Goal: Information Seeking & Learning: Find contact information

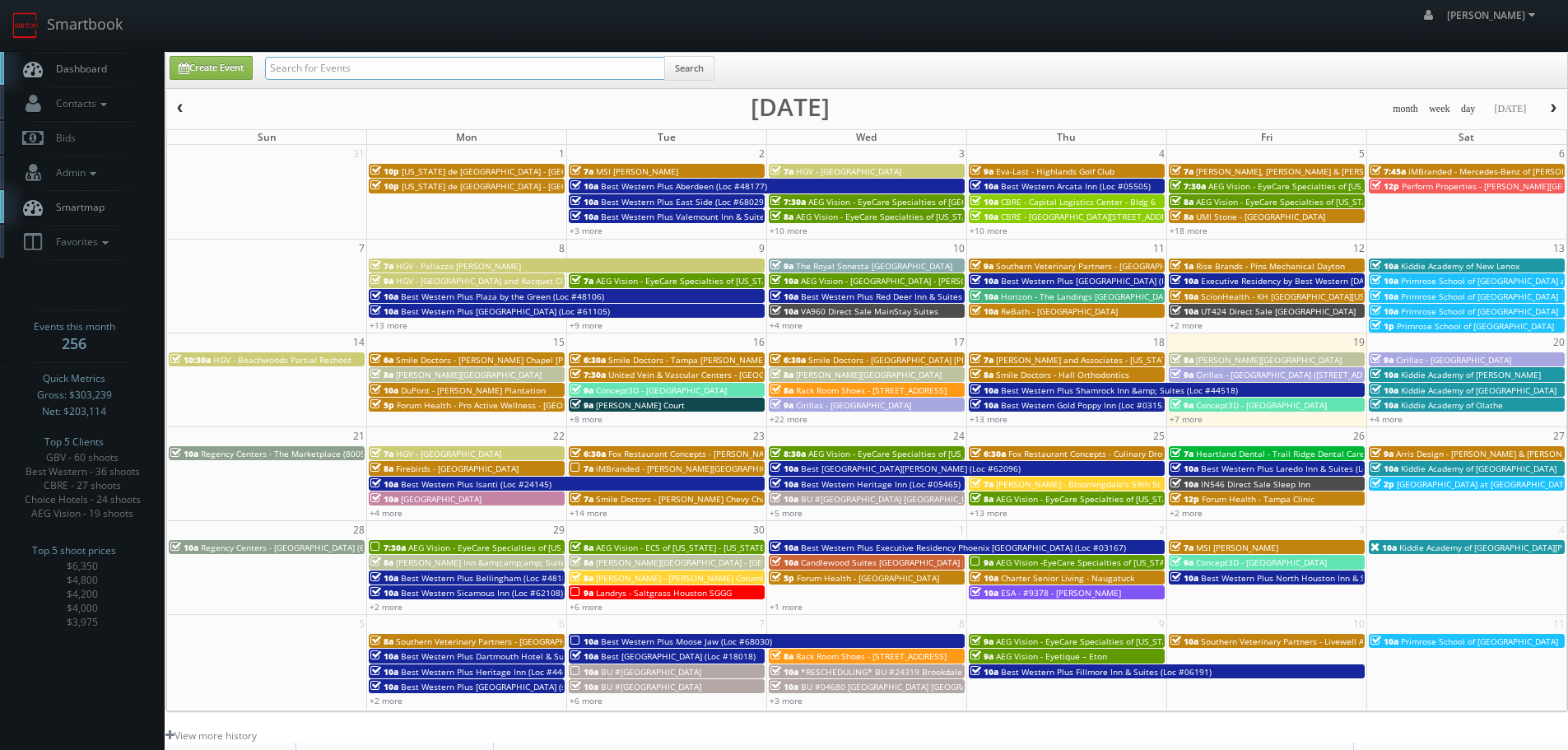
click at [407, 78] on input "text" at bounding box center [465, 68] width 400 height 23
type input "sonesta"
click at [702, 52] on div "Create Event sonesta Search" at bounding box center [867, 69] width 1401 height 35
click at [704, 61] on button "Search" at bounding box center [689, 68] width 51 height 25
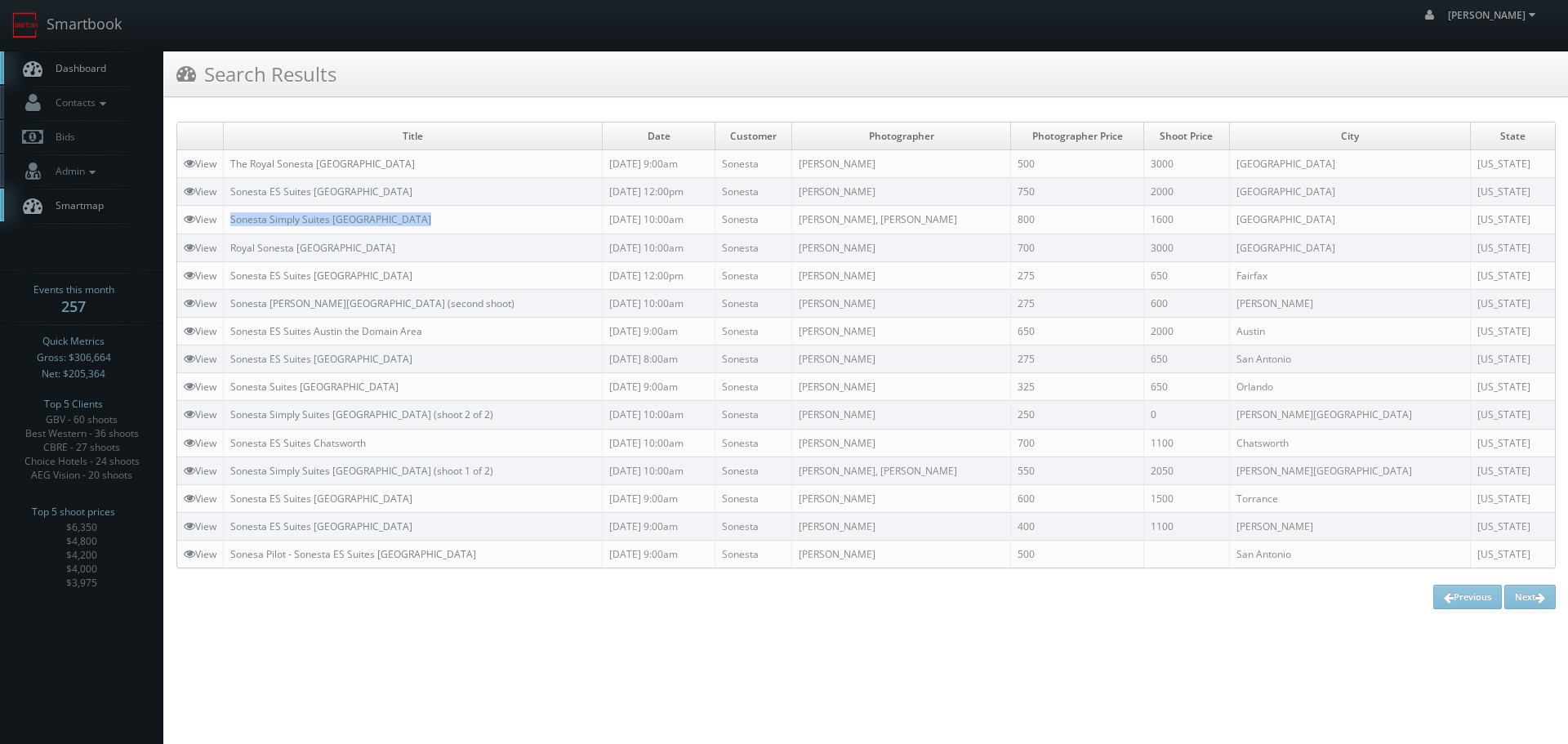
copy link "Sonesta Simply Suites Boston Burlington"
drag, startPoint x: 484, startPoint y: 219, endPoint x: 230, endPoint y: 224, distance: 254.0
click at [230, 224] on td "Sonesta Simply Suites Boston Burlington" at bounding box center [413, 219] width 379 height 28
copy link "Sonesta ES Suites [GEOGRAPHIC_DATA]"
drag, startPoint x: 508, startPoint y: 186, endPoint x: 235, endPoint y: 195, distance: 273.1
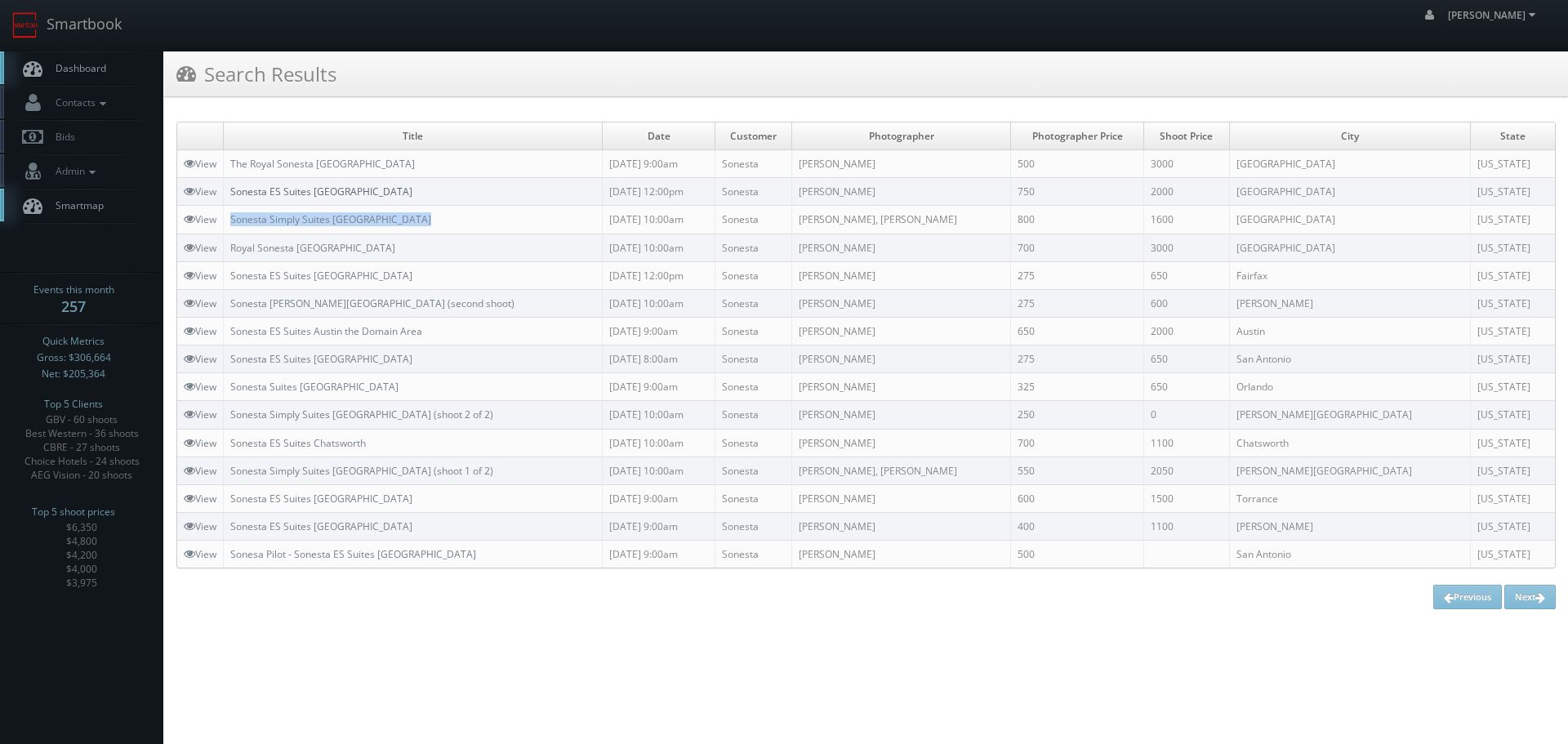
click at [235, 195] on td "Sonesta ES Suites [GEOGRAPHIC_DATA]" at bounding box center [413, 191] width 379 height 28
copy tr "w The Royal Sonesta Portland Downtown"
drag, startPoint x: 423, startPoint y: 166, endPoint x: 215, endPoint y: 170, distance: 208.0
click at [215, 170] on tr "View The Royal Sonesta Portland Downtown 09/10/2025 9:00am Sonesta Artem Deniso…" at bounding box center [866, 164] width 1378 height 28
click at [482, 158] on td "The Royal Sonesta Portland Downtown" at bounding box center [413, 164] width 379 height 28
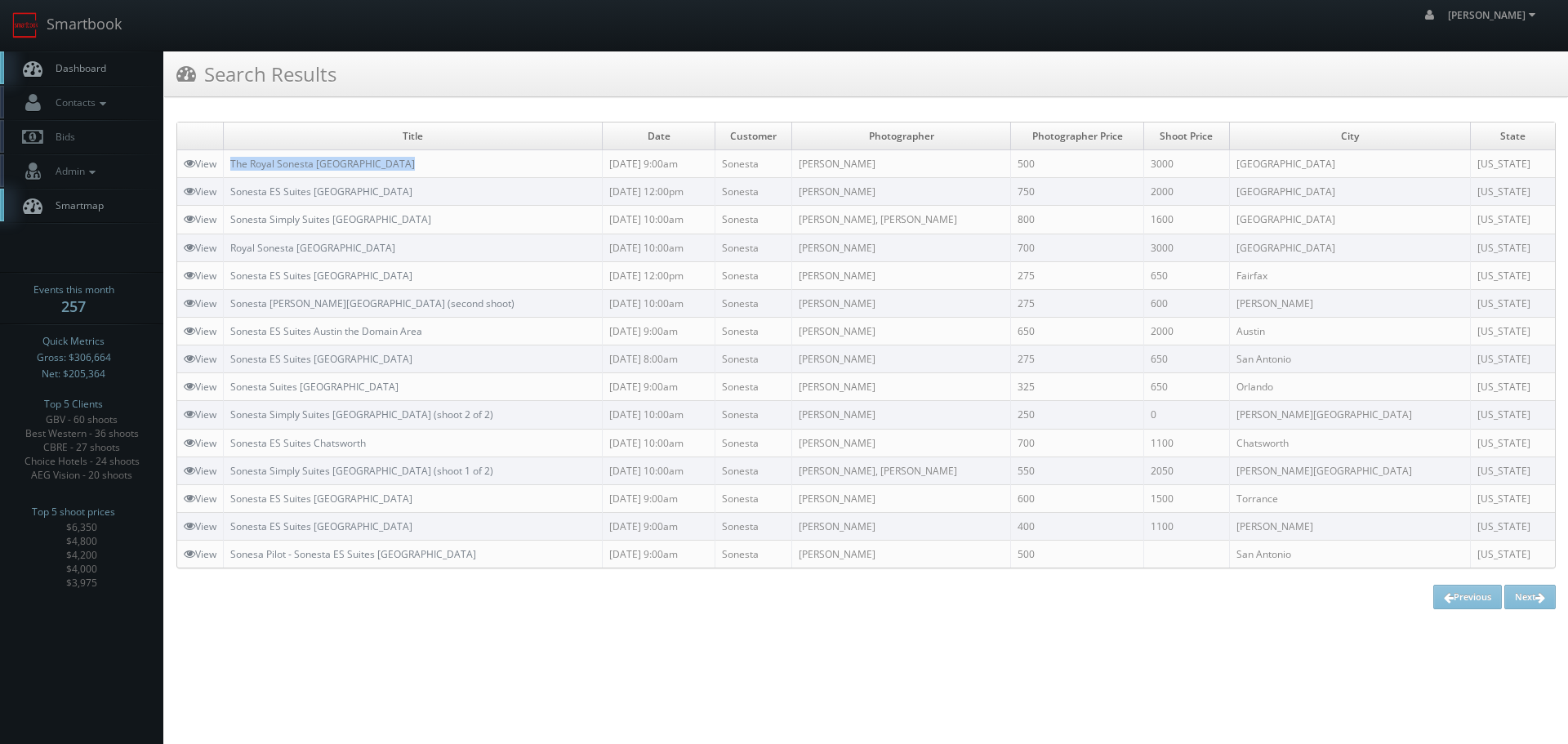
copy link "The Royal Sonesta Portland Downtown"
drag, startPoint x: 271, startPoint y: 170, endPoint x: 233, endPoint y: 172, distance: 38.1
click at [233, 172] on td "The Royal Sonesta Portland Downtown" at bounding box center [413, 164] width 379 height 28
copy link "Sonesta ES Suites Portland Vancouver 41st Street"
drag, startPoint x: 516, startPoint y: 184, endPoint x: 235, endPoint y: 199, distance: 281.4
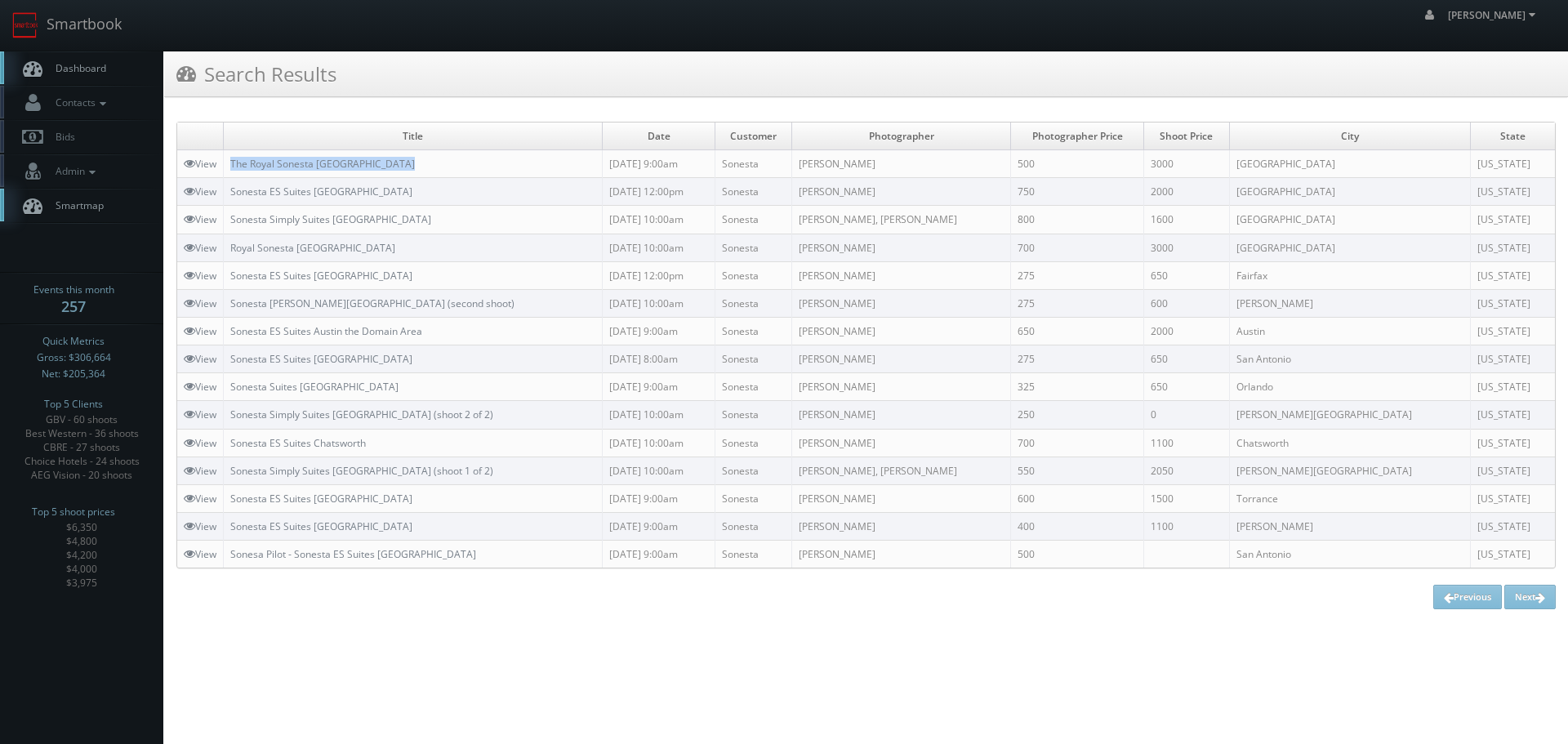
click at [235, 199] on td "Sonesta ES Suites [GEOGRAPHIC_DATA]" at bounding box center [413, 191] width 379 height 28
click at [51, 31] on link "Smartbook" at bounding box center [66, 26] width 134 height 51
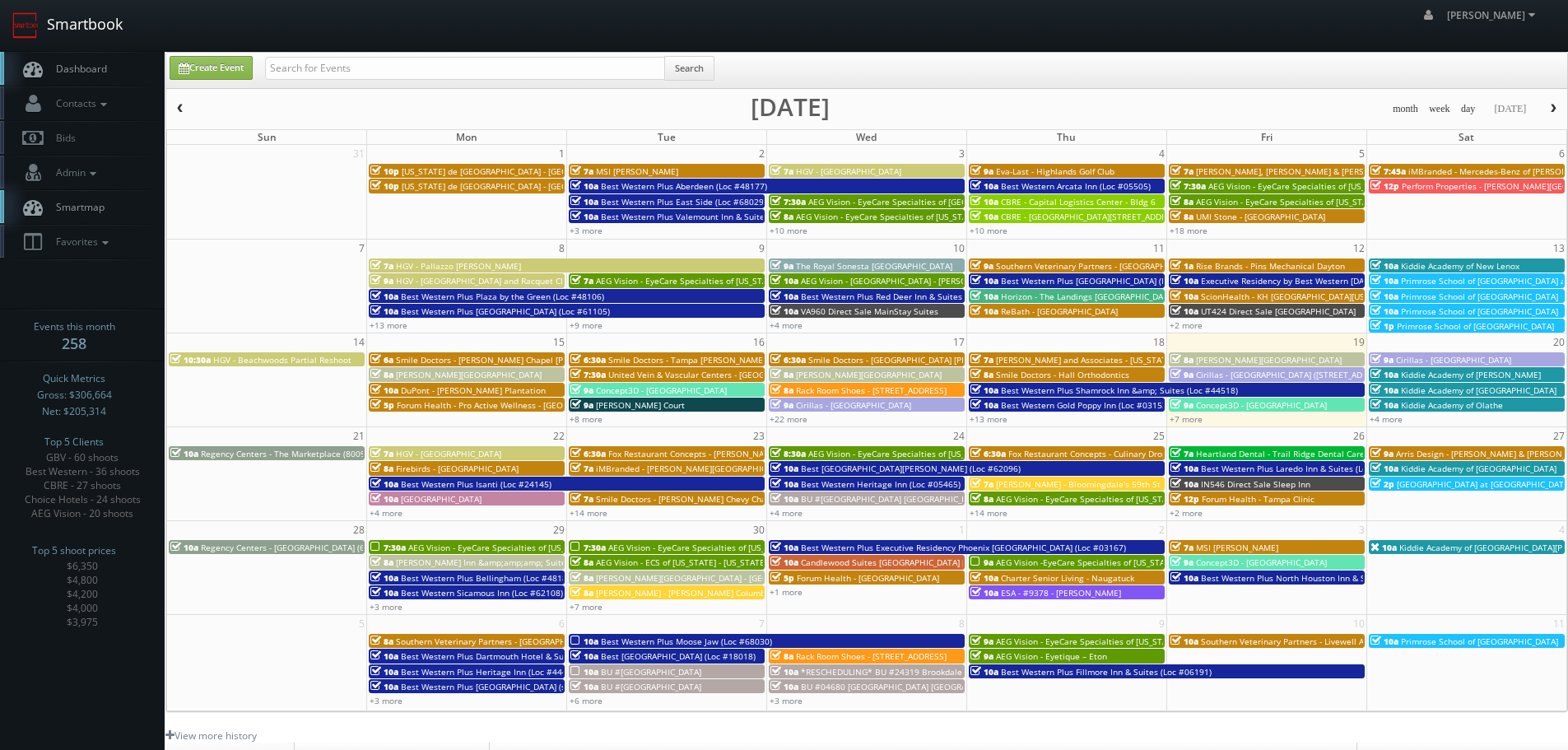
click at [72, 35] on link "Smartbook" at bounding box center [67, 26] width 135 height 51
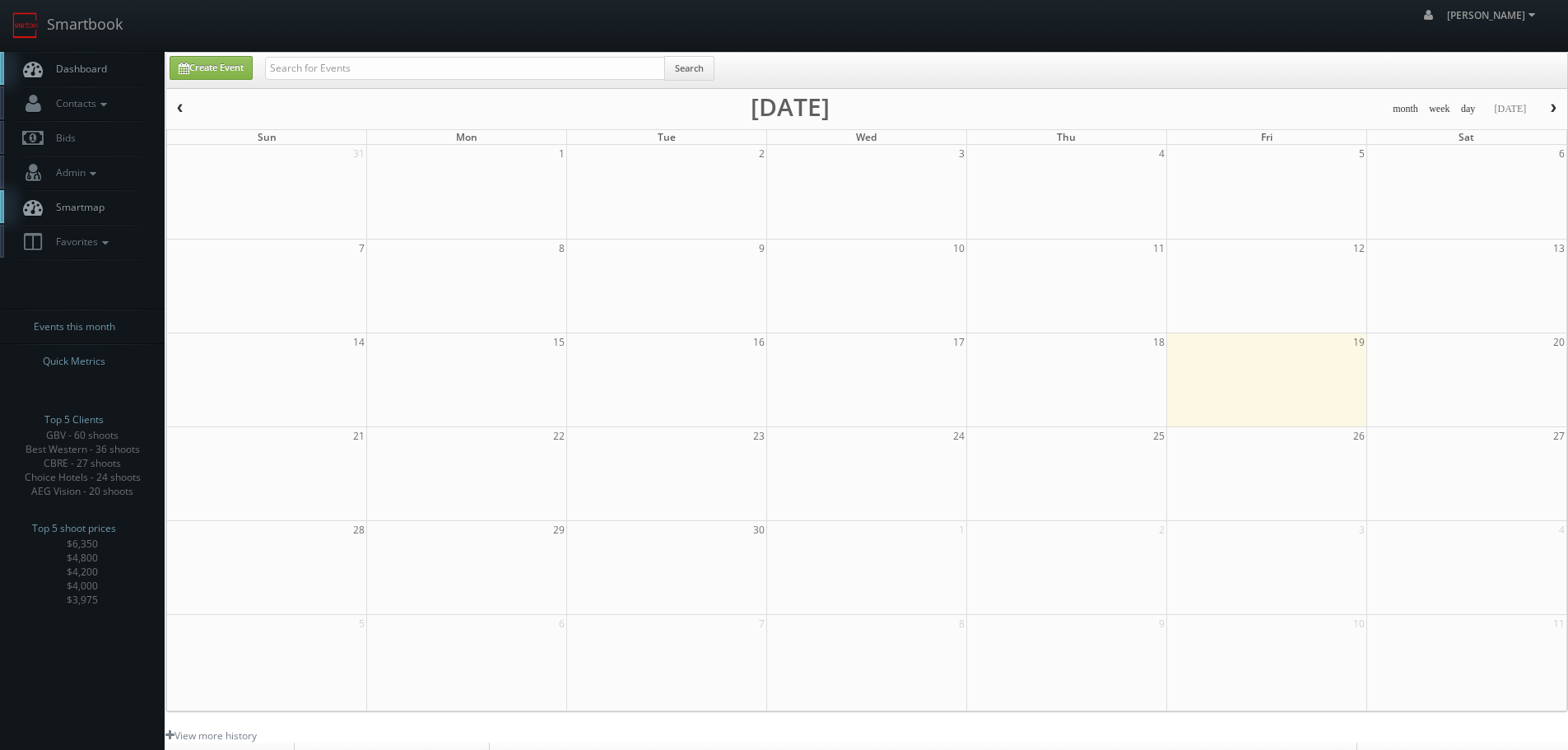
click at [66, 261] on div "Dashboard Contacts Manage Photographers Photographers Map Add Photographer Mana…" at bounding box center [82, 333] width 165 height 563
click at [71, 237] on span "Favorites" at bounding box center [81, 242] width 65 height 14
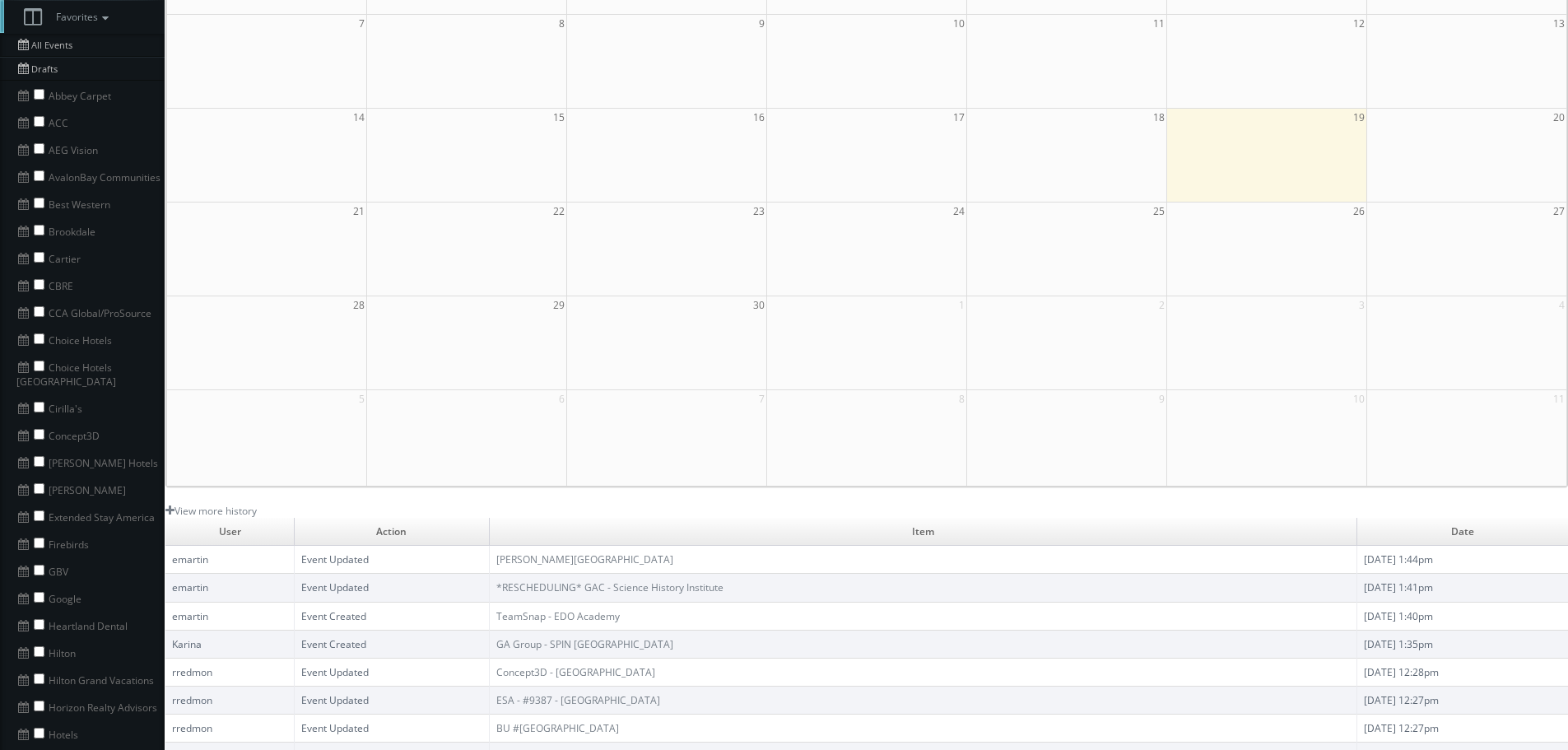
scroll to position [247, 0]
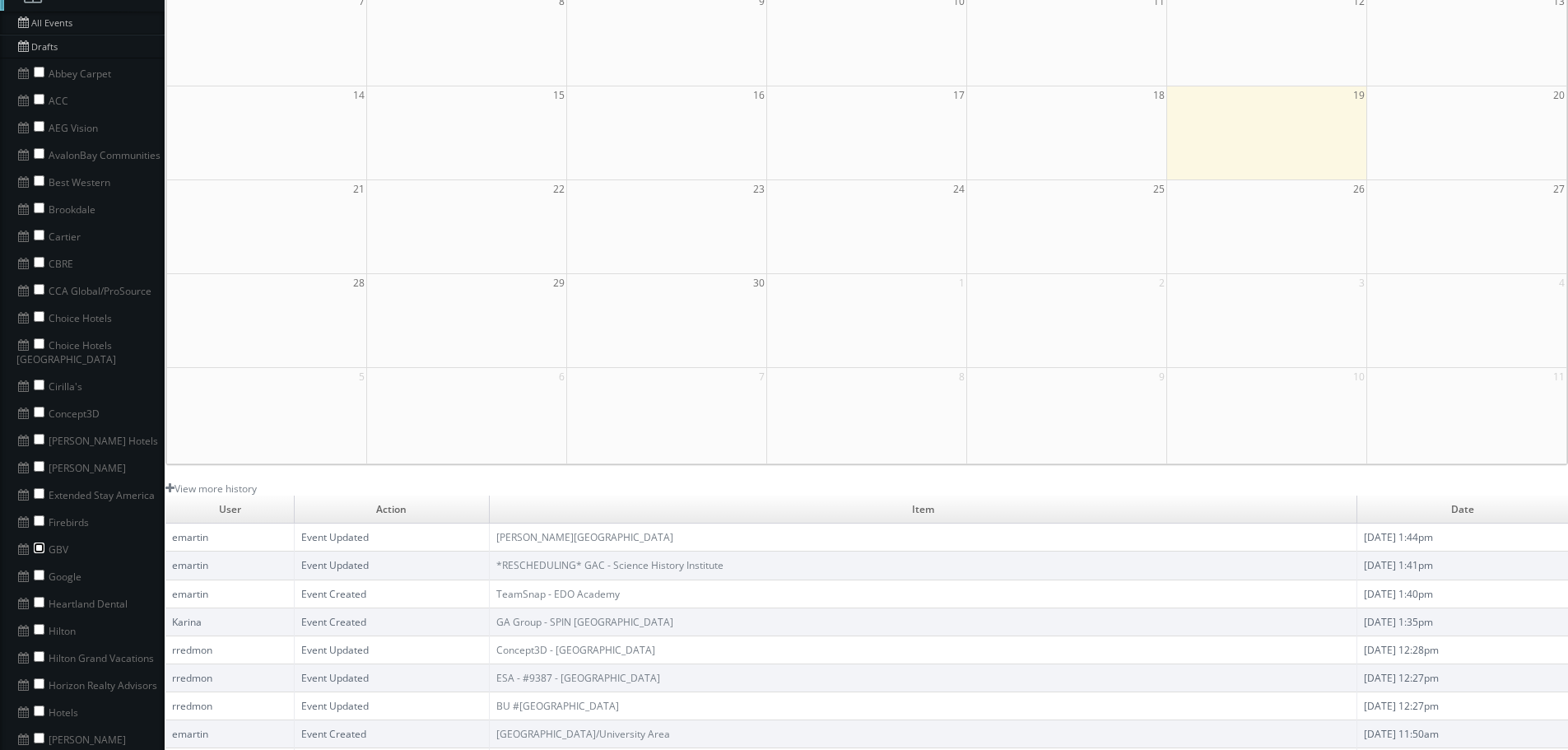
click at [39, 543] on input "checkbox" at bounding box center [39, 548] width 10 height 10
checkbox input "true"
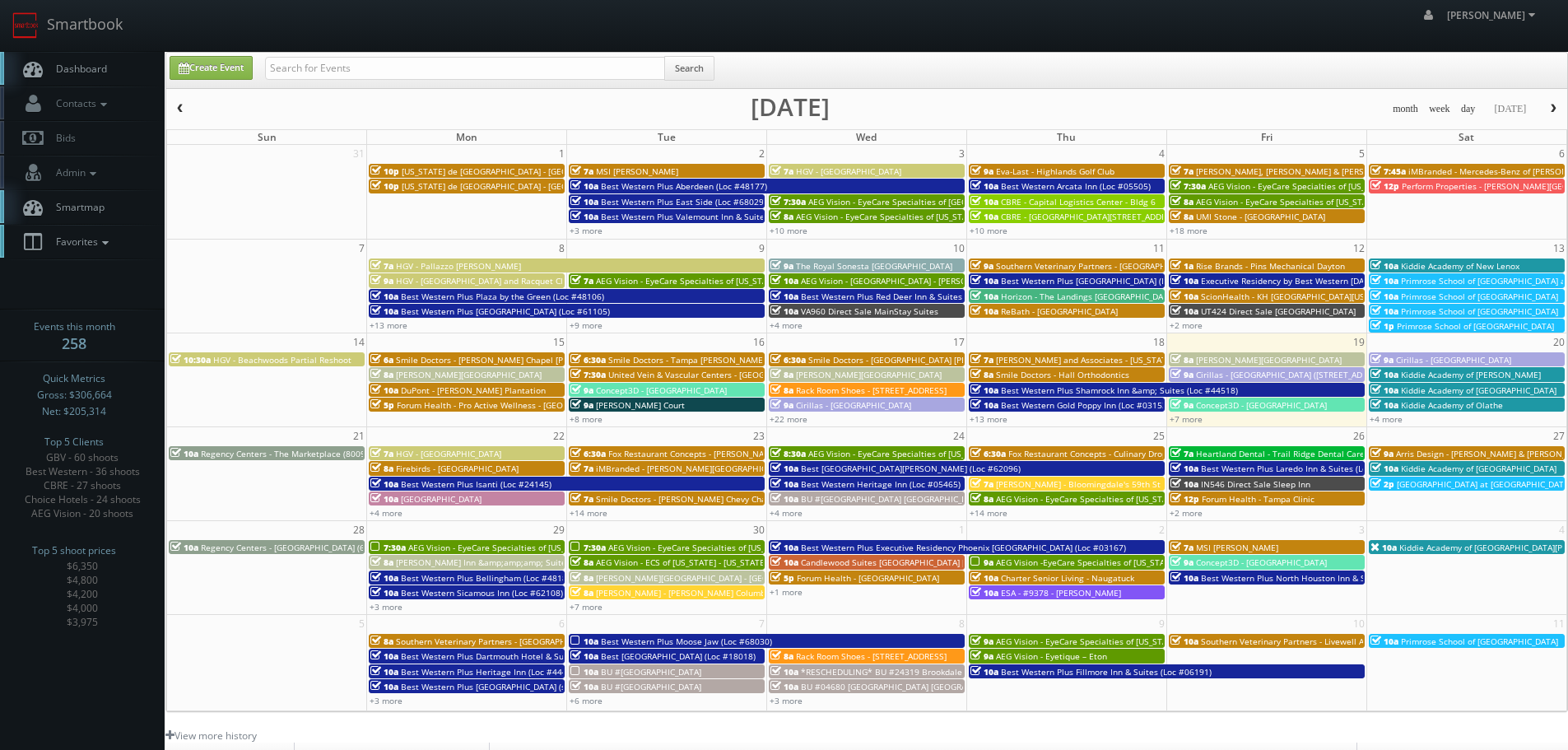
click at [117, 236] on link "Favorites" at bounding box center [82, 241] width 165 height 33
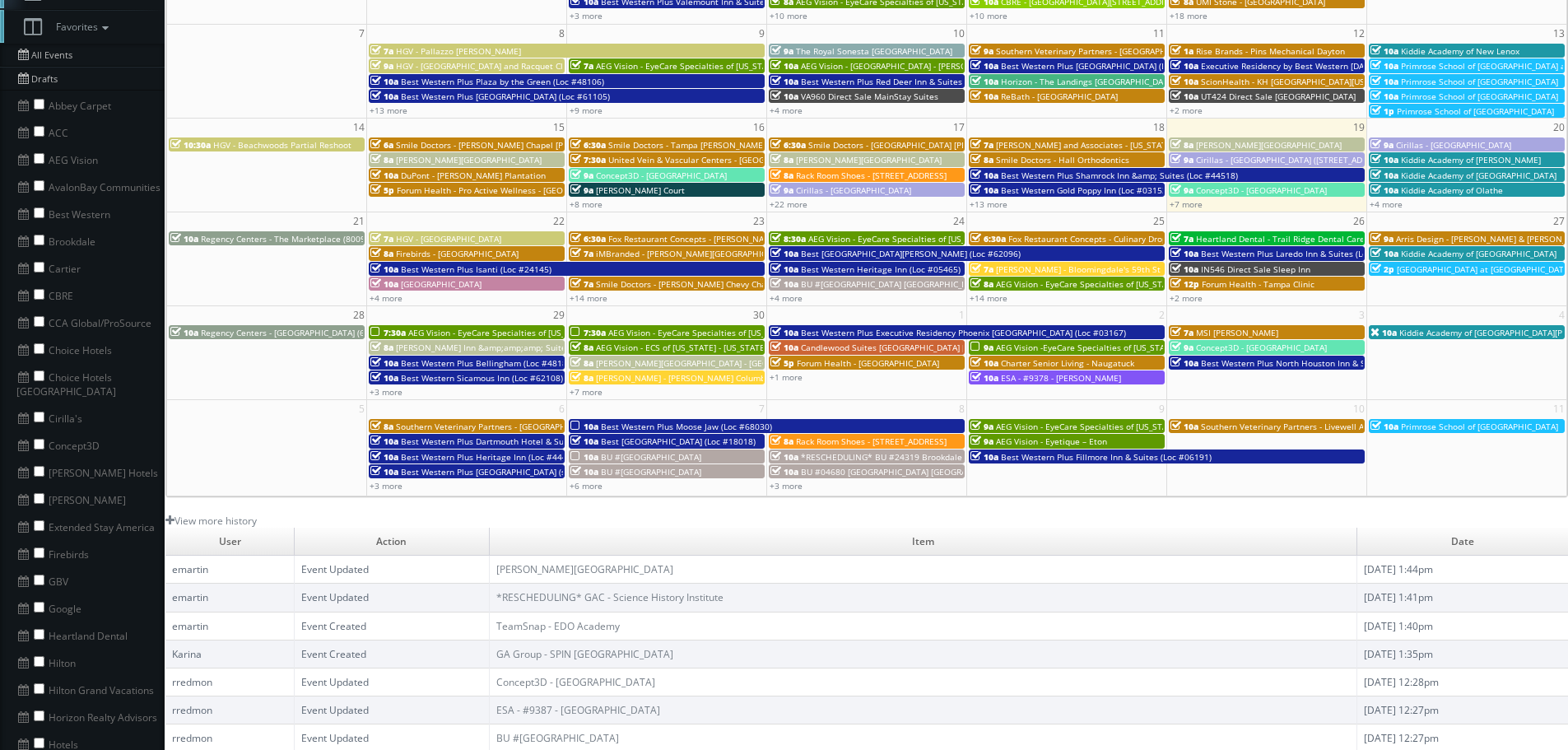
scroll to position [247, 0]
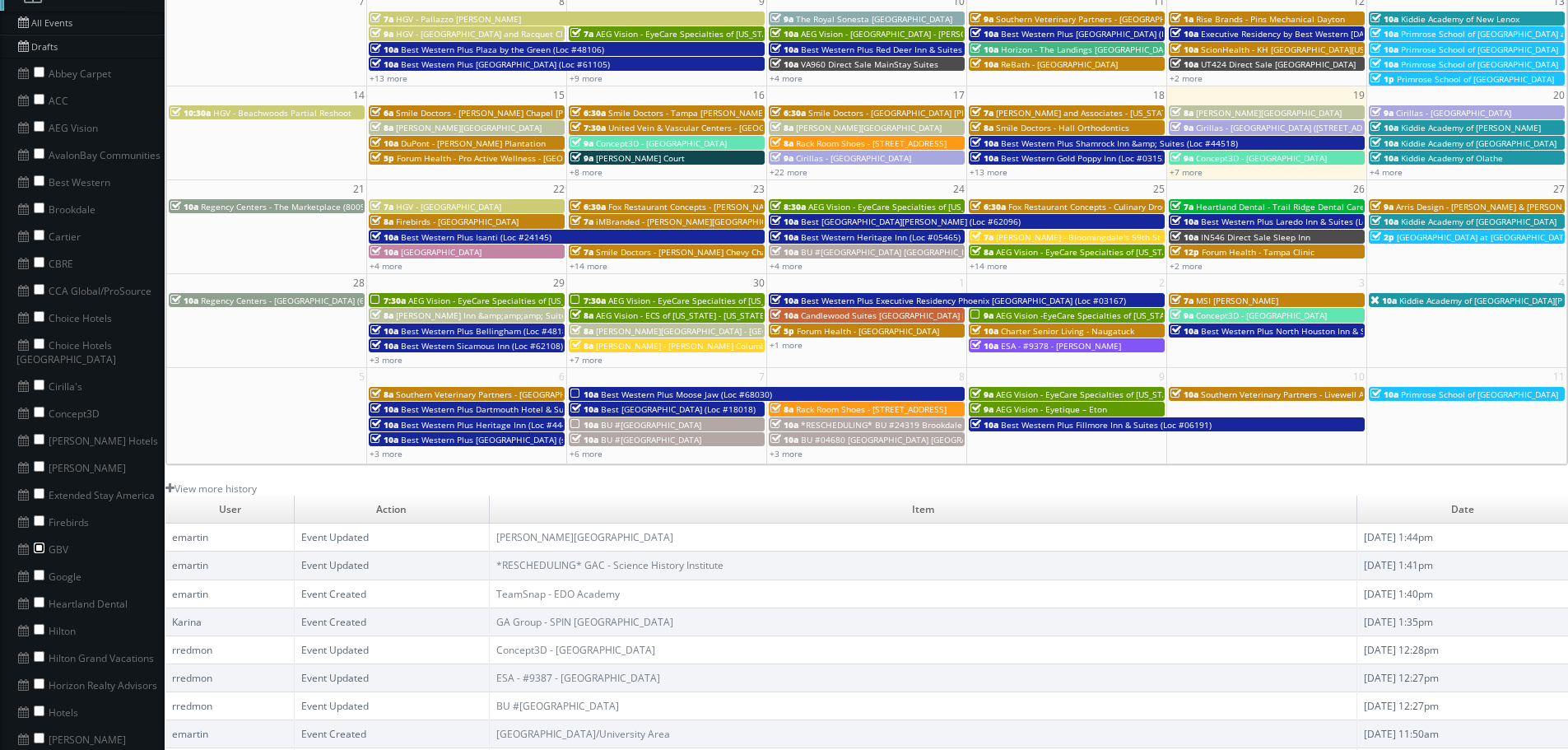
click at [40, 543] on input "checkbox" at bounding box center [39, 548] width 10 height 10
checkbox input "true"
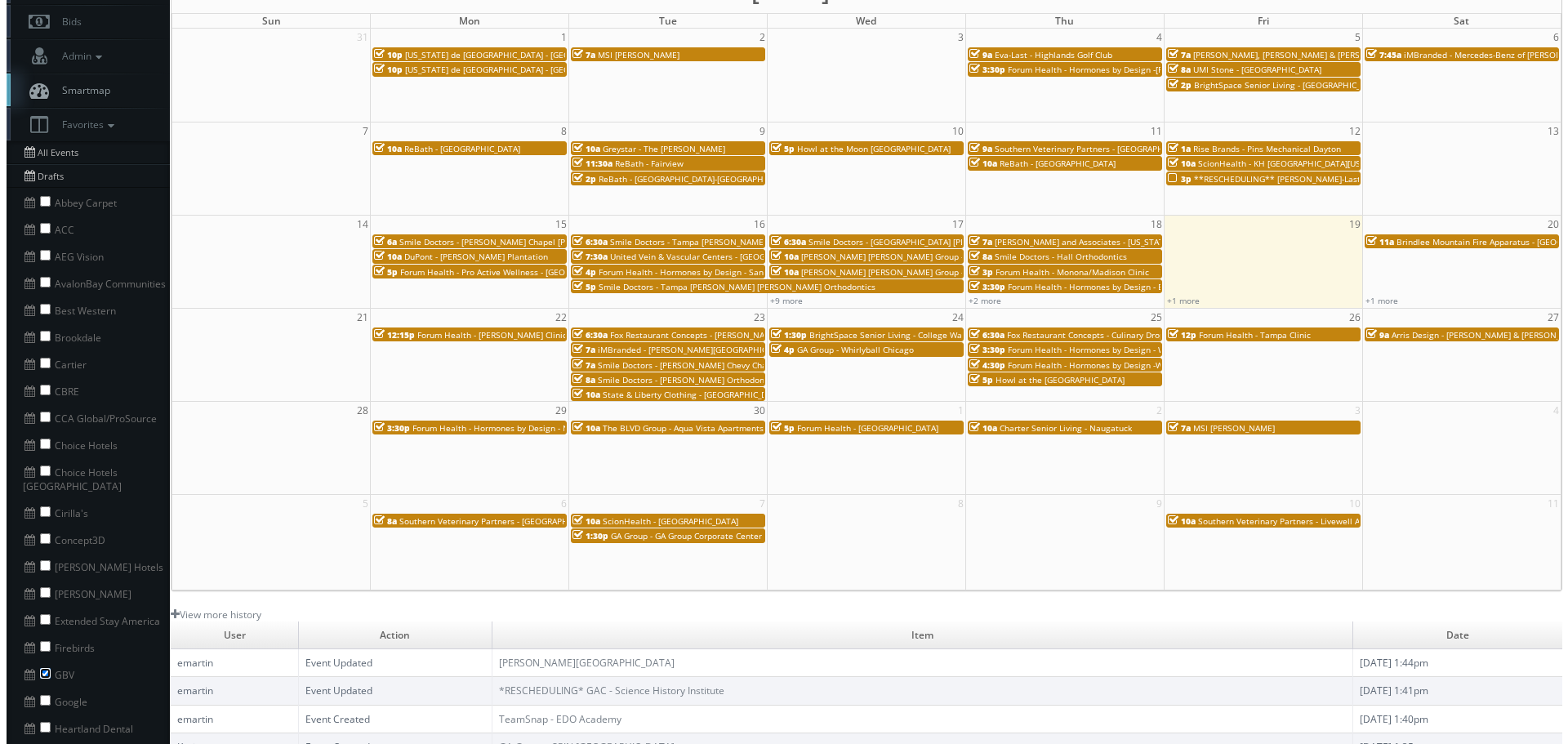
scroll to position [0, 0]
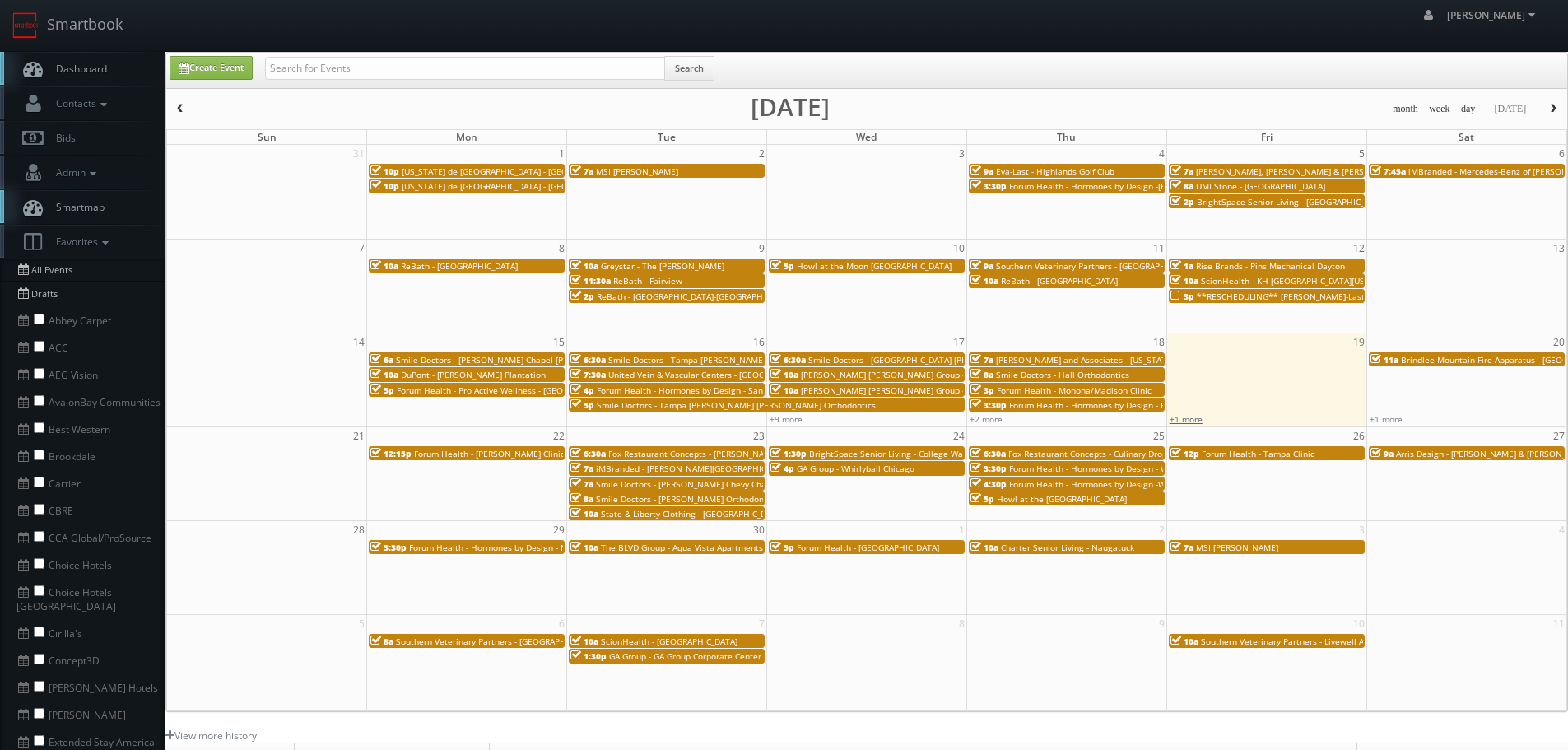
click at [1185, 419] on link "+1 more" at bounding box center [1186, 418] width 33 height 11
click at [985, 420] on link "+2 more" at bounding box center [986, 418] width 33 height 11
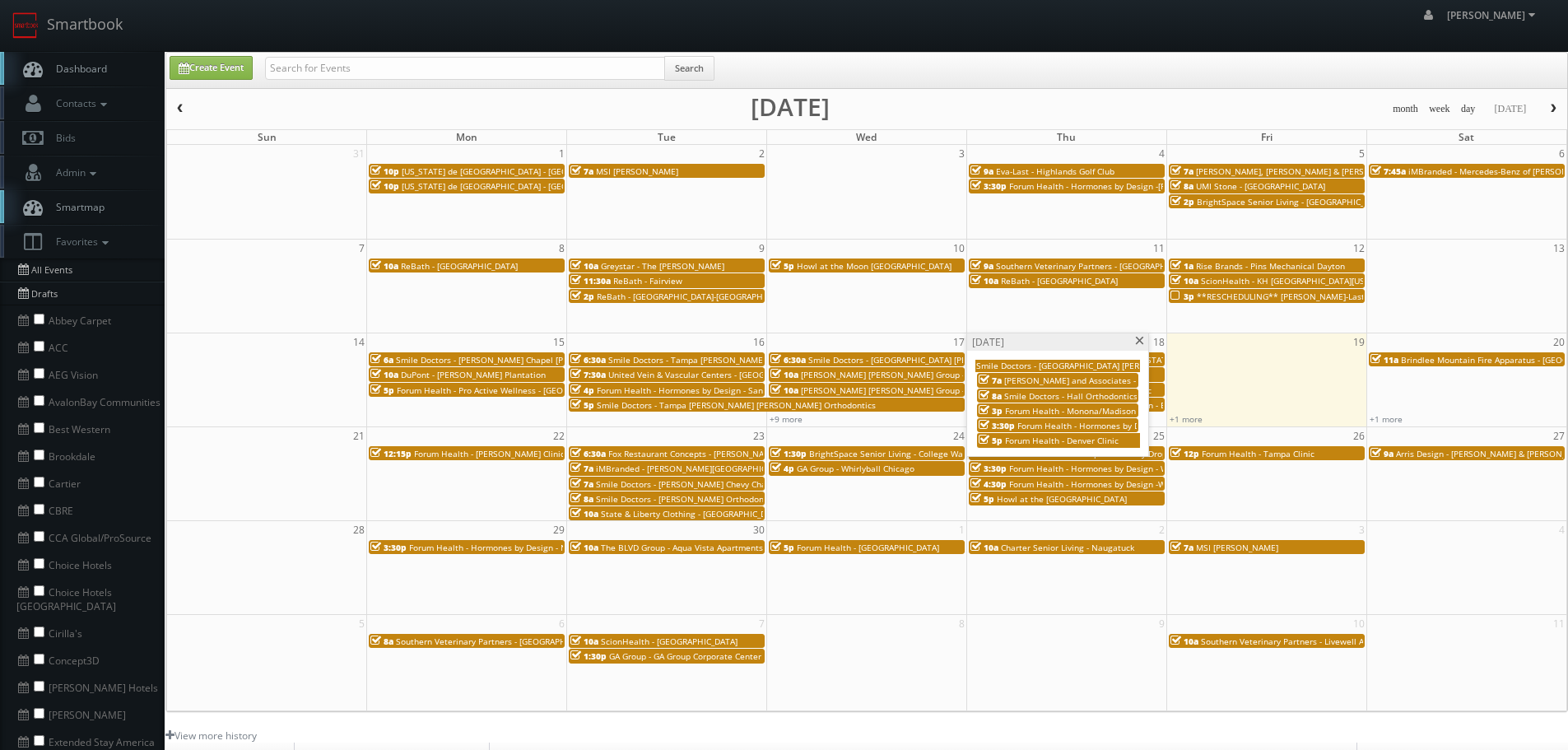
click at [1079, 436] on span "Forum Health - Denver Clinic" at bounding box center [1061, 440] width 114 height 11
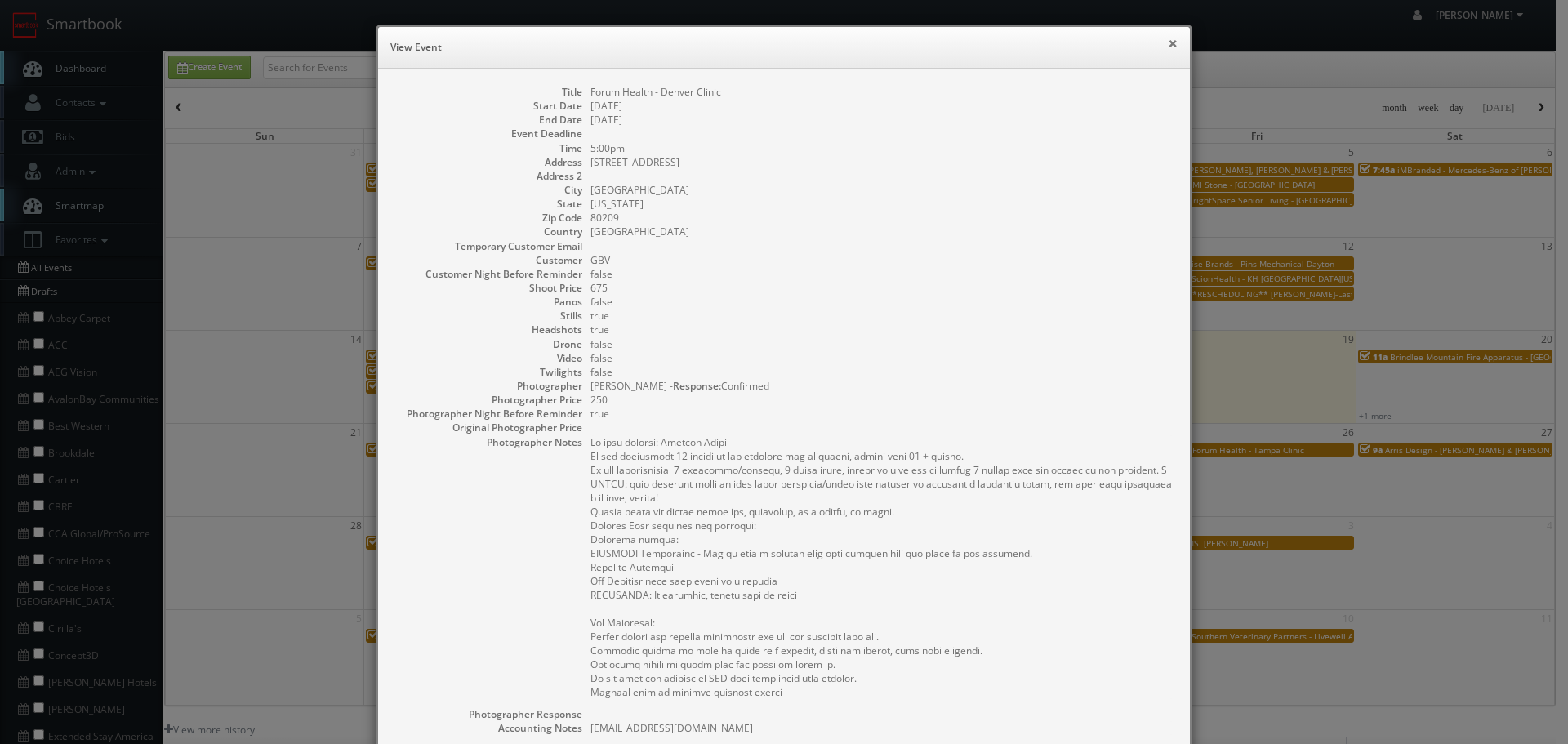
click at [1168, 43] on button "×" at bounding box center [1173, 43] width 10 height 11
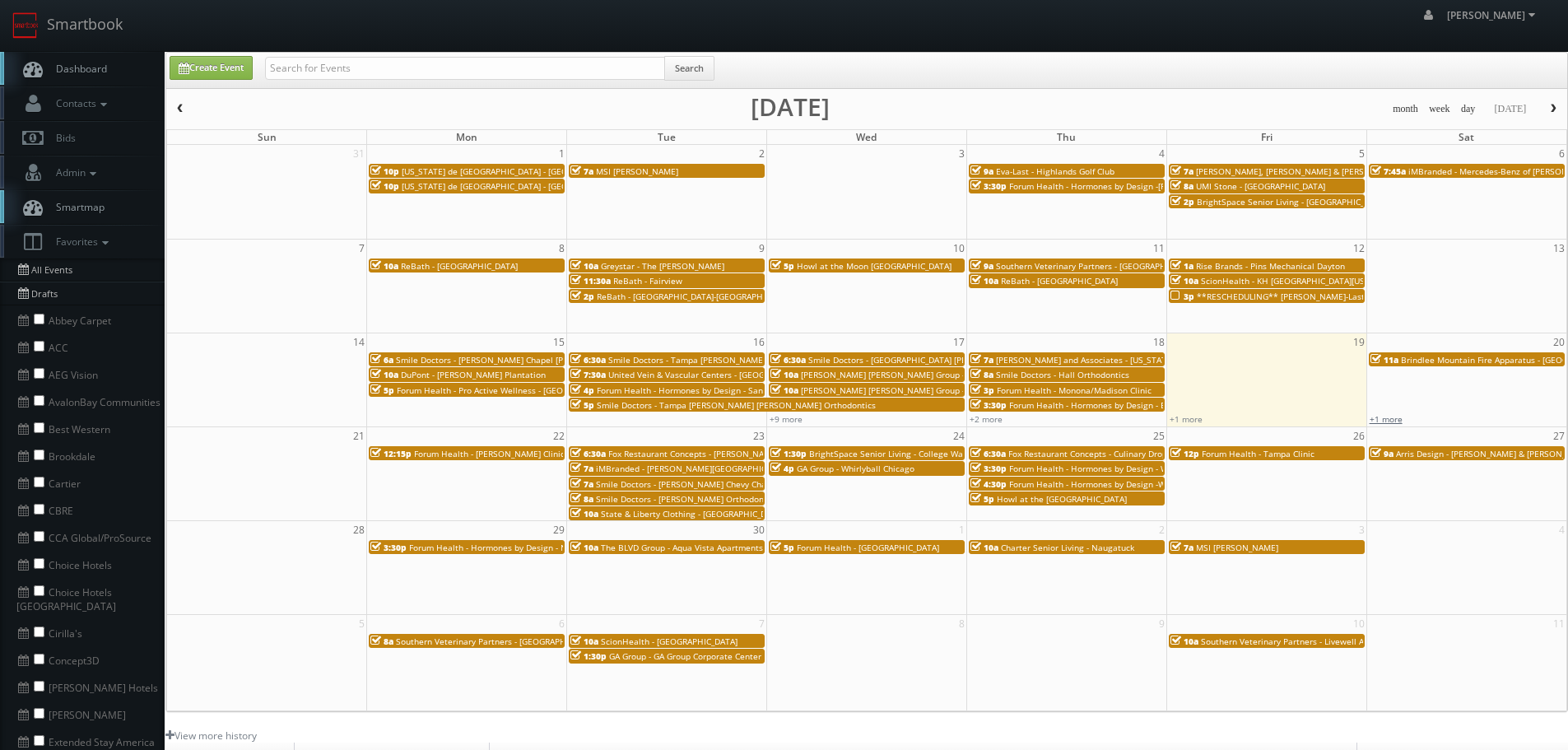
click at [1385, 421] on link "+1 more" at bounding box center [1386, 418] width 33 height 11
click at [1439, 365] on span "Forum Health - Denver Clinic" at bounding box center [1433, 365] width 114 height 11
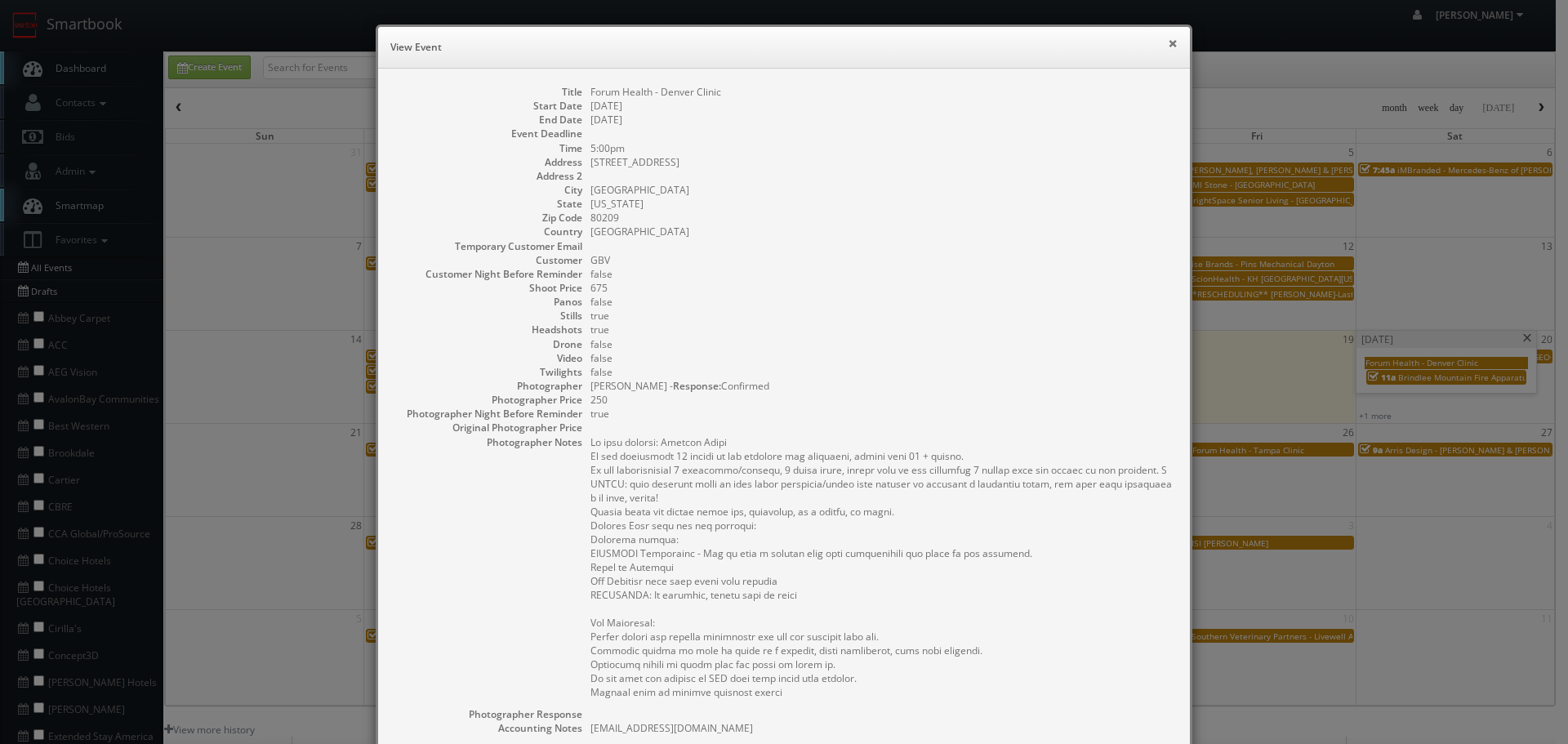
click at [1168, 42] on button "×" at bounding box center [1173, 43] width 10 height 11
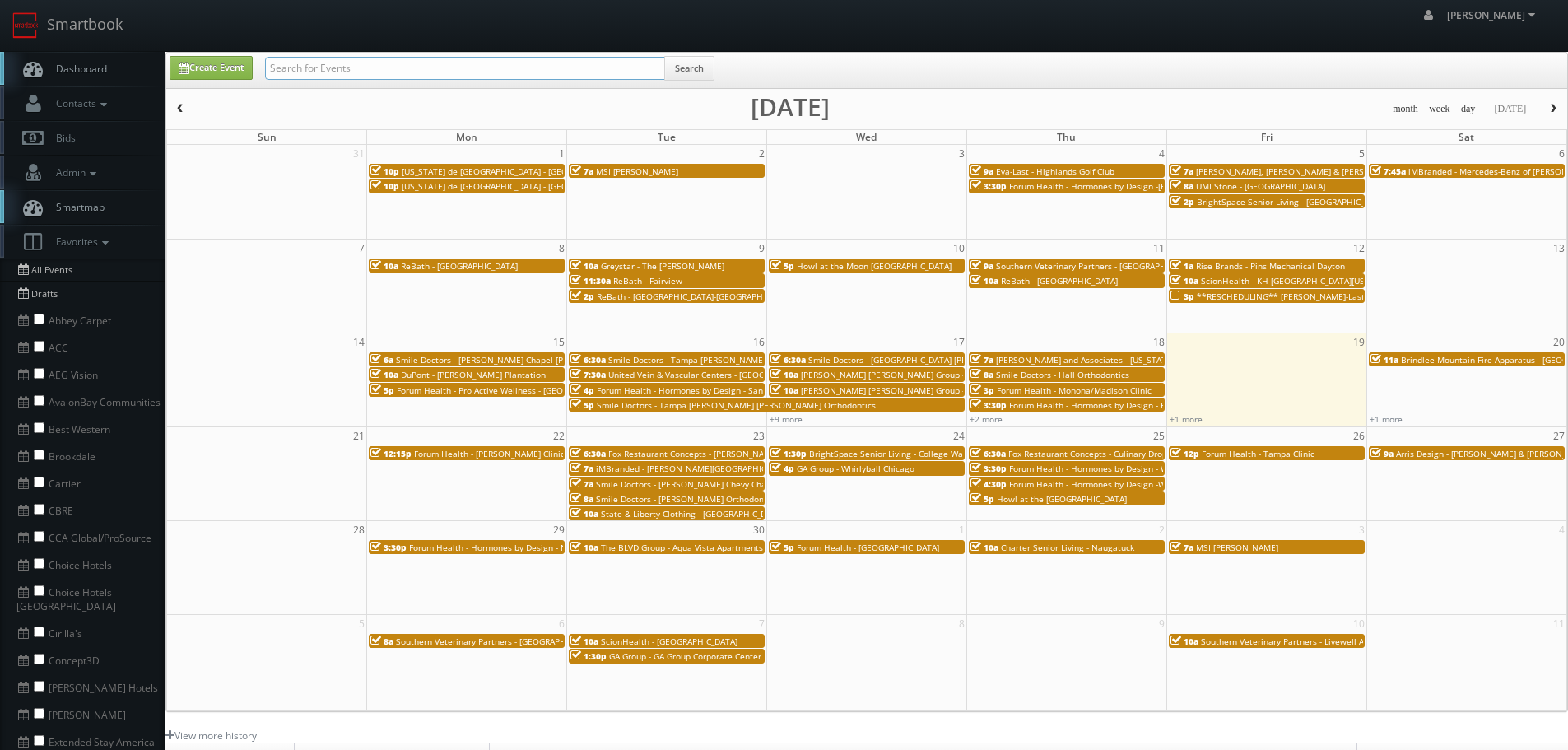
click at [502, 69] on input "text" at bounding box center [465, 68] width 400 height 23
type input "rogge"
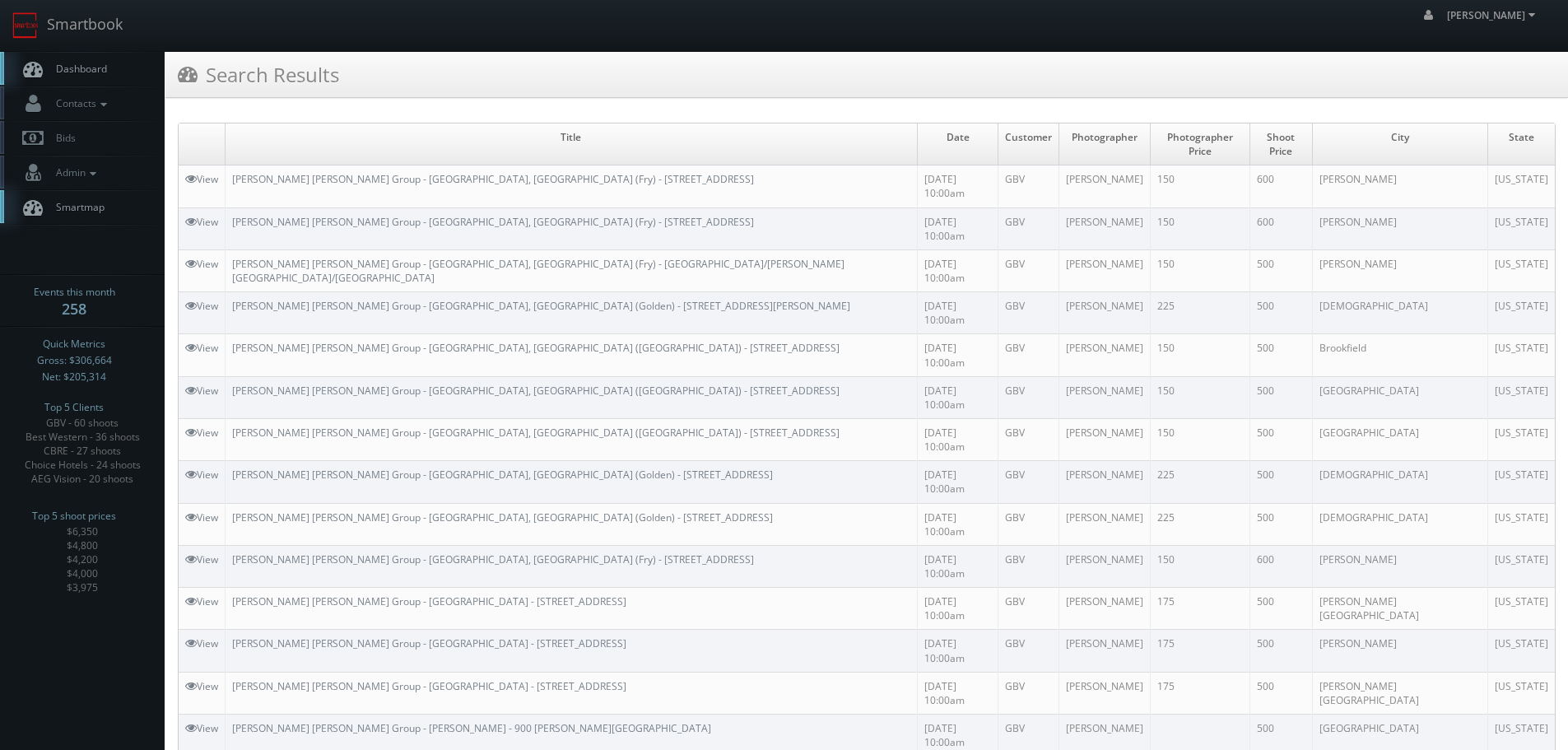
scroll to position [45, 0]
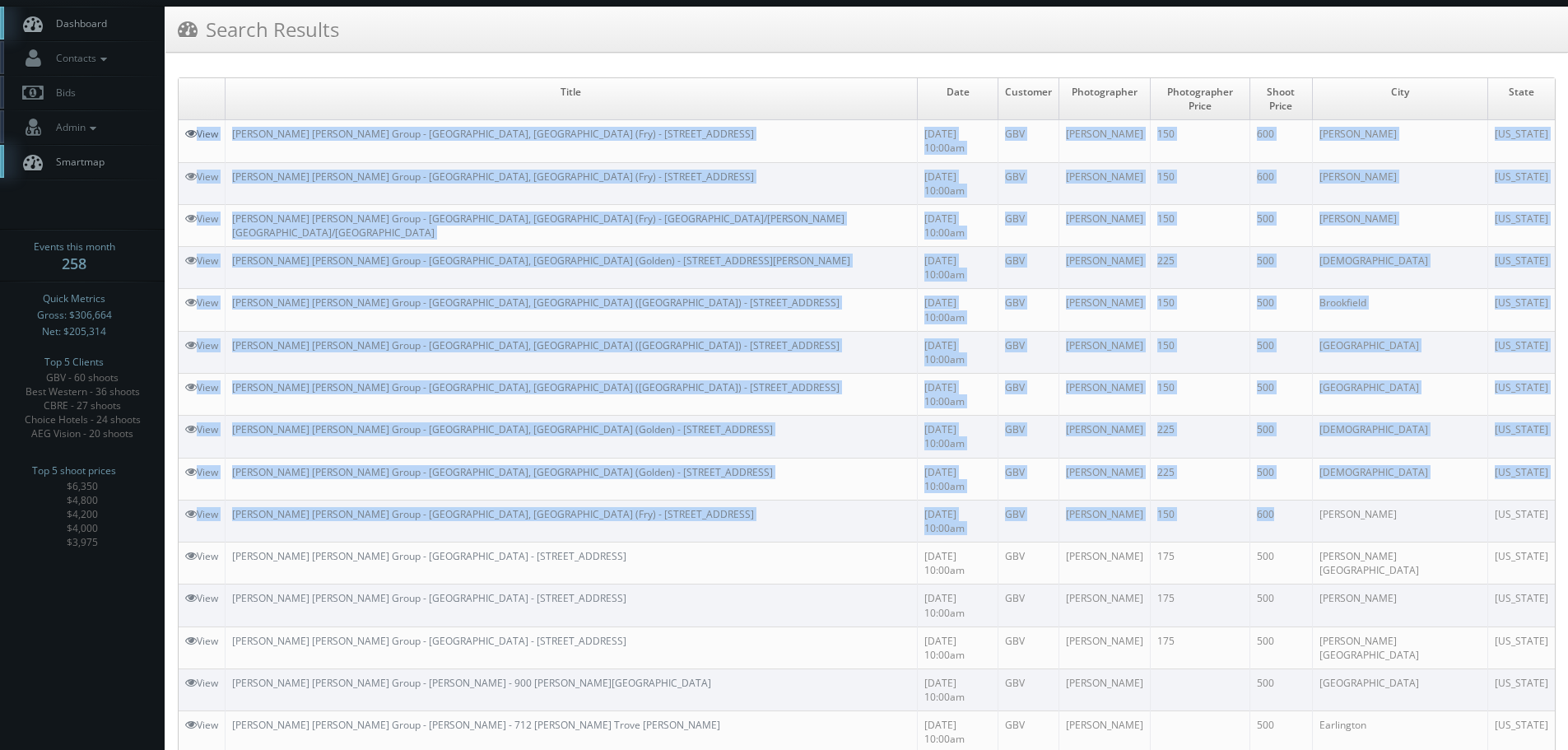
drag, startPoint x: 1303, startPoint y: 377, endPoint x: 197, endPoint y: 118, distance: 1135.9
click at [197, 120] on tbody "View Rogge Dunn Group - Dane County, WI (Fry) - 905 Riverview Ct 09/17/2025 10:…" at bounding box center [866, 562] width 1376 height 885
click at [95, 17] on span "Dashboard" at bounding box center [77, 23] width 59 height 14
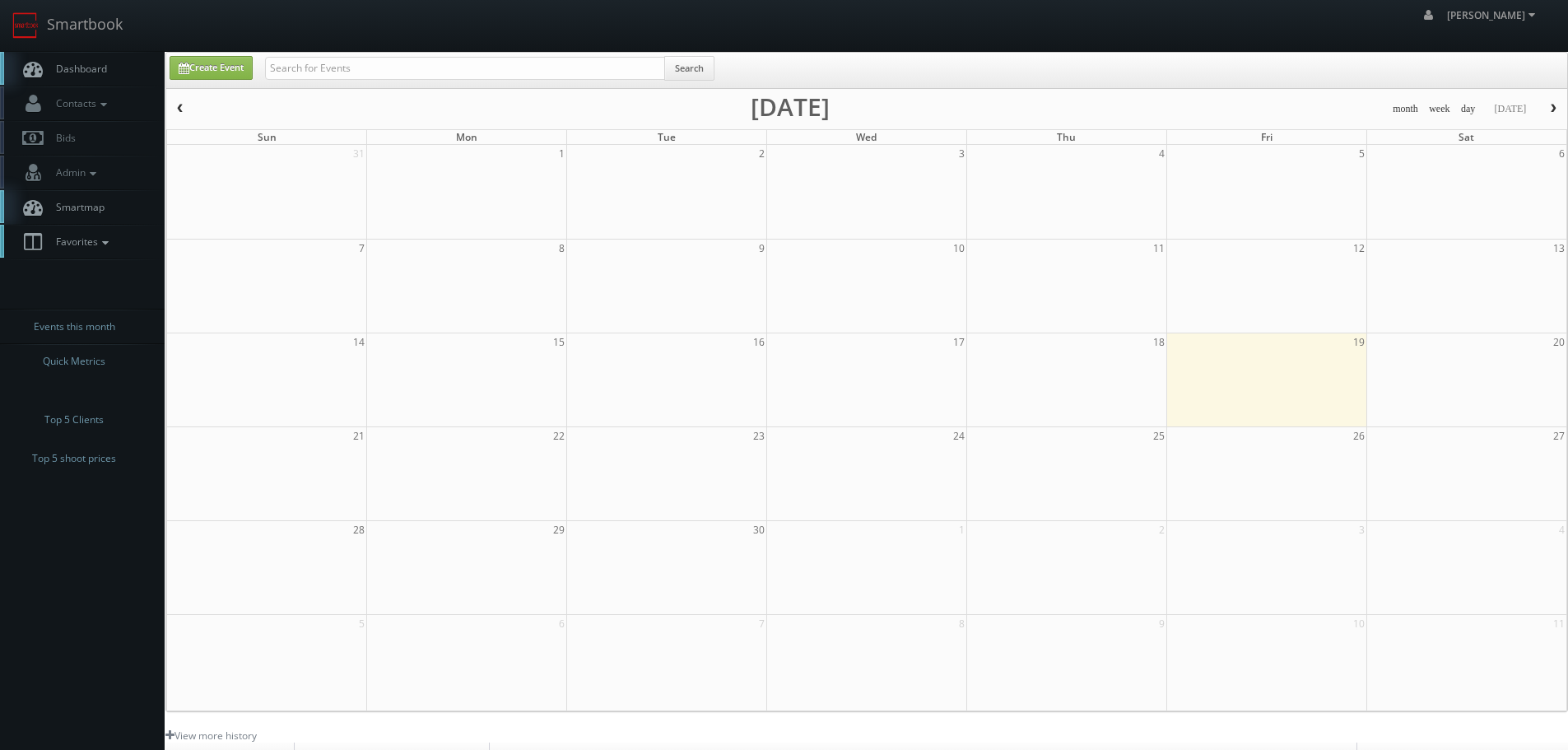
click at [103, 242] on icon at bounding box center [105, 243] width 15 height 11
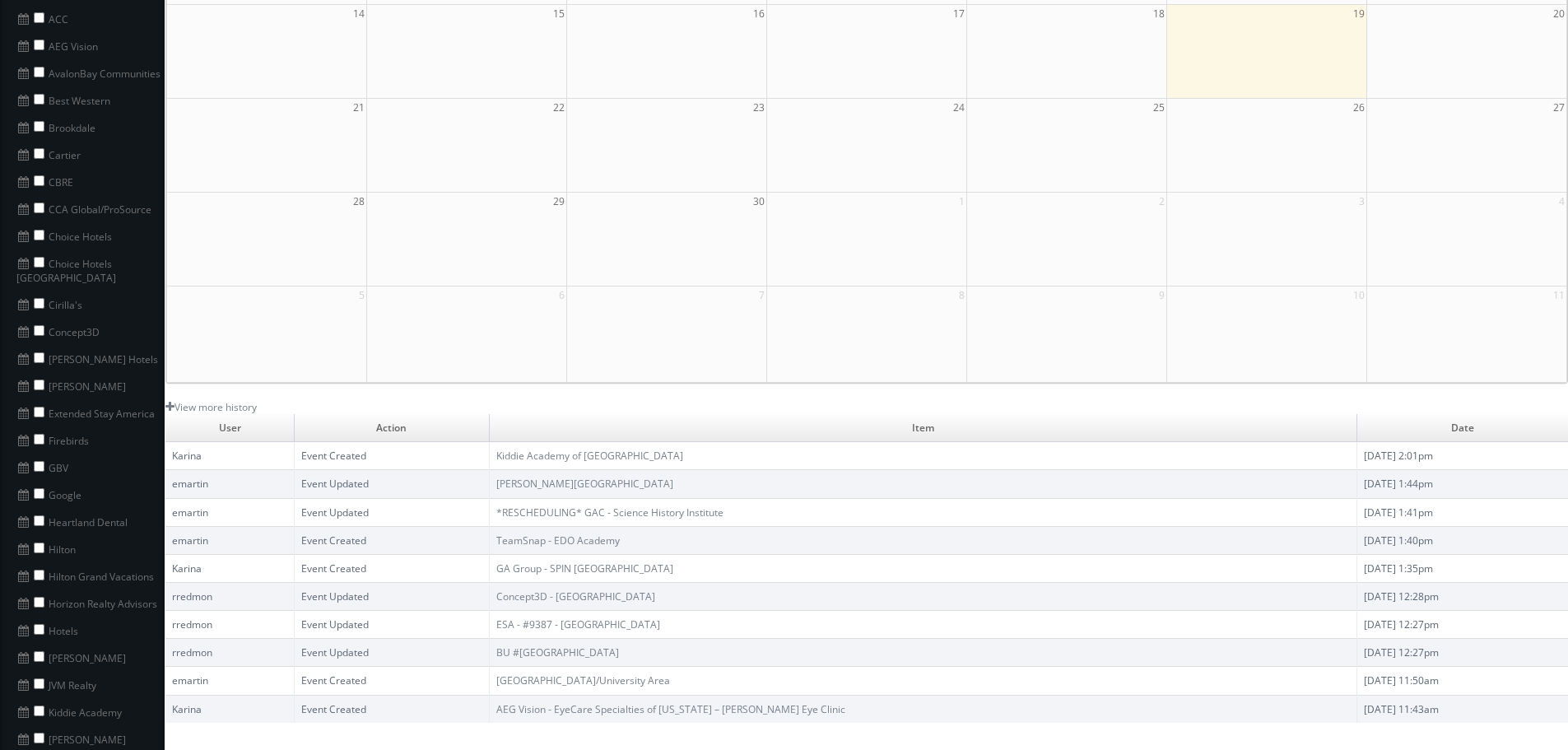
scroll to position [329, 0]
click at [38, 460] on input "checkbox" at bounding box center [39, 465] width 10 height 10
checkbox input "true"
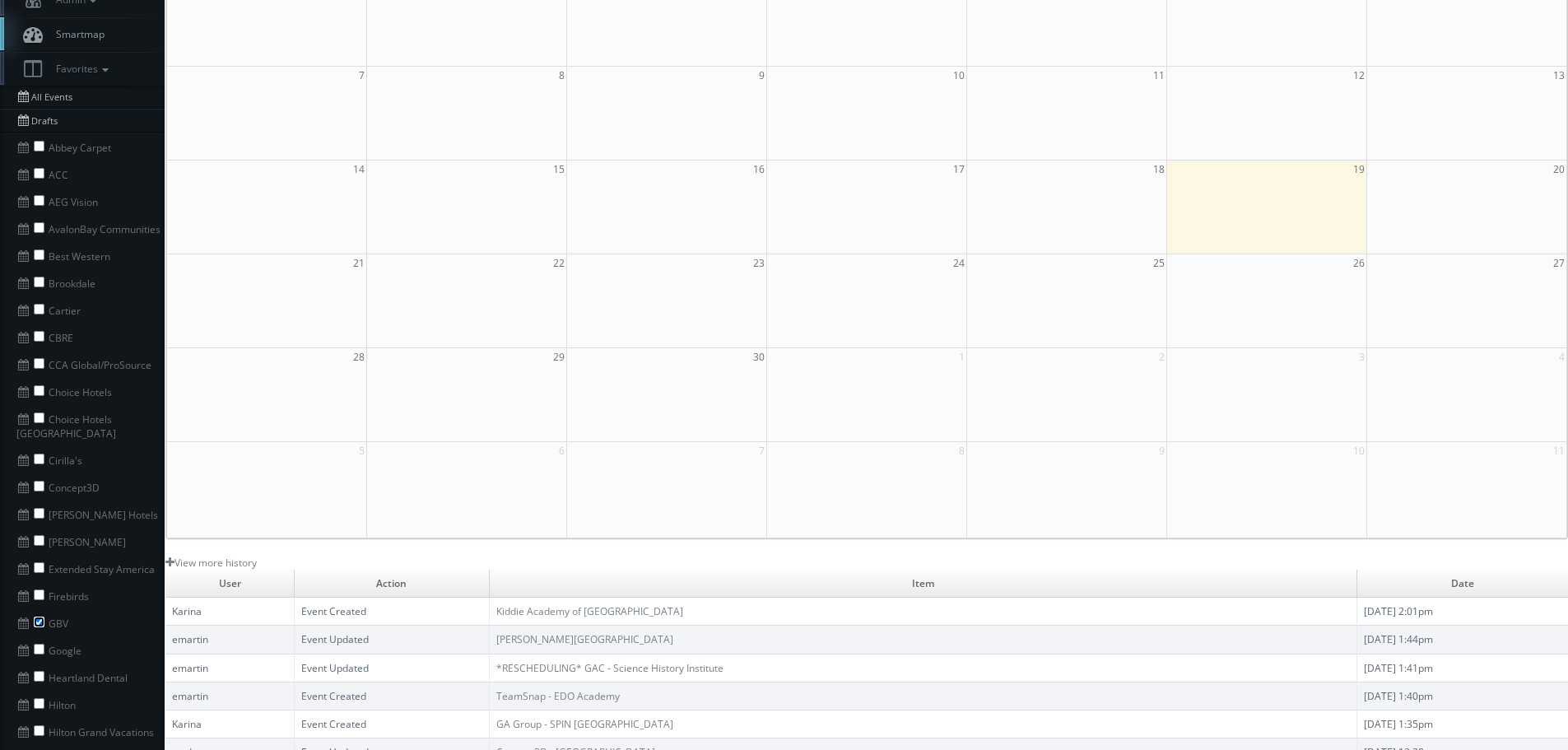
scroll to position [82, 0]
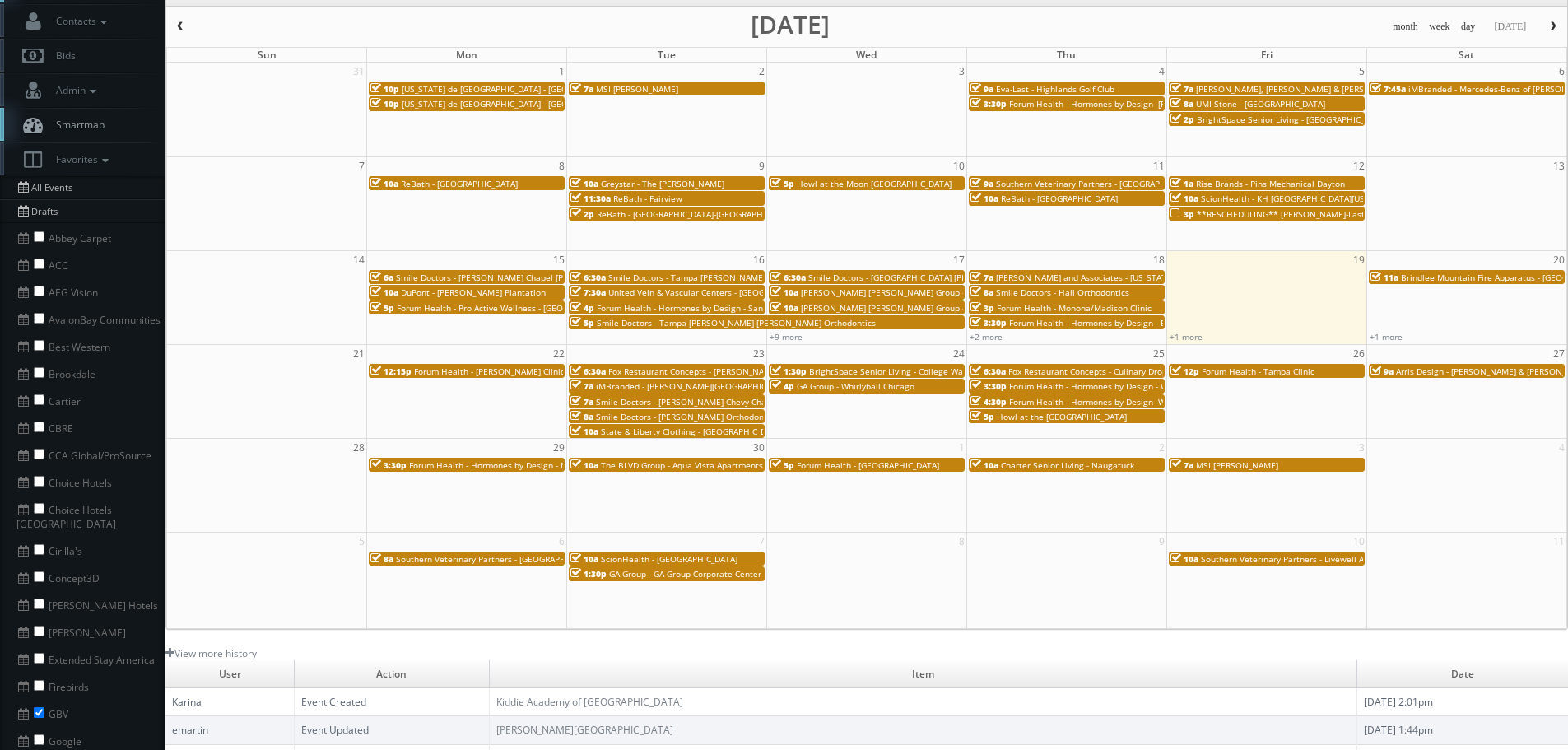
click at [1105, 182] on span "Southern Veterinary Partners - [GEOGRAPHIC_DATA][PERSON_NAME]" at bounding box center [1131, 183] width 269 height 11
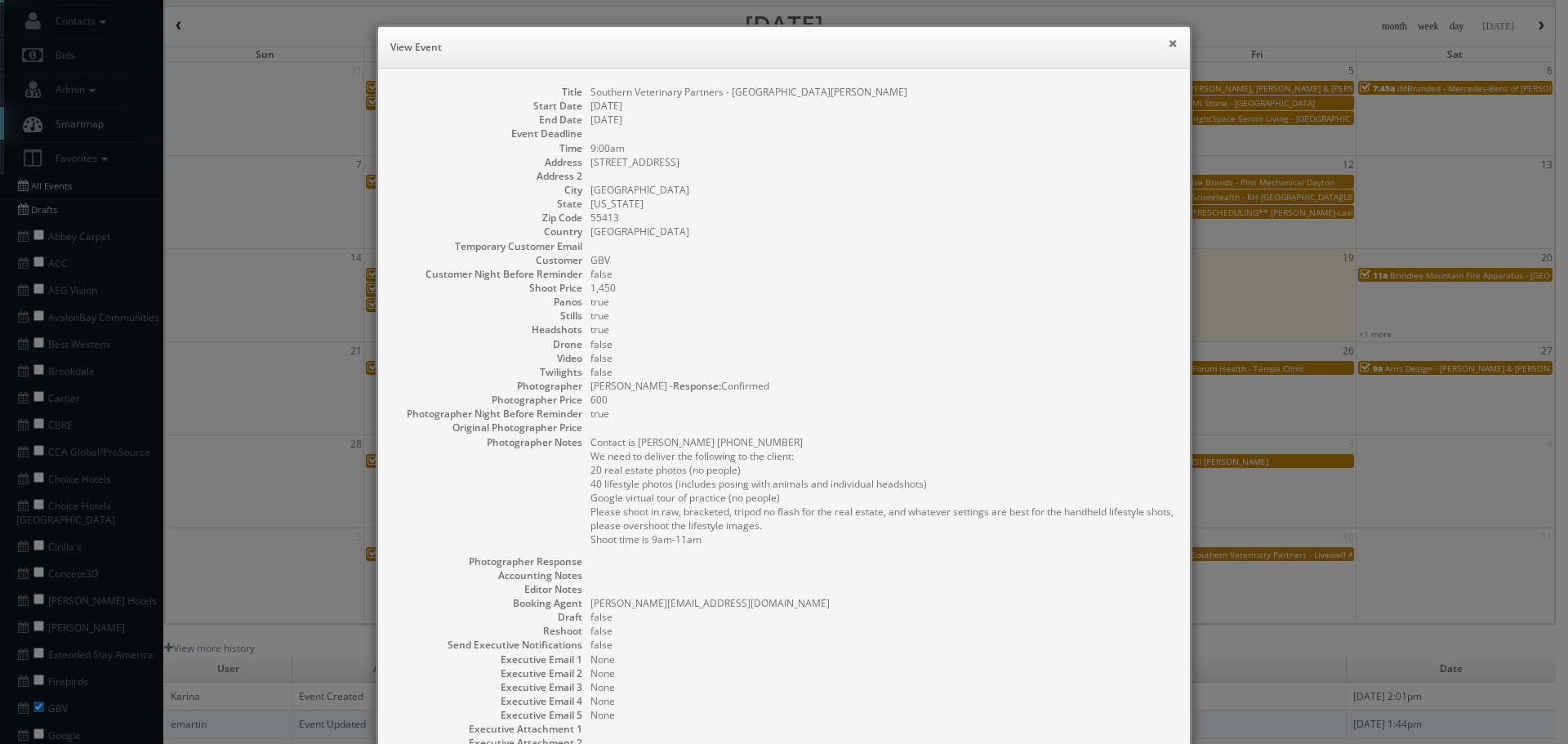
drag, startPoint x: 1164, startPoint y: 50, endPoint x: 1141, endPoint y: 118, distance: 71.8
click at [1168, 49] on button "×" at bounding box center [1173, 43] width 10 height 11
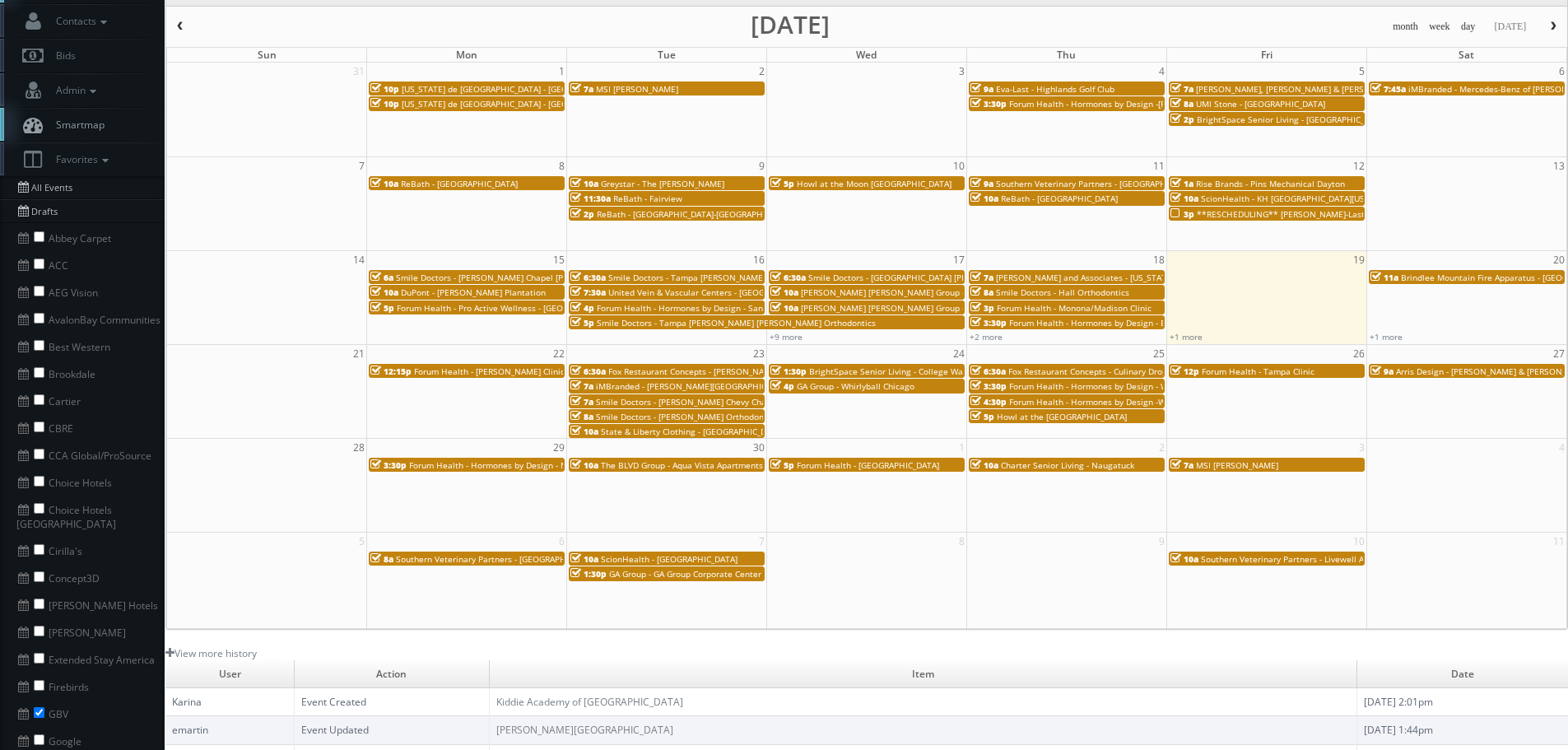
click at [1245, 180] on span "Rise Brands - Pins Mechanical Dayton" at bounding box center [1271, 183] width 149 height 11
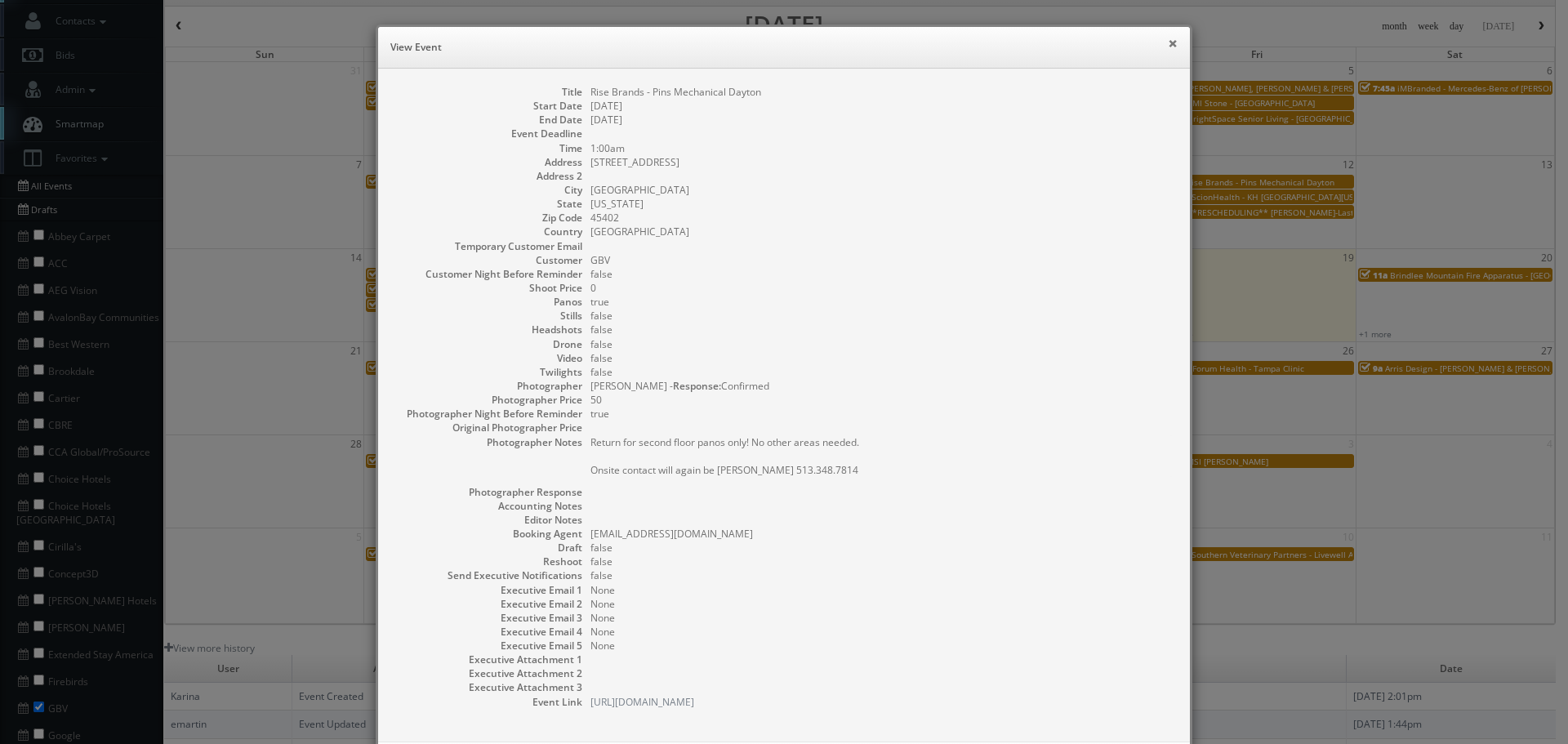
click at [1171, 43] on button "×" at bounding box center [1173, 43] width 10 height 11
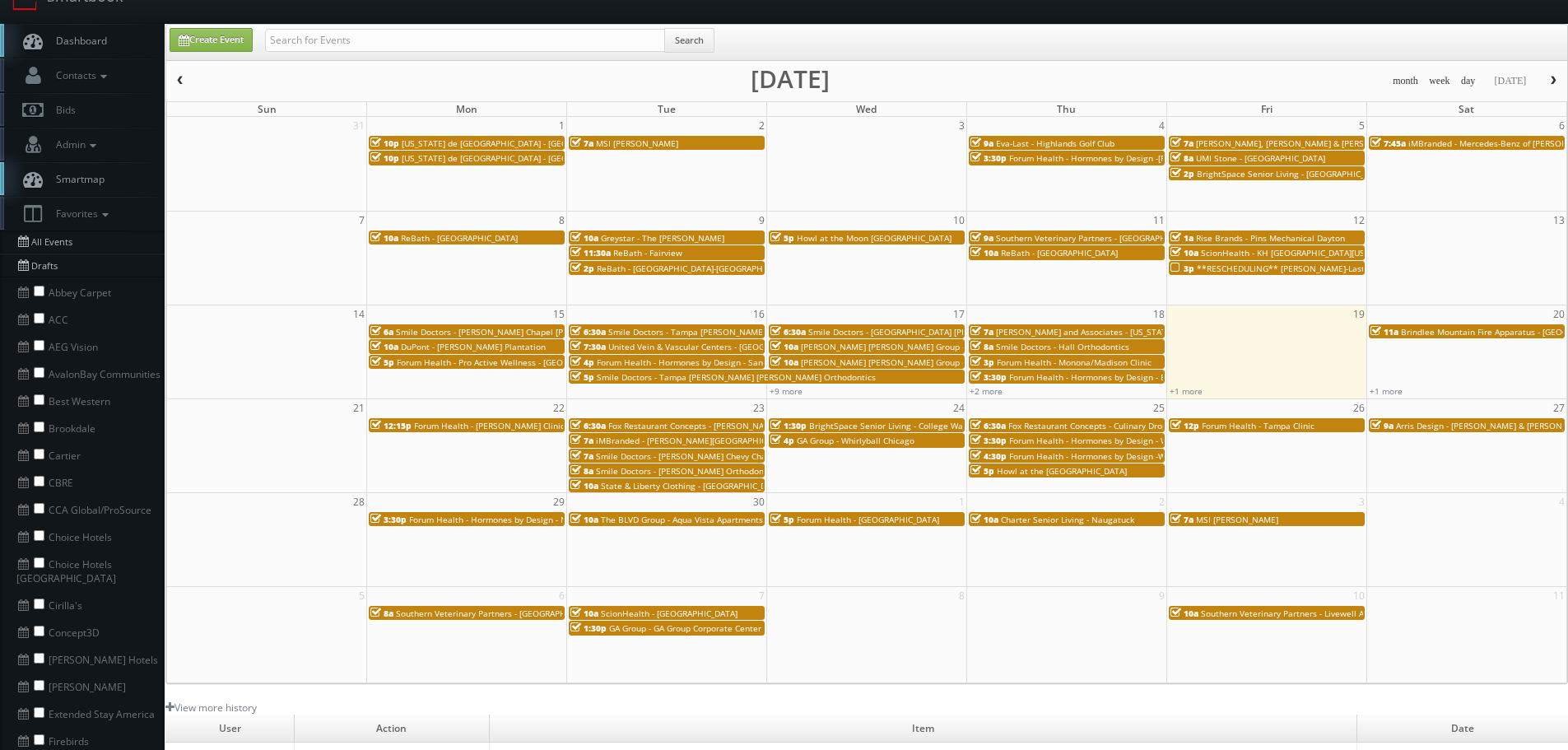
scroll to position [0, 0]
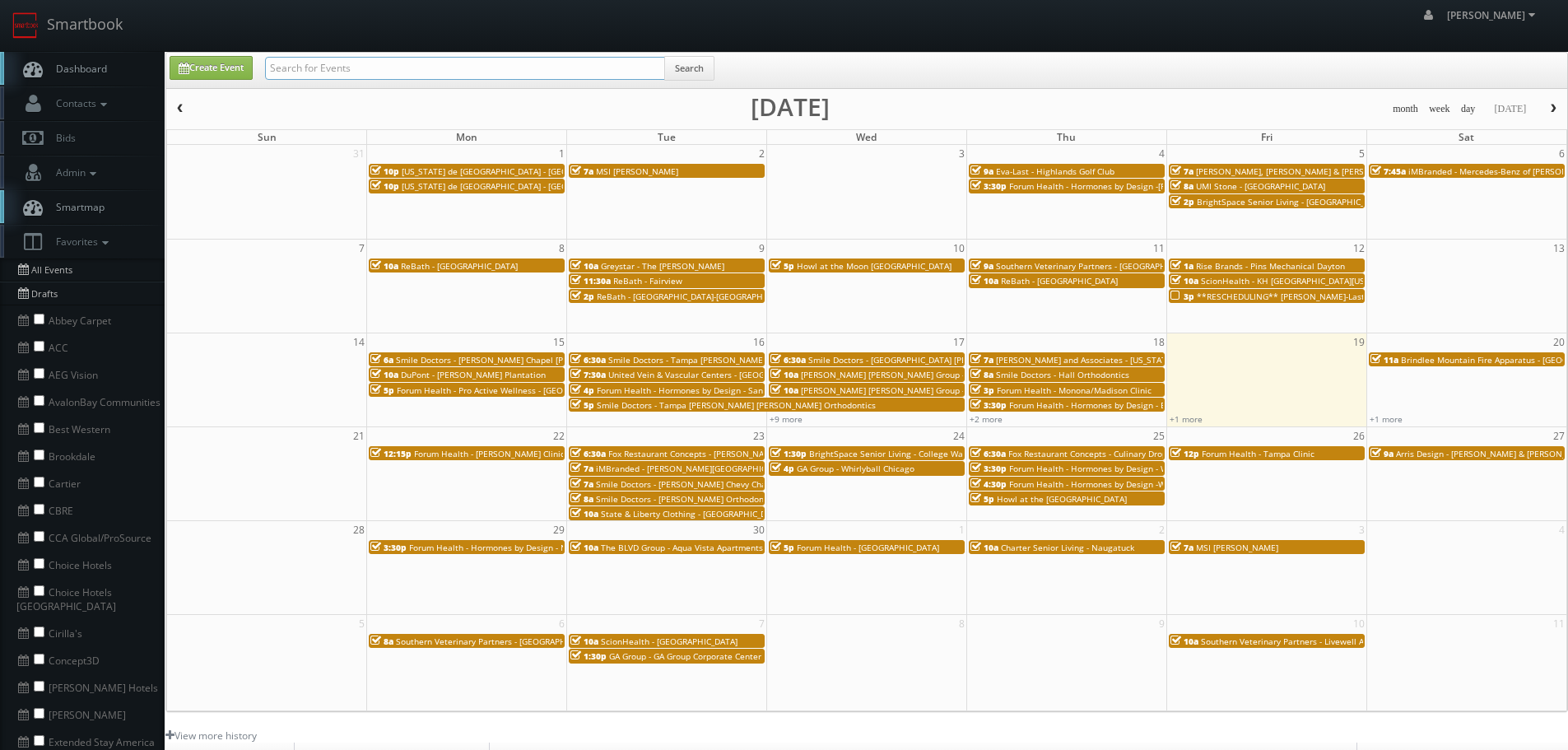
click at [369, 74] on input "text" at bounding box center [465, 68] width 400 height 23
type input "scion health"
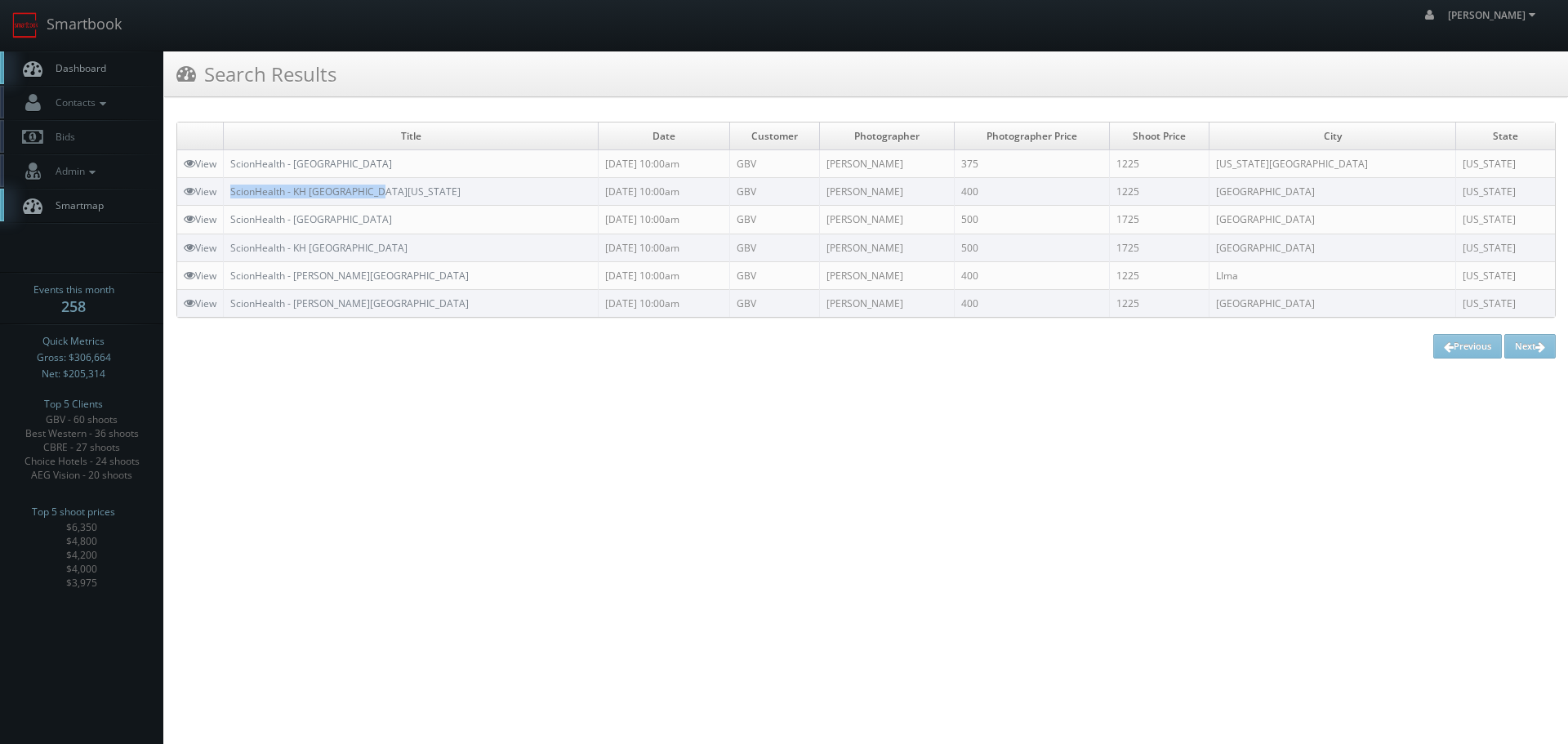
drag, startPoint x: 390, startPoint y: 189, endPoint x: 235, endPoint y: 182, distance: 155.2
click at [235, 182] on td "ScionHealth - KH [GEOGRAPHIC_DATA][US_STATE]" at bounding box center [411, 191] width 375 height 28
copy link "ScionHealth - KH [GEOGRAPHIC_DATA][US_STATE]"
click at [100, 0] on link "Smartbook" at bounding box center [66, 26] width 134 height 51
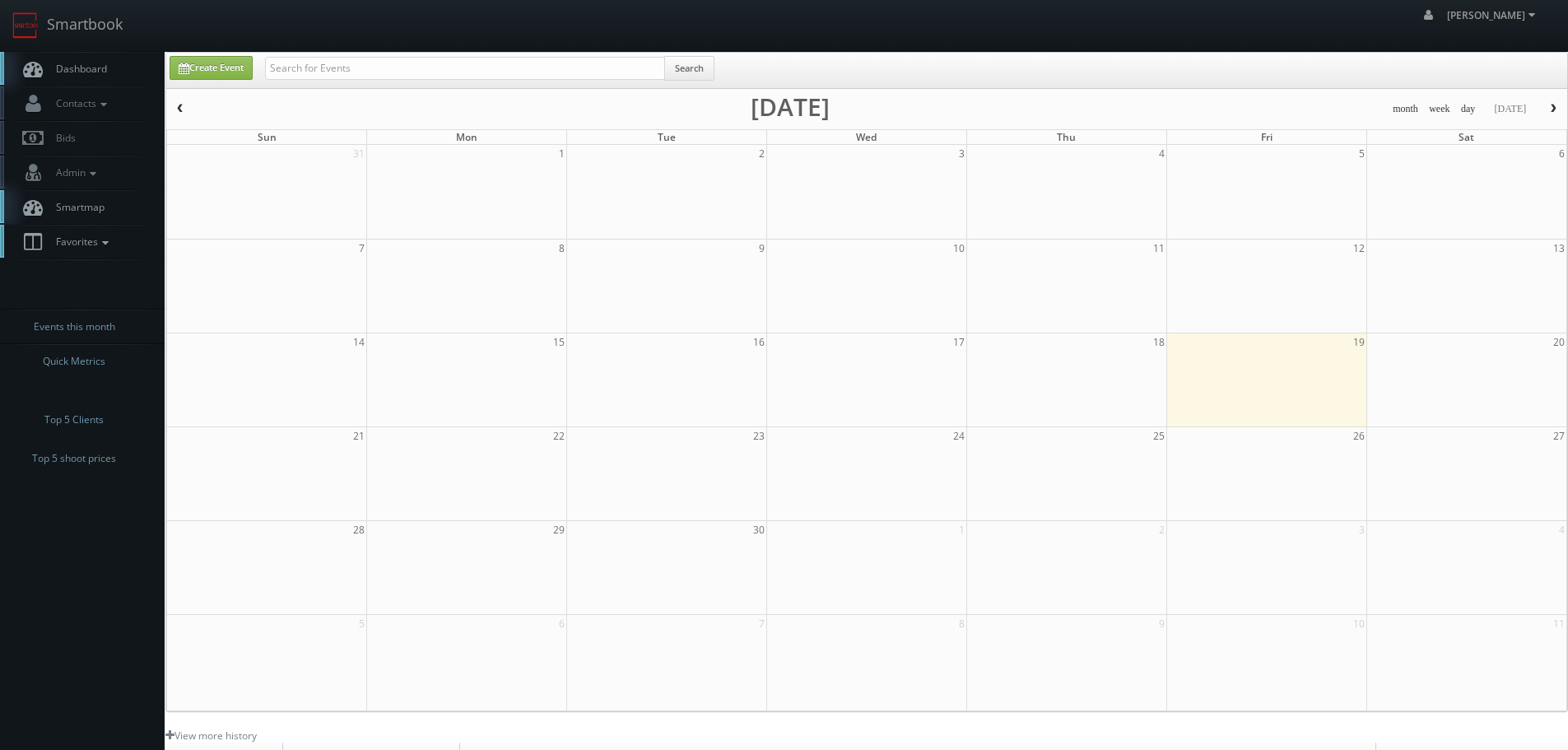
click at [103, 237] on icon at bounding box center [105, 243] width 15 height 11
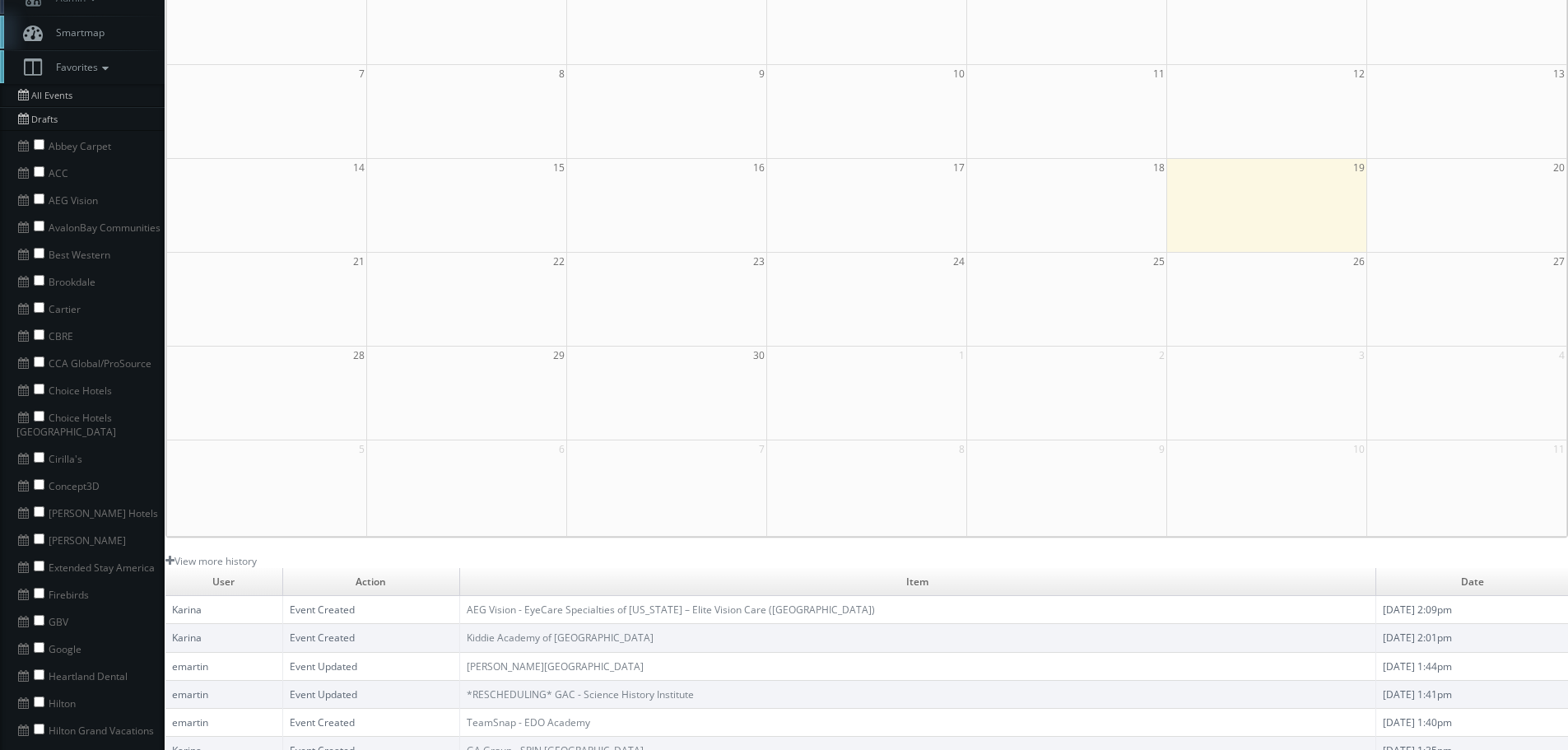
scroll to position [329, 0]
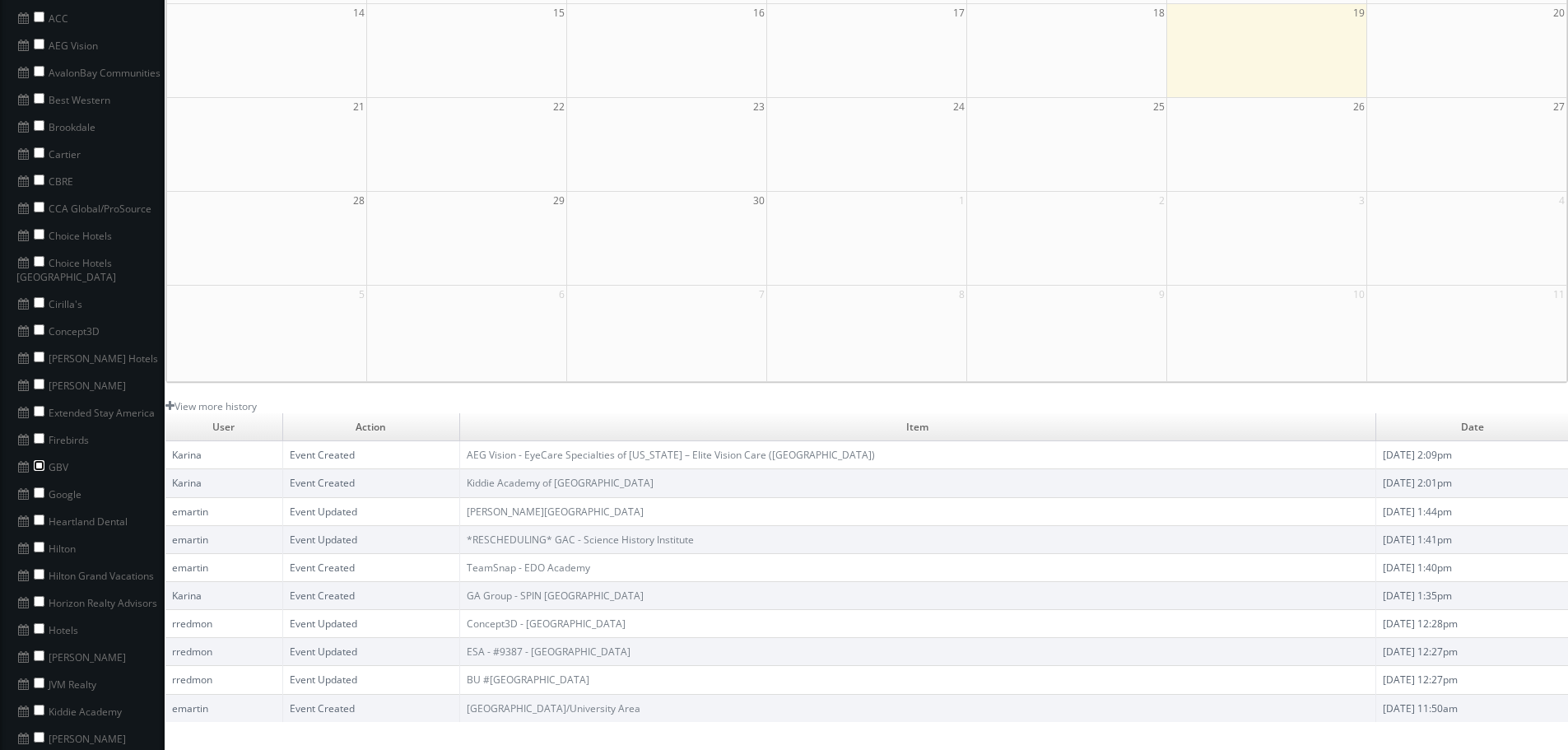
click at [38, 460] on input "checkbox" at bounding box center [39, 465] width 10 height 10
checkbox input "true"
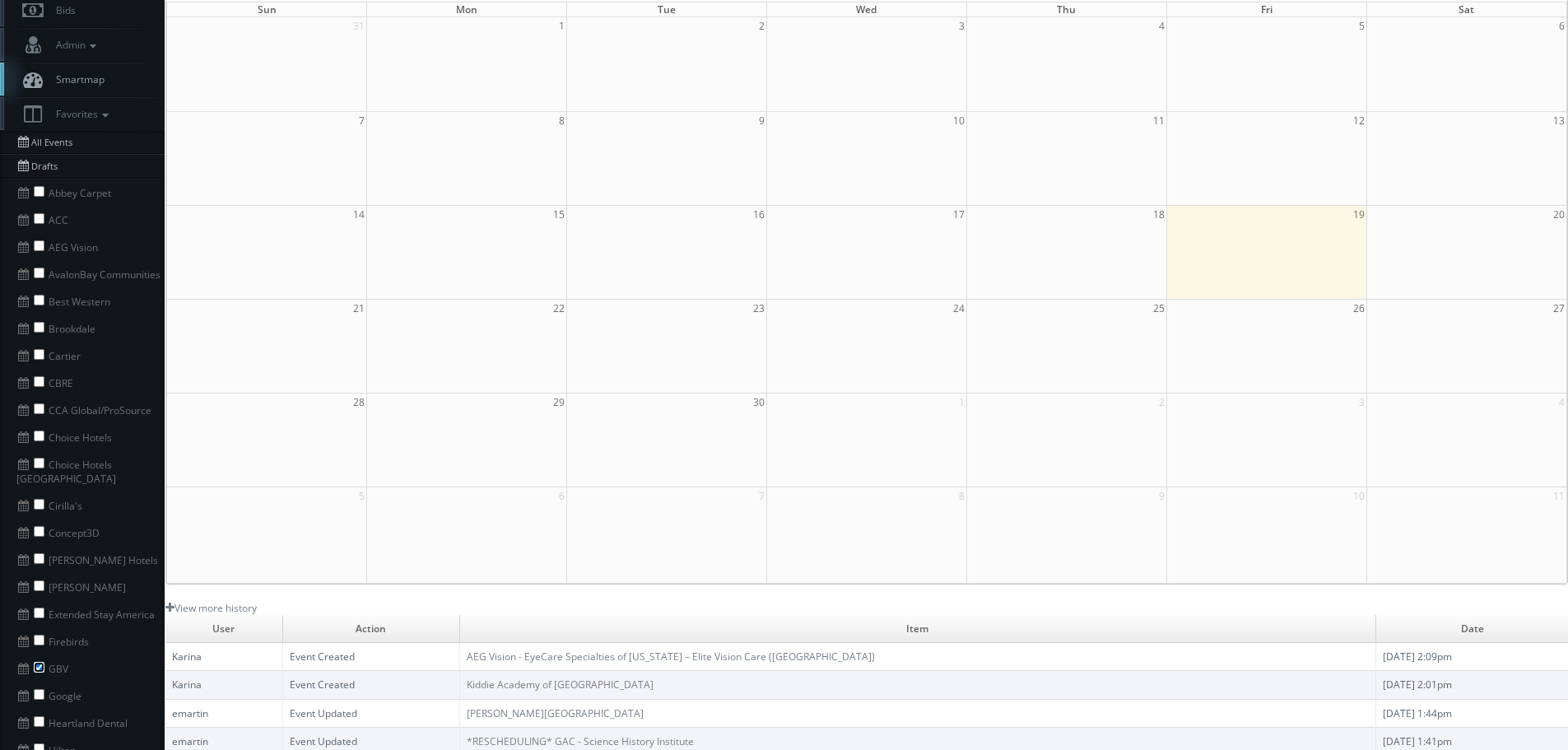
scroll to position [0, 0]
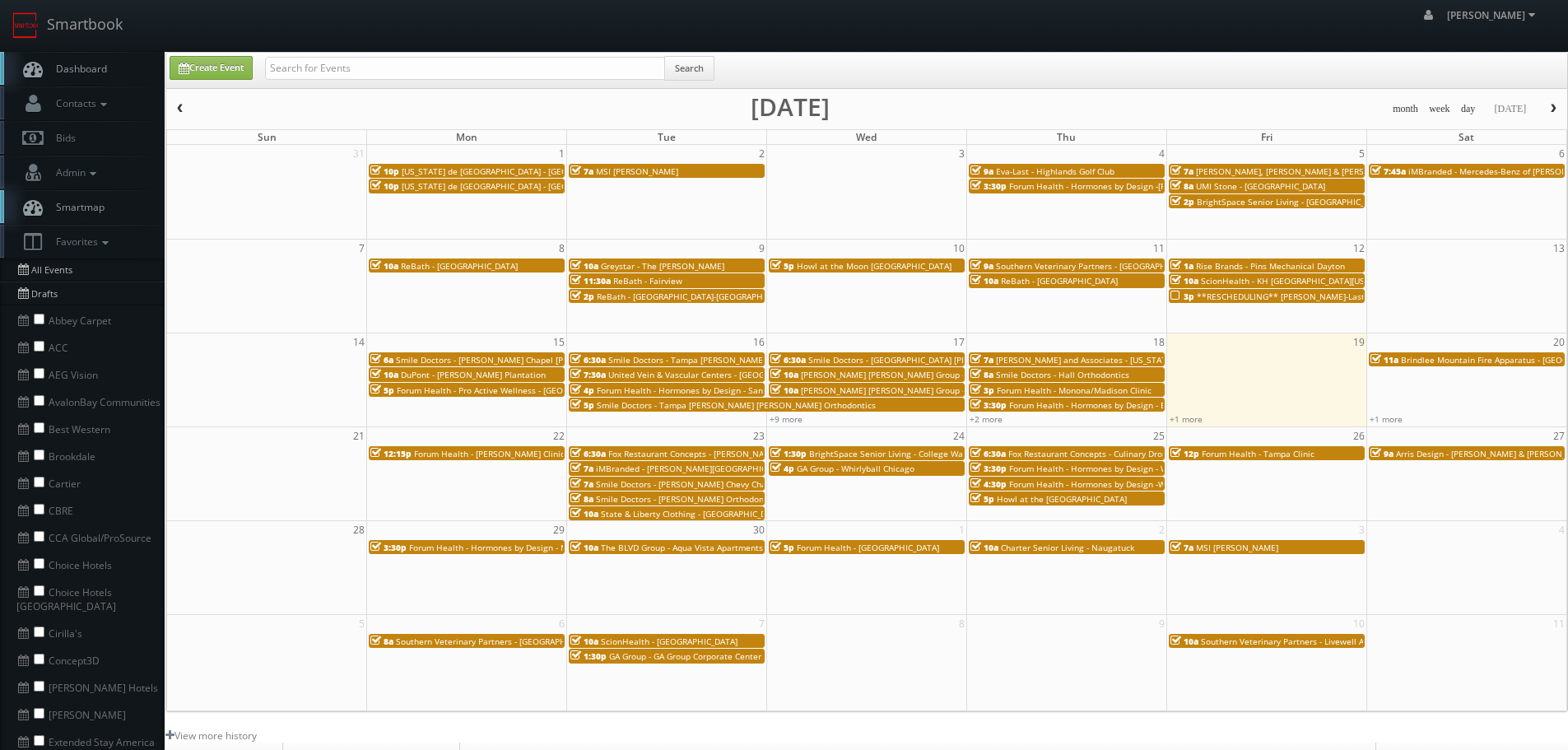
click at [1227, 291] on span "**RESCHEDULING** [PERSON_NAME]-Last - [GEOGRAPHIC_DATA]" at bounding box center [1325, 296] width 256 height 11
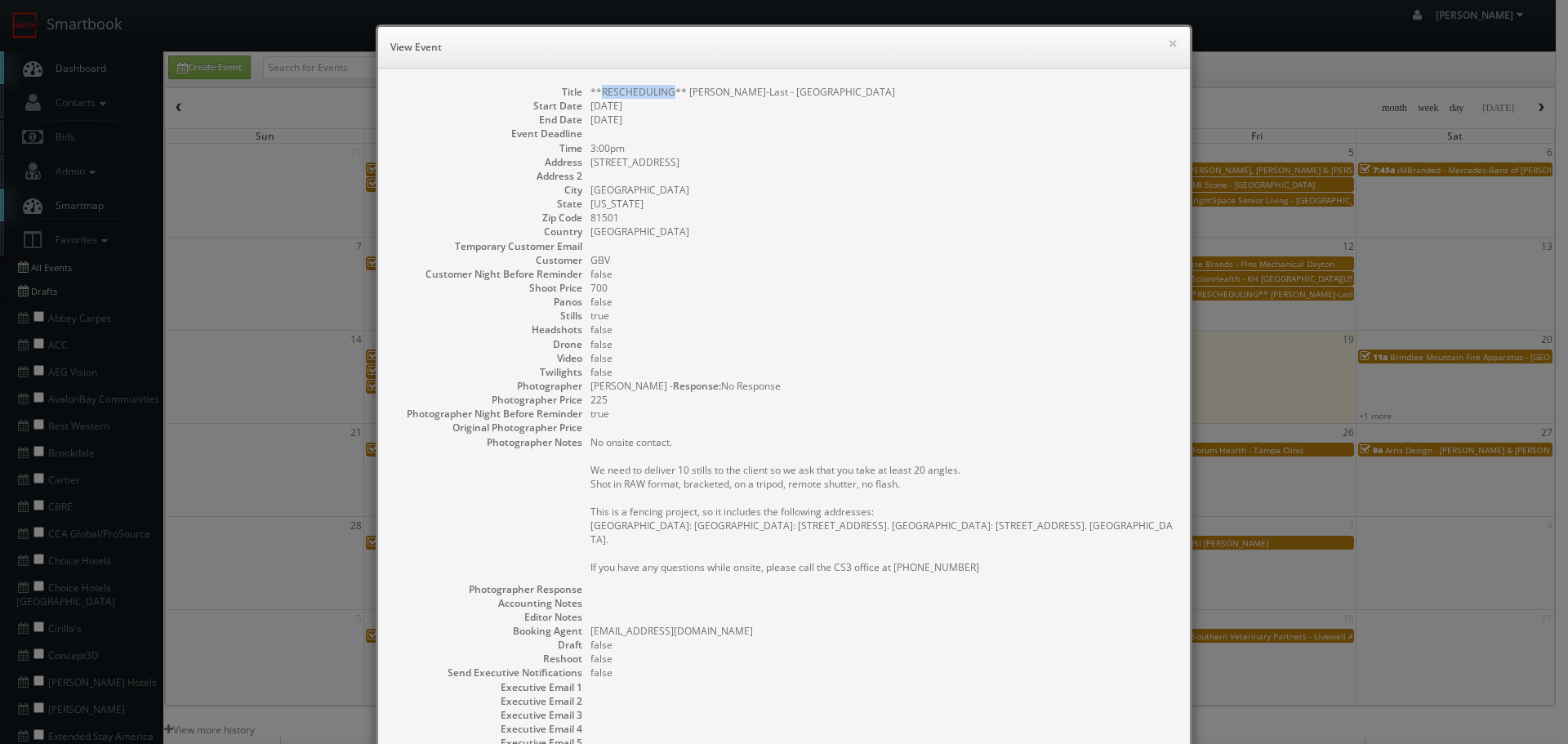
copy dd "RESCHEDULING"
drag, startPoint x: 597, startPoint y: 91, endPoint x: 664, endPoint y: 96, distance: 67.2
click at [664, 96] on dd "**RESCHEDULING** [PERSON_NAME]-Last - [GEOGRAPHIC_DATA]" at bounding box center [882, 92] width 584 height 14
click at [1168, 46] on button "×" at bounding box center [1173, 43] width 10 height 11
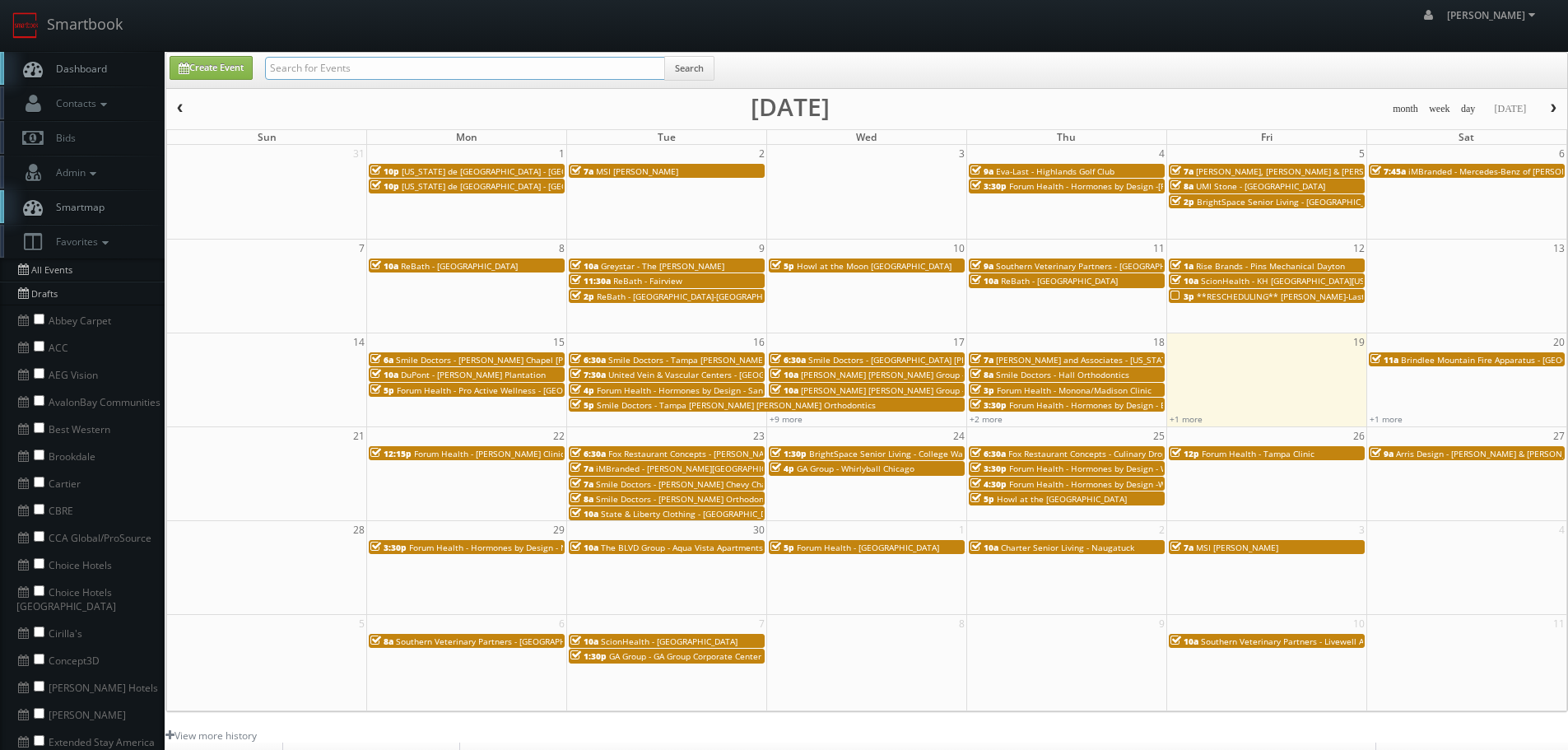
click at [533, 68] on input "text" at bounding box center [465, 68] width 400 height 23
paste input "RESCHEDULING"
type input "RESCHEDULING"
click at [691, 68] on button "Search" at bounding box center [689, 68] width 51 height 25
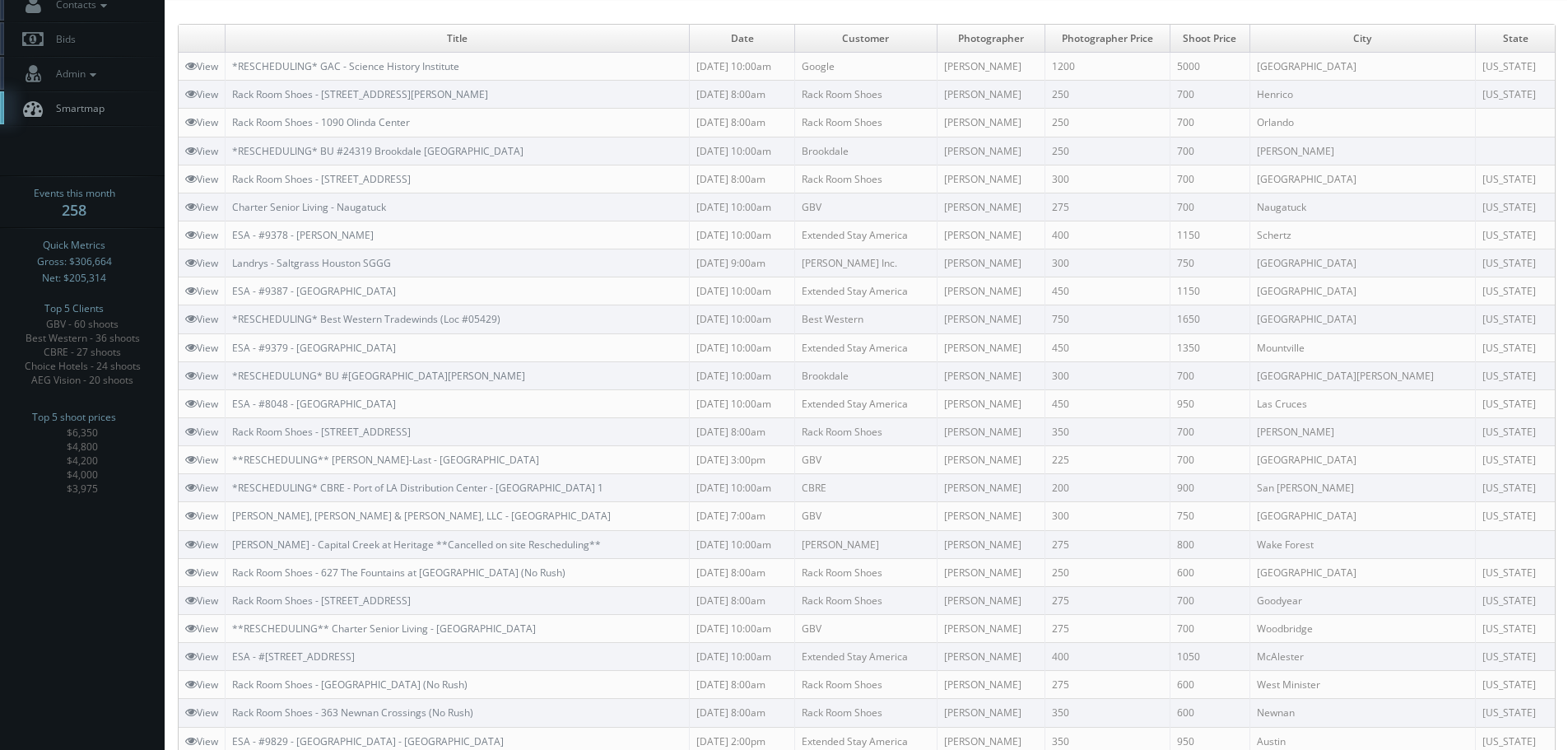
scroll to position [10, 0]
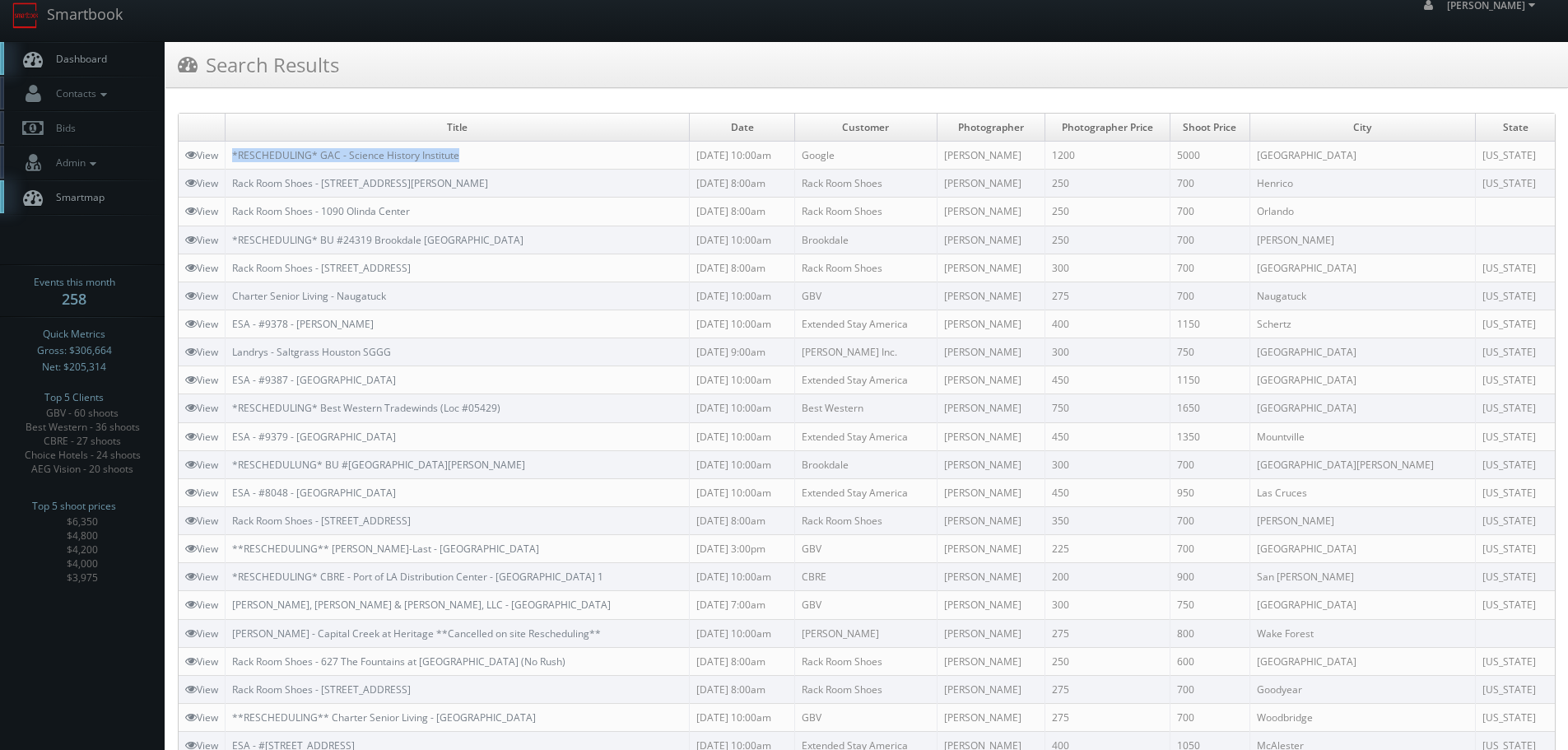
copy link "*RESCHEDULING* GAC - Science History Institute"
drag, startPoint x: 518, startPoint y: 152, endPoint x: 232, endPoint y: 161, distance: 286.1
click at [232, 161] on td "*RESCHEDULING* GAC - Science History Institute" at bounding box center [458, 155] width 465 height 28
click at [95, 29] on link "Smartbook" at bounding box center [67, 15] width 135 height 51
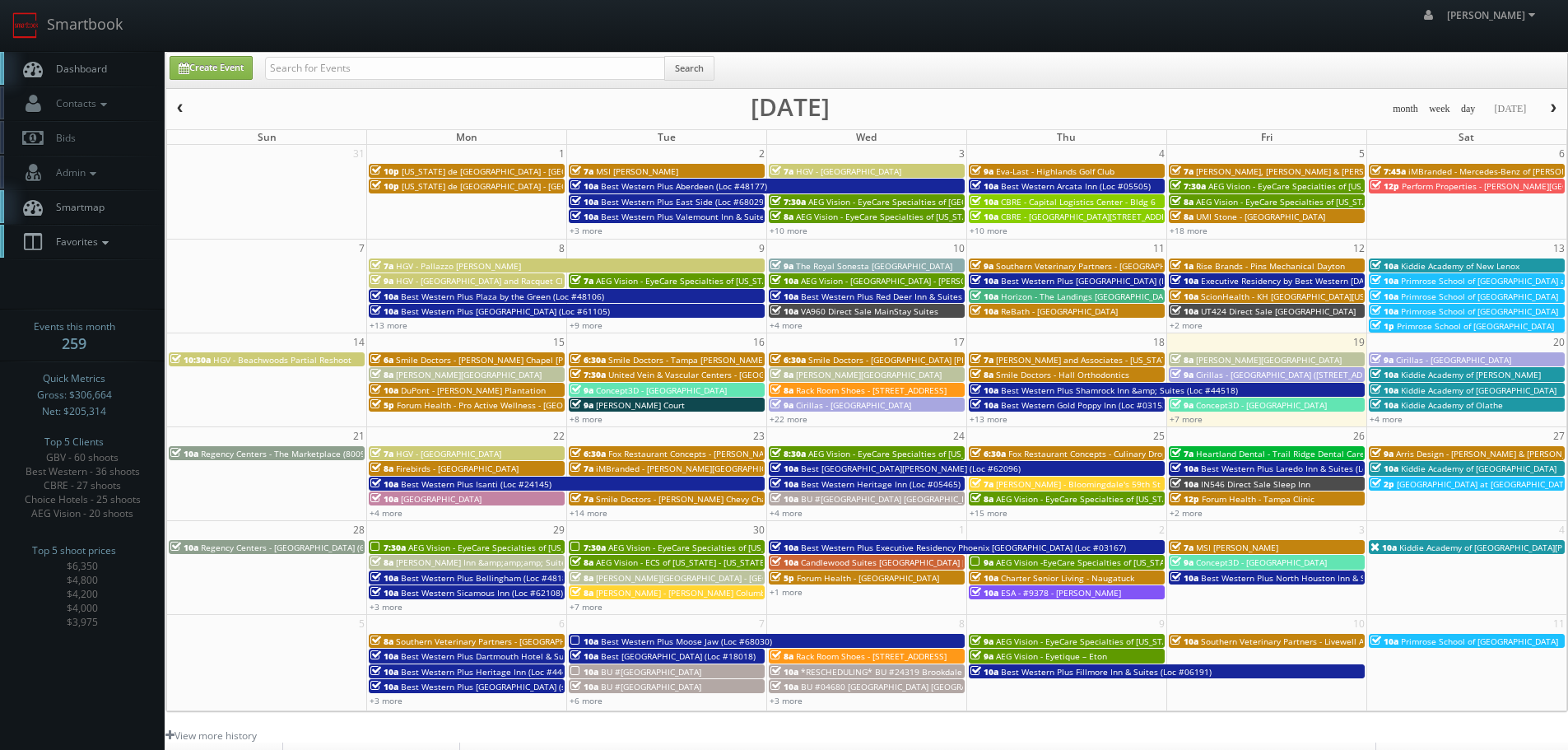
click at [87, 249] on link "Favorites" at bounding box center [82, 241] width 165 height 33
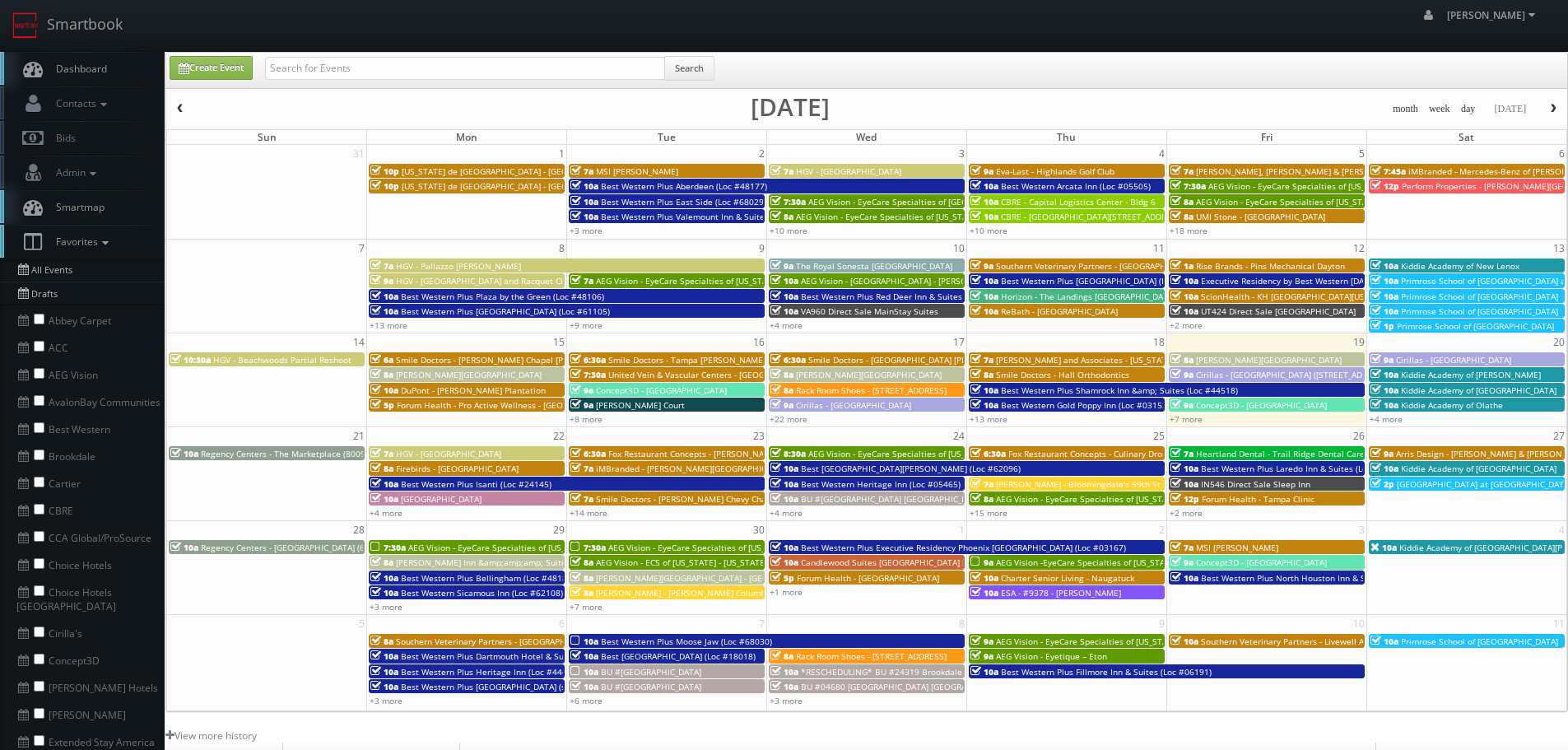
scroll to position [329, 0]
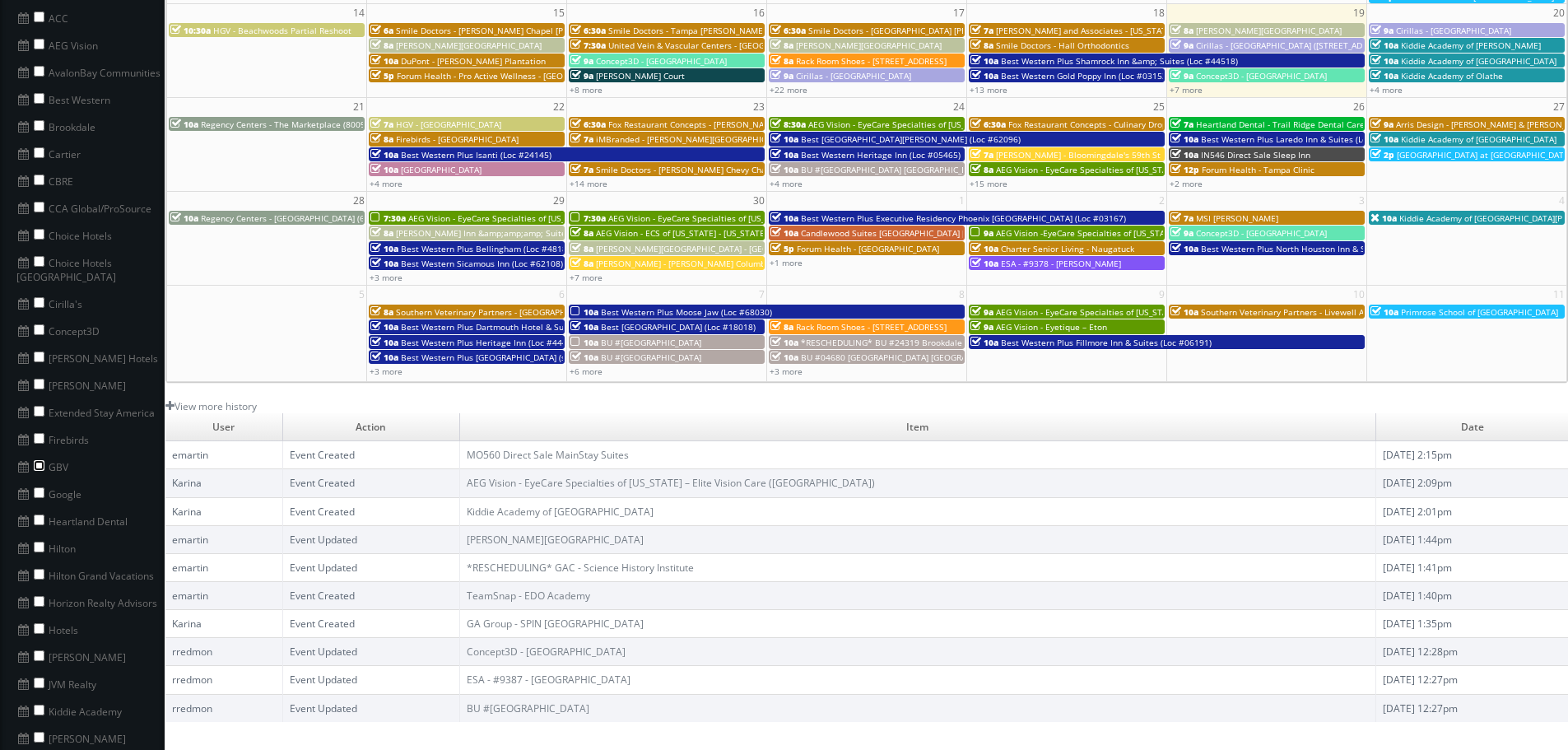
click at [42, 460] on input "checkbox" at bounding box center [39, 465] width 10 height 10
checkbox input "true"
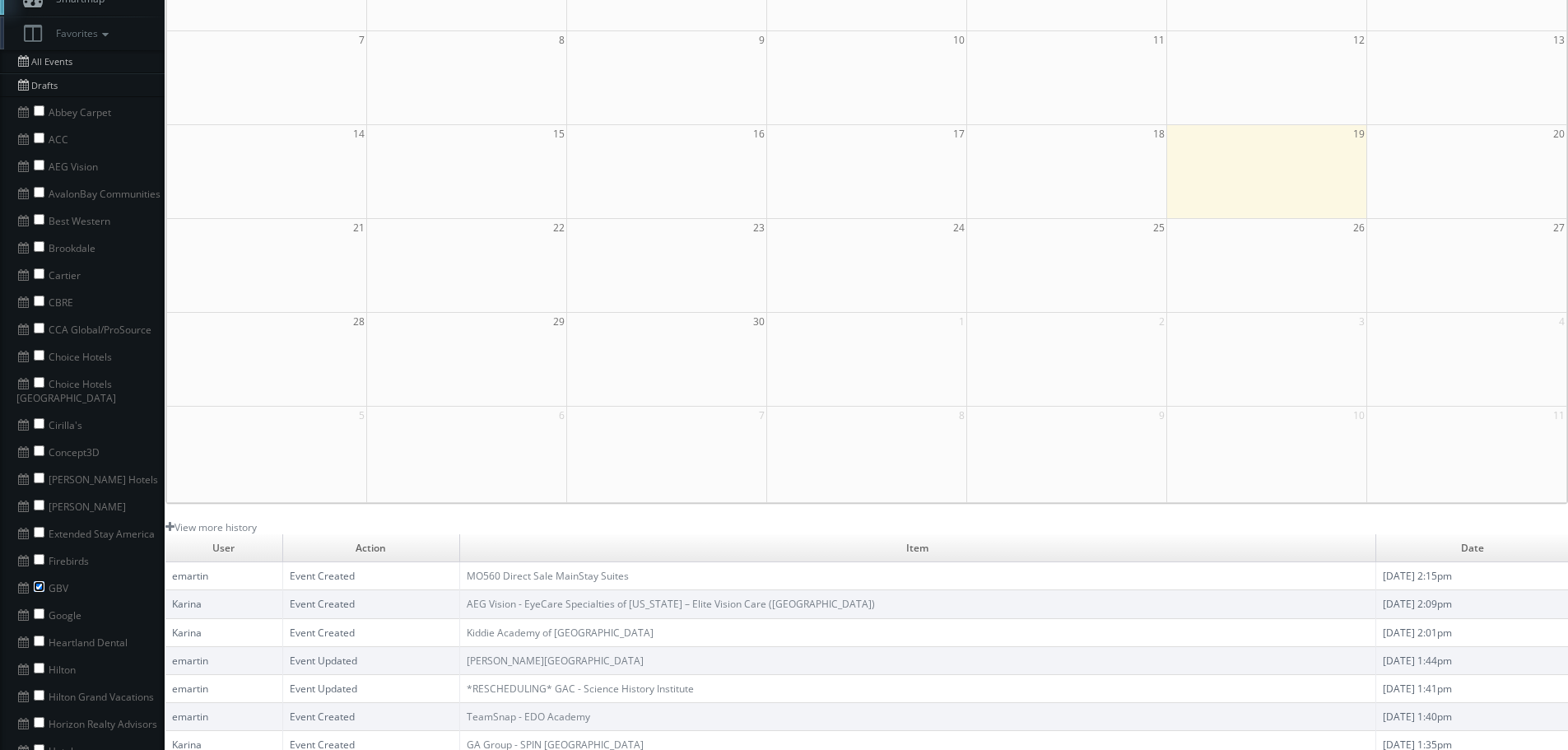
scroll to position [0, 0]
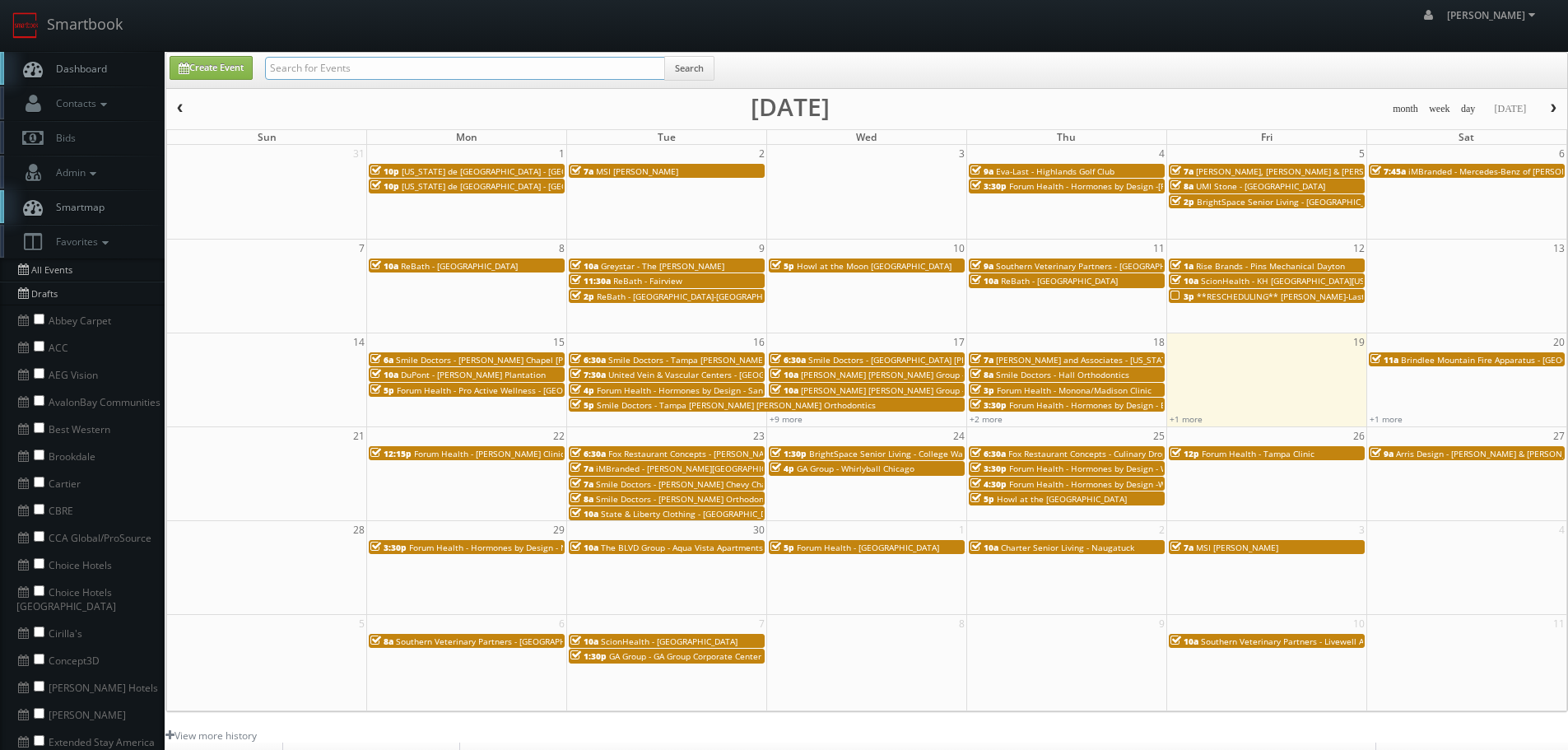
click at [400, 66] on input "text" at bounding box center [465, 68] width 400 height 23
type input "Smile Doctors"
click at [697, 68] on button "Search" at bounding box center [689, 68] width 51 height 25
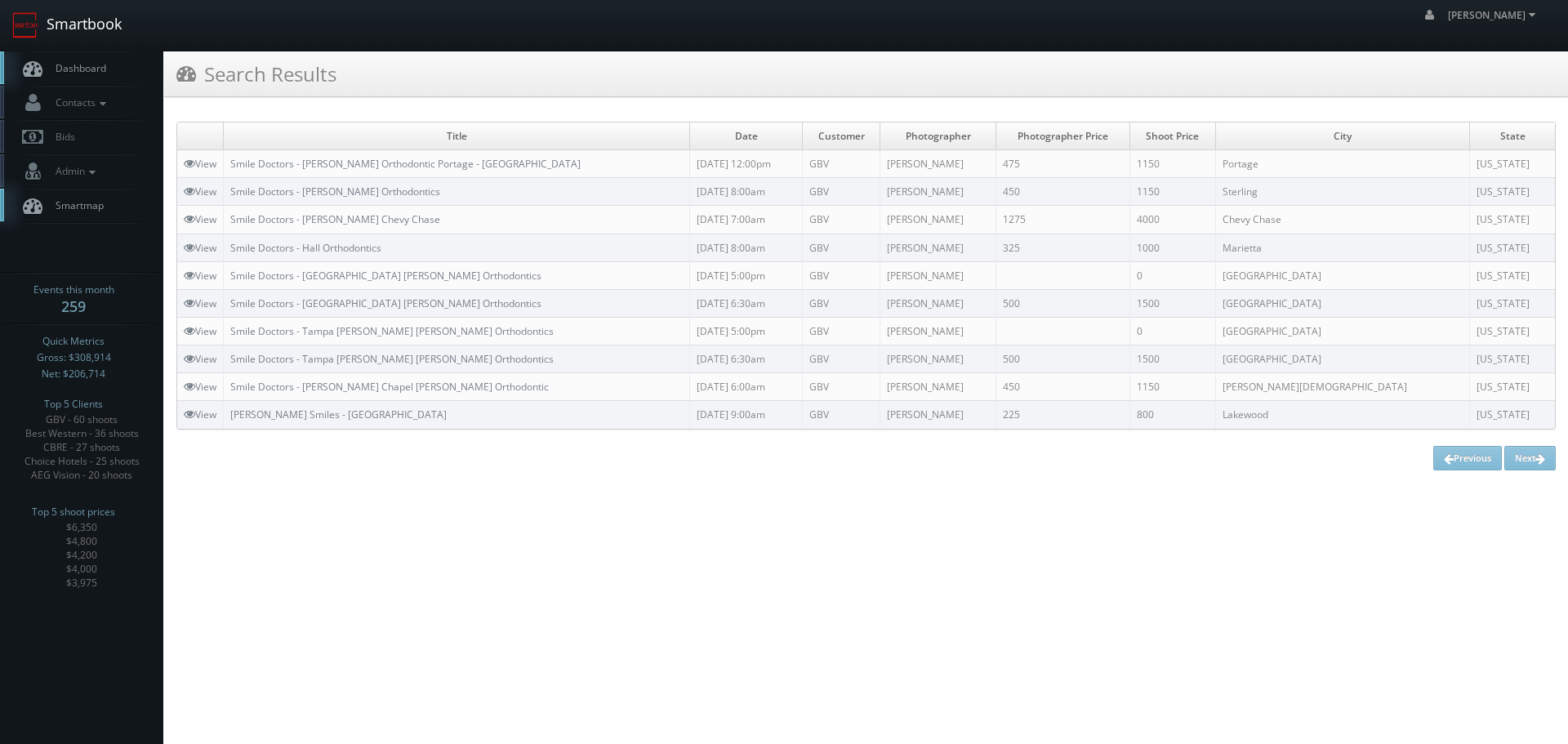
click at [83, 31] on link "Smartbook" at bounding box center [66, 26] width 134 height 51
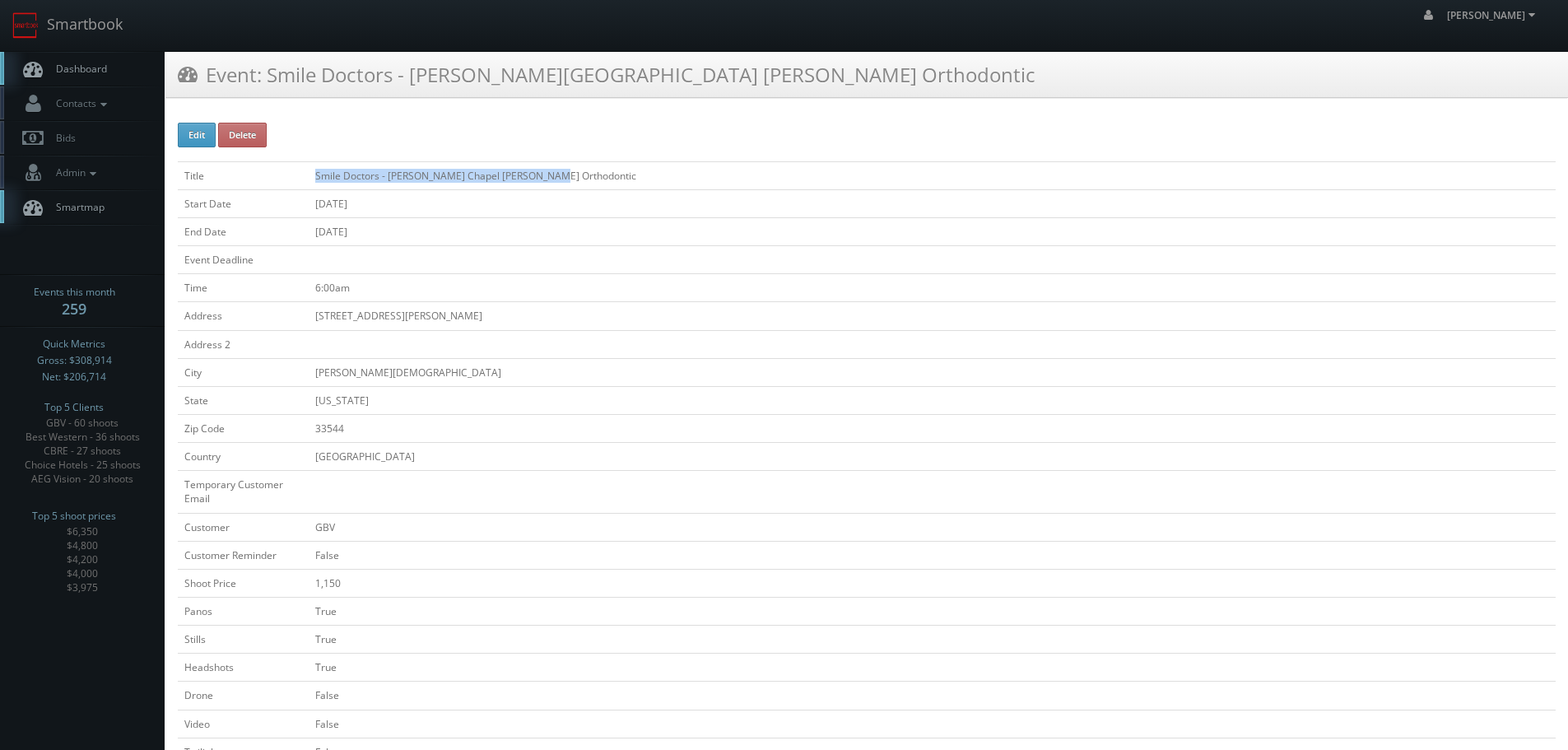
copy tr "Smile Doctors - [PERSON_NAME] Chapel [PERSON_NAME] Orthodontic"
drag, startPoint x: 587, startPoint y: 165, endPoint x: 300, endPoint y: 183, distance: 287.6
click at [300, 183] on tr "Title Smile Doctors - [PERSON_NAME][GEOGRAPHIC_DATA] [PERSON_NAME] Orthodontic" at bounding box center [866, 175] width 1378 height 28
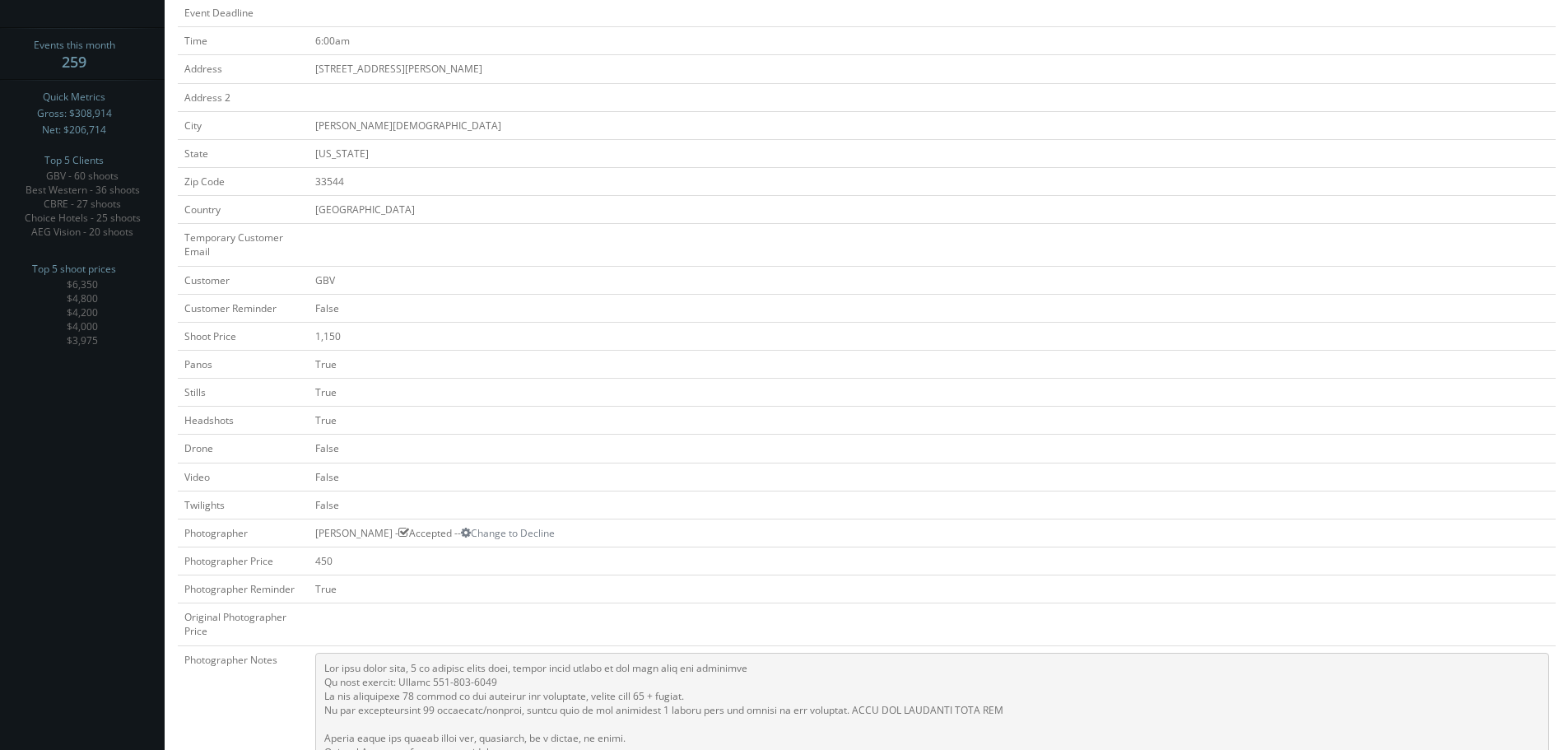
scroll to position [576, 0]
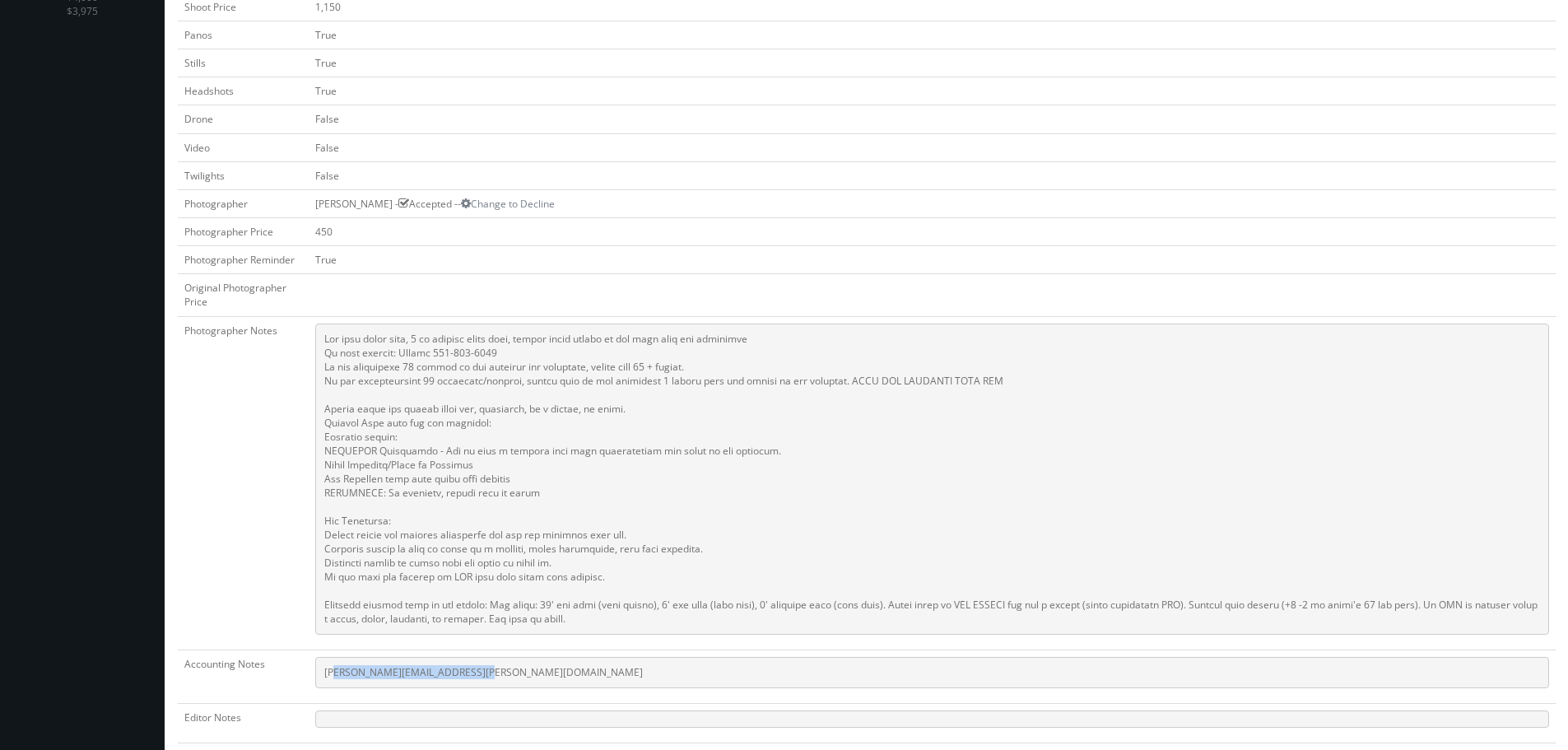
drag, startPoint x: 513, startPoint y: 676, endPoint x: 341, endPoint y: 658, distance: 172.9
click at [334, 675] on pre "[PERSON_NAME][EMAIL_ADDRESS][PERSON_NAME][DOMAIN_NAME]" at bounding box center [932, 672] width 1234 height 31
click at [582, 653] on td "[PERSON_NAME][EMAIL_ADDRESS][PERSON_NAME][DOMAIN_NAME]" at bounding box center [932, 676] width 1247 height 53
drag, startPoint x: 576, startPoint y: 672, endPoint x: 317, endPoint y: 679, distance: 259.1
click at [317, 679] on pre "[PERSON_NAME][EMAIL_ADDRESS][PERSON_NAME][DOMAIN_NAME]" at bounding box center [932, 672] width 1234 height 31
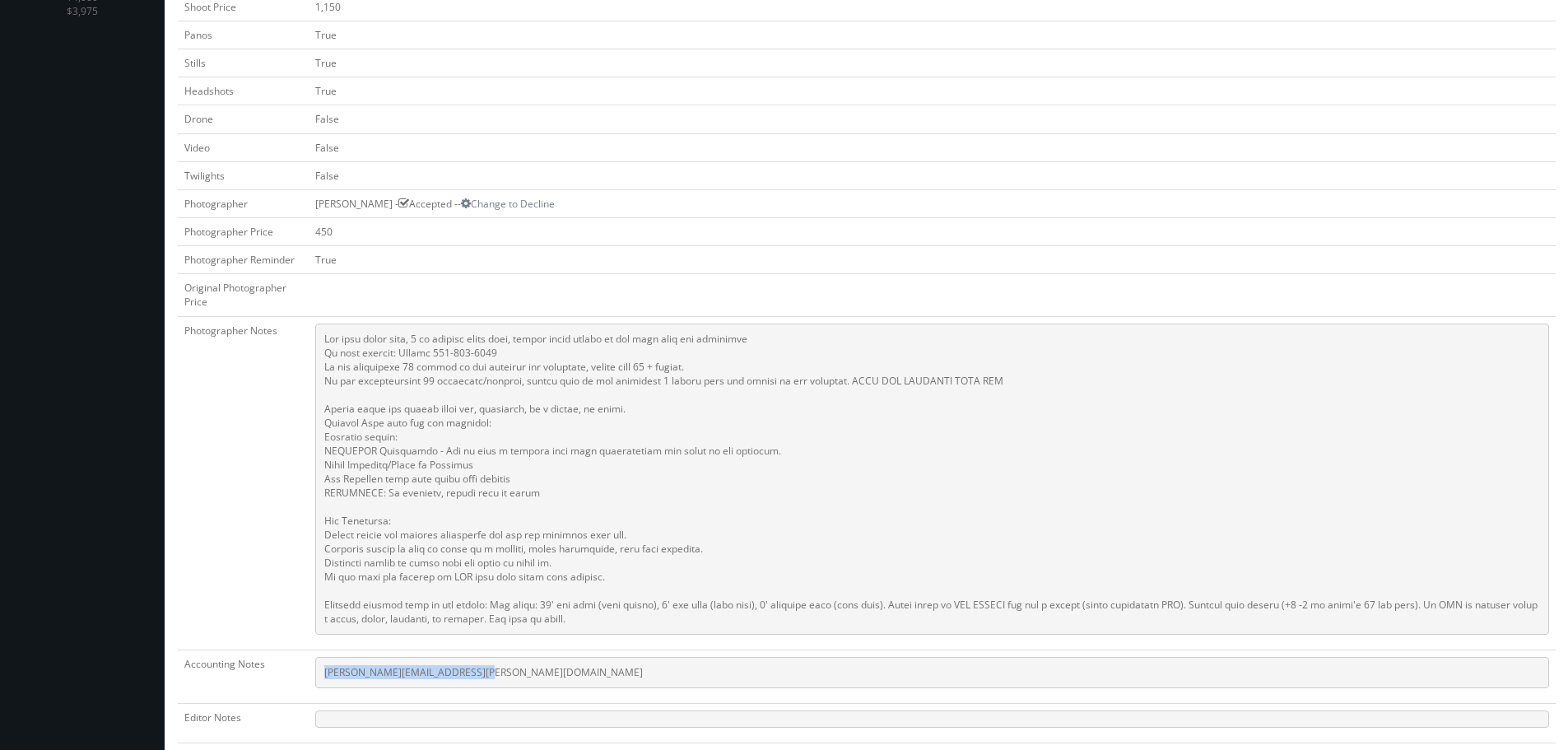
copy pre "[PERSON_NAME][EMAIL_ADDRESS][PERSON_NAME][DOMAIN_NAME]"
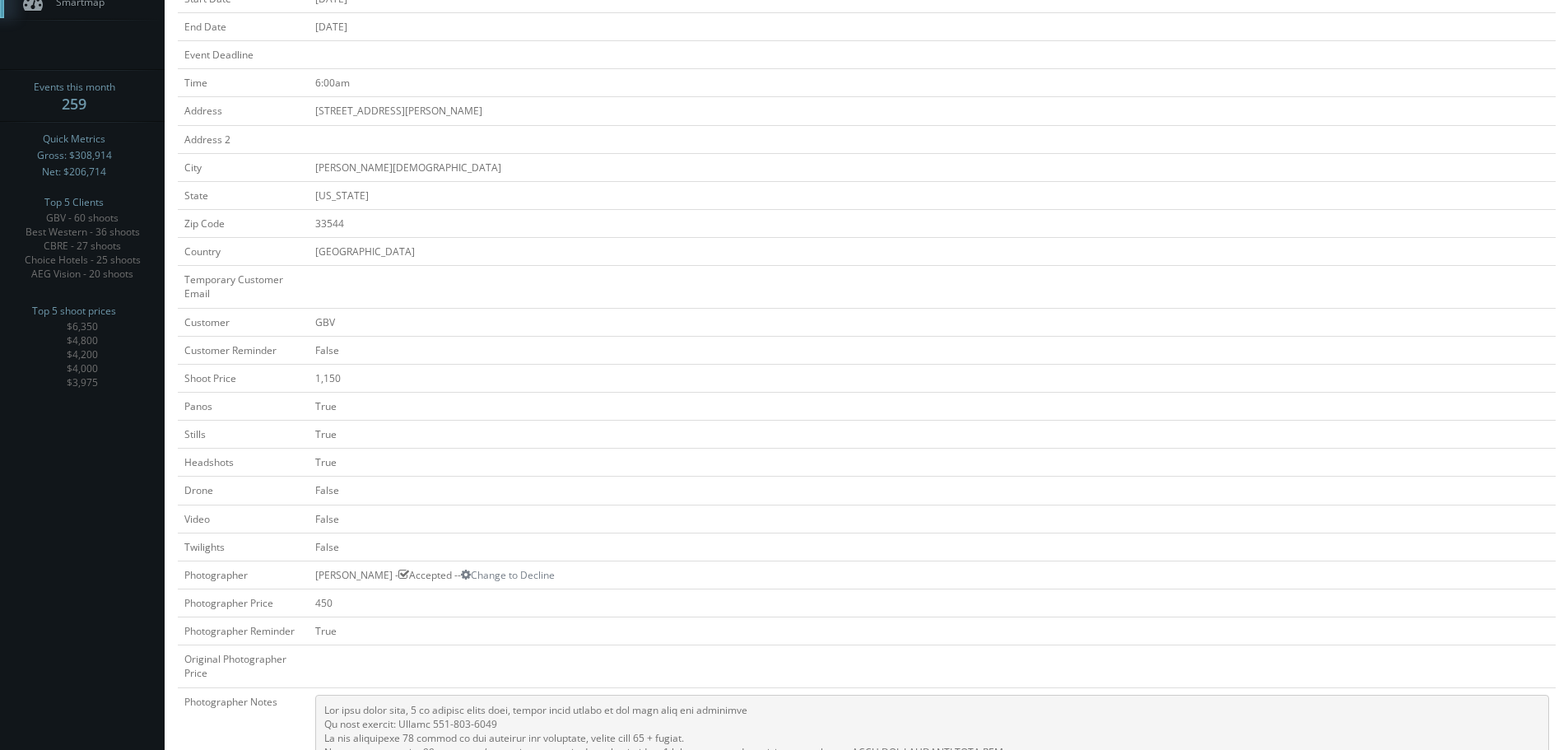
scroll to position [82, 0]
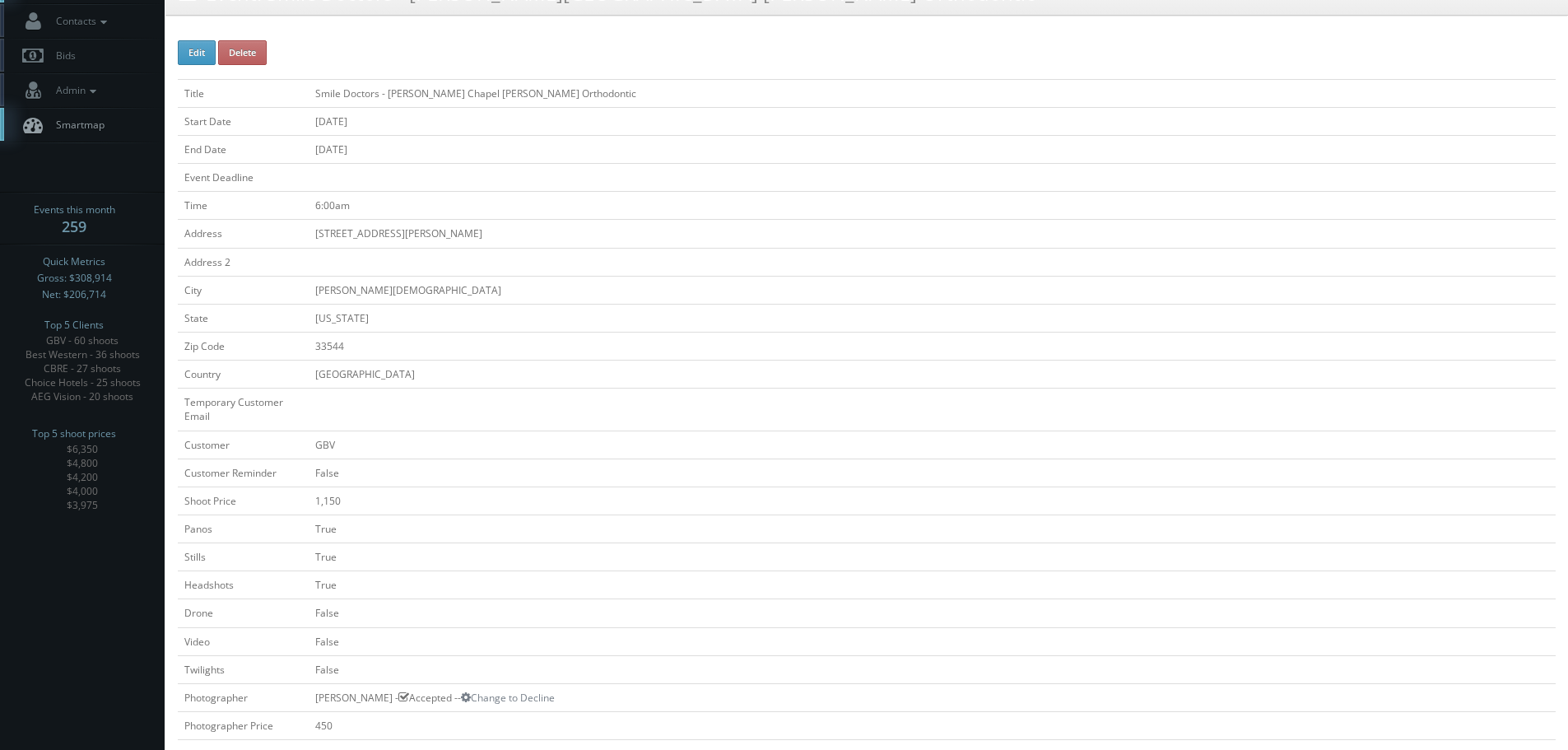
copy tr "Smile Doctors - Wesley Chapel Farina Orthodontic"
drag, startPoint x: 597, startPoint y: 92, endPoint x: 280, endPoint y: 96, distance: 317.0
click at [280, 96] on tr "Title Smile Doctors - Wesley Chapel Farina Orthodontic" at bounding box center [866, 93] width 1378 height 28
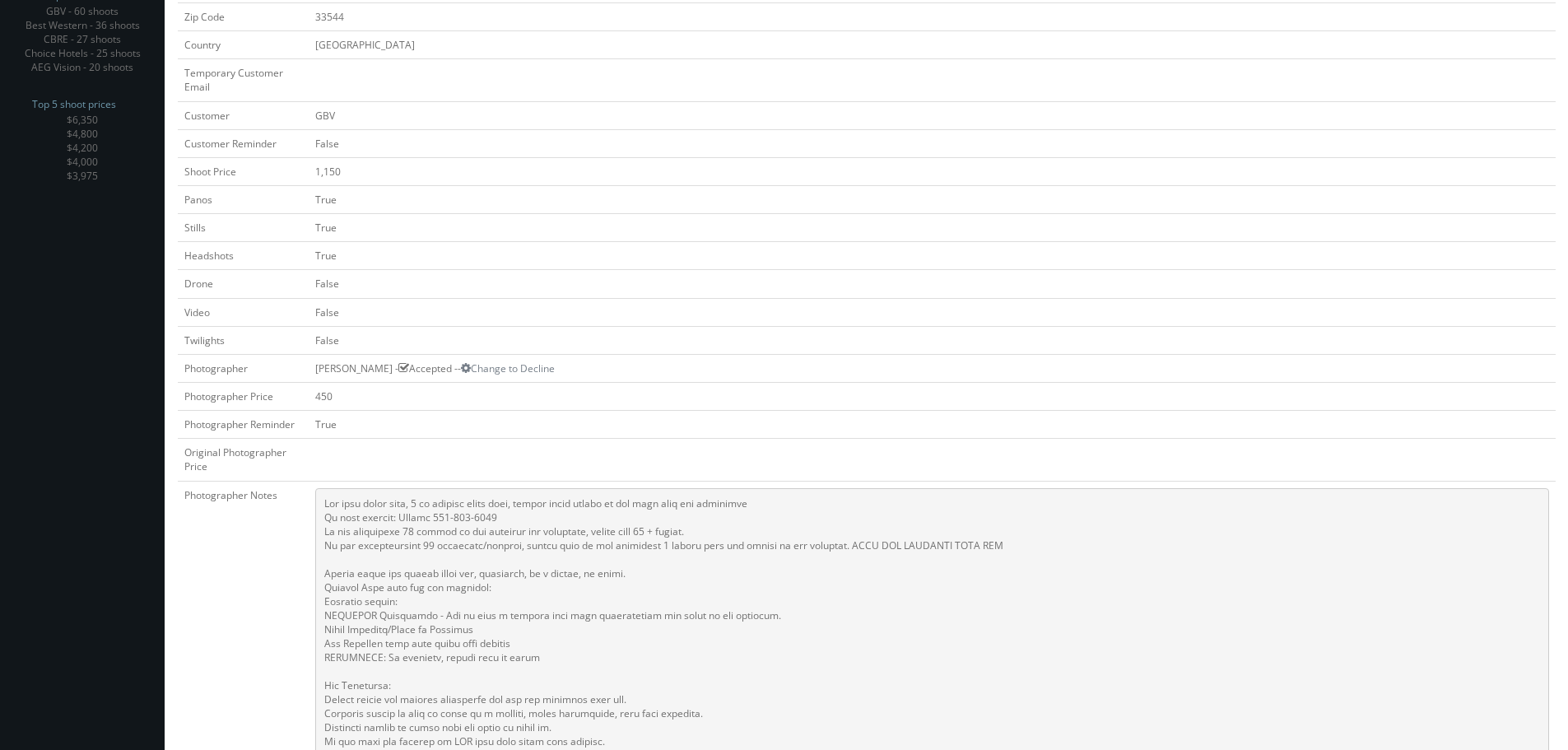
scroll to position [823, 0]
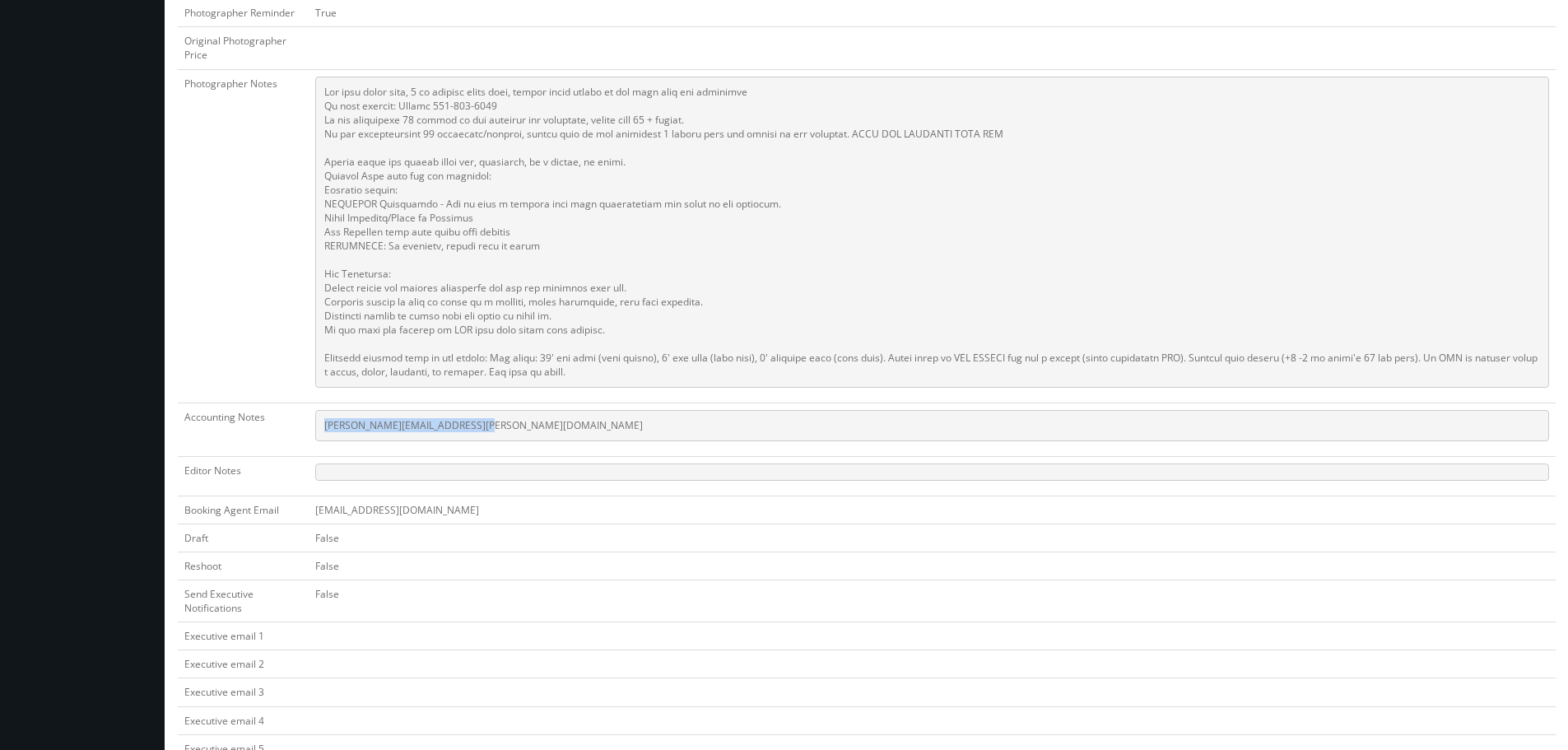
copy tr "[PERSON_NAME][EMAIL_ADDRESS][PERSON_NAME][DOMAIN_NAME]"
drag, startPoint x: 516, startPoint y: 423, endPoint x: 292, endPoint y: 439, distance: 224.6
click at [292, 439] on tr "Accounting Notes Ashwin.Harish@smiledoctors.com" at bounding box center [866, 429] width 1378 height 53
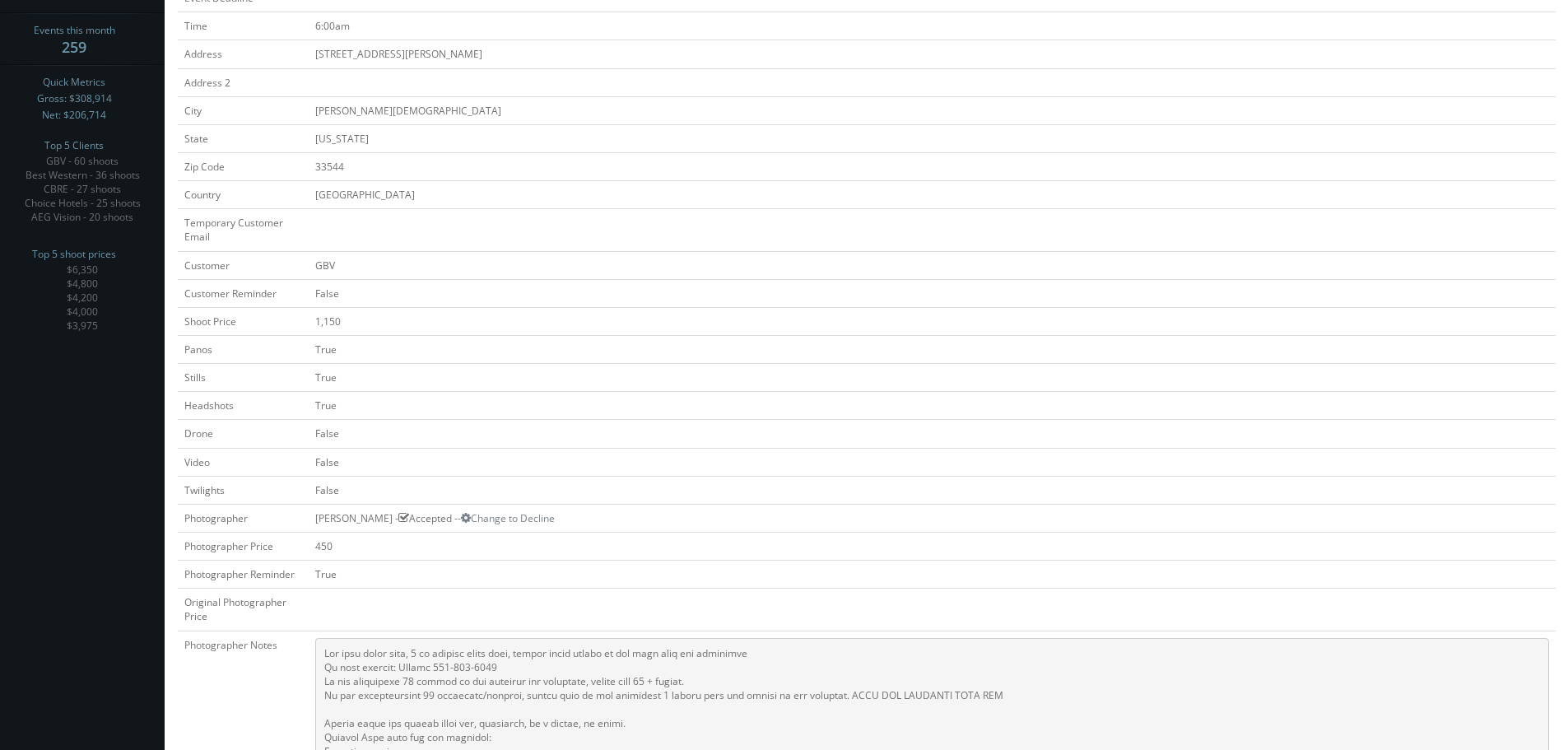
scroll to position [82, 0]
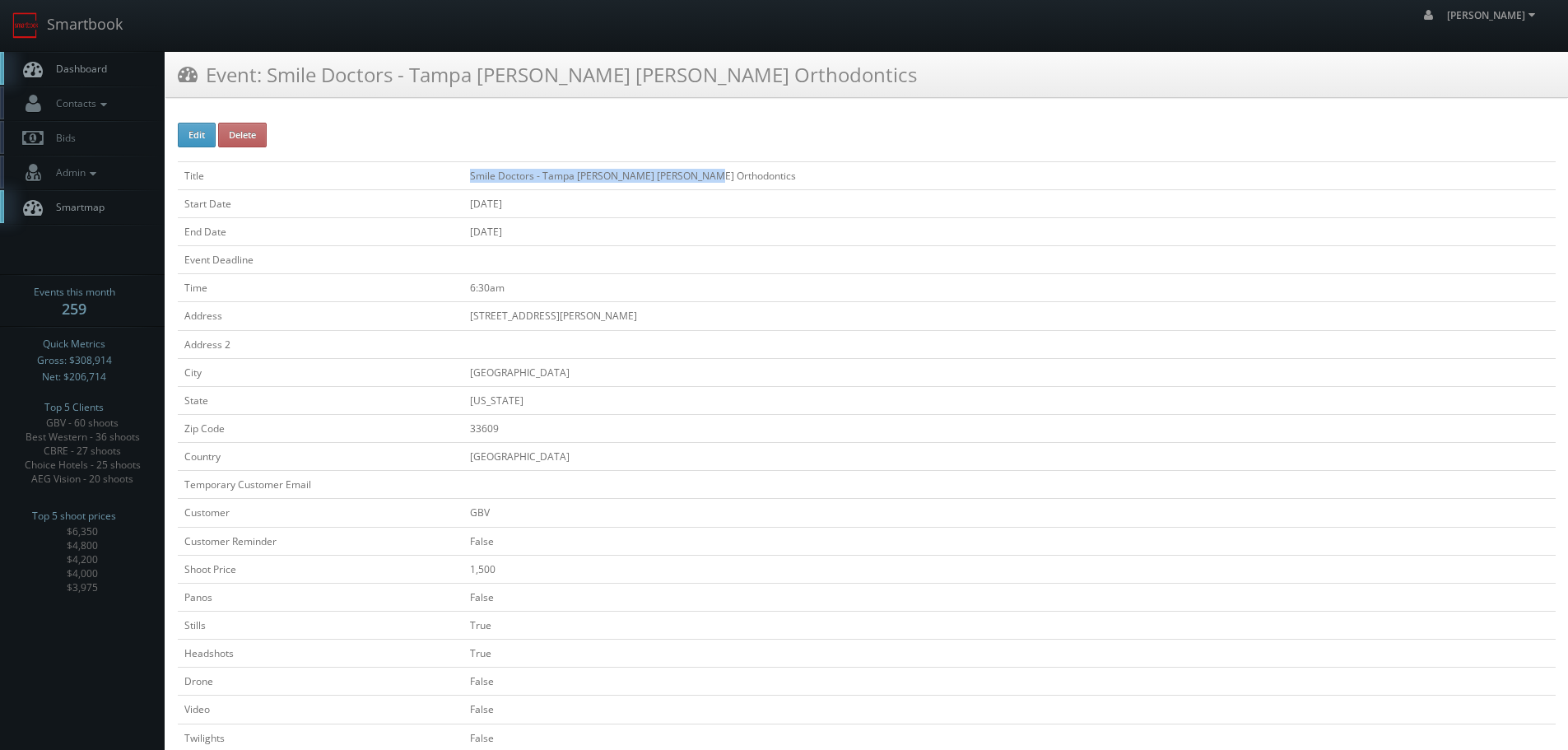
copy td "Smile Doctors - Tampa [PERSON_NAME] [PERSON_NAME] Orthodontics"
drag, startPoint x: 755, startPoint y: 169, endPoint x: 465, endPoint y: 177, distance: 290.1
click at [465, 177] on td "Smile Doctors - Tampa [PERSON_NAME] [PERSON_NAME] Orthodontics" at bounding box center [1010, 175] width 1092 height 28
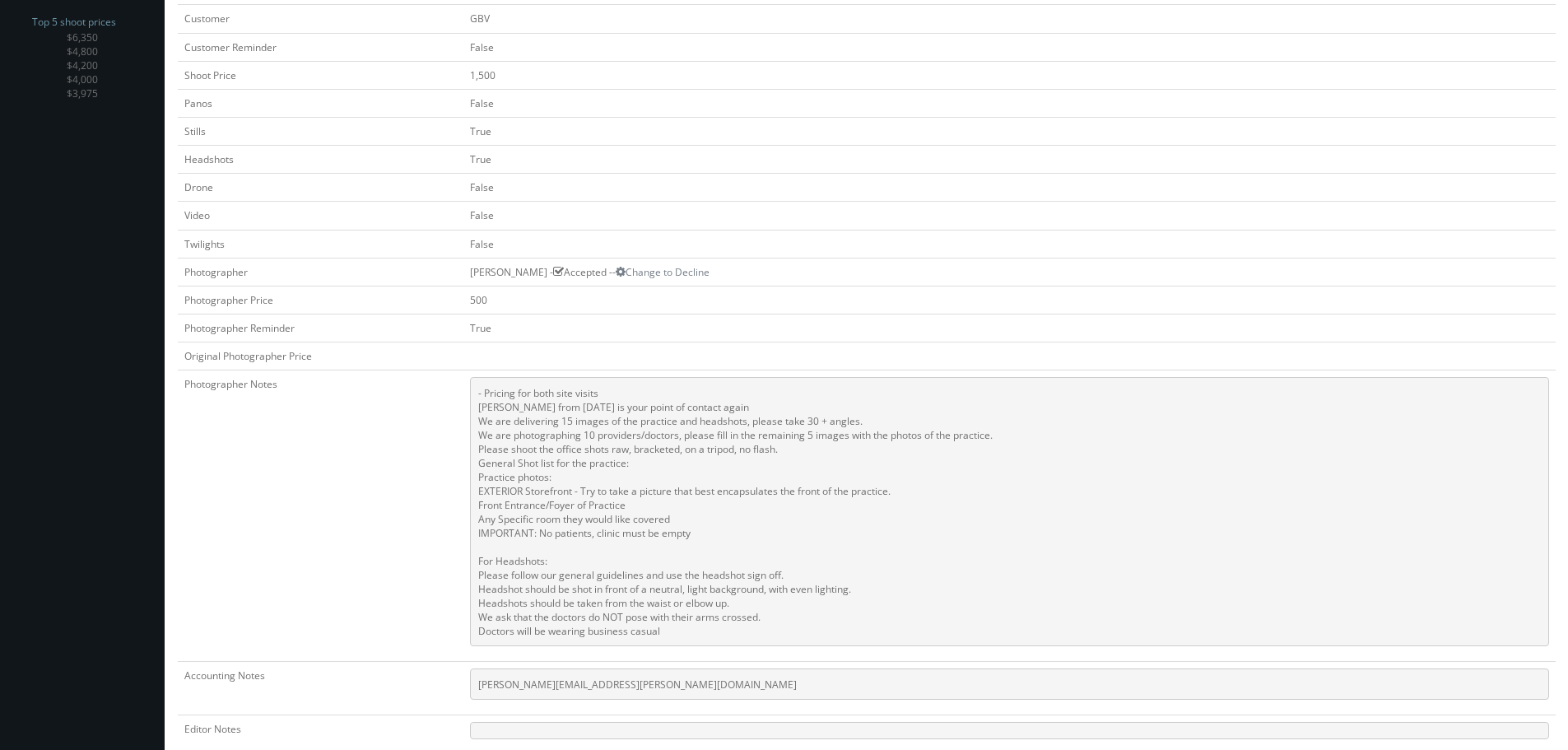
scroll to position [576, 0]
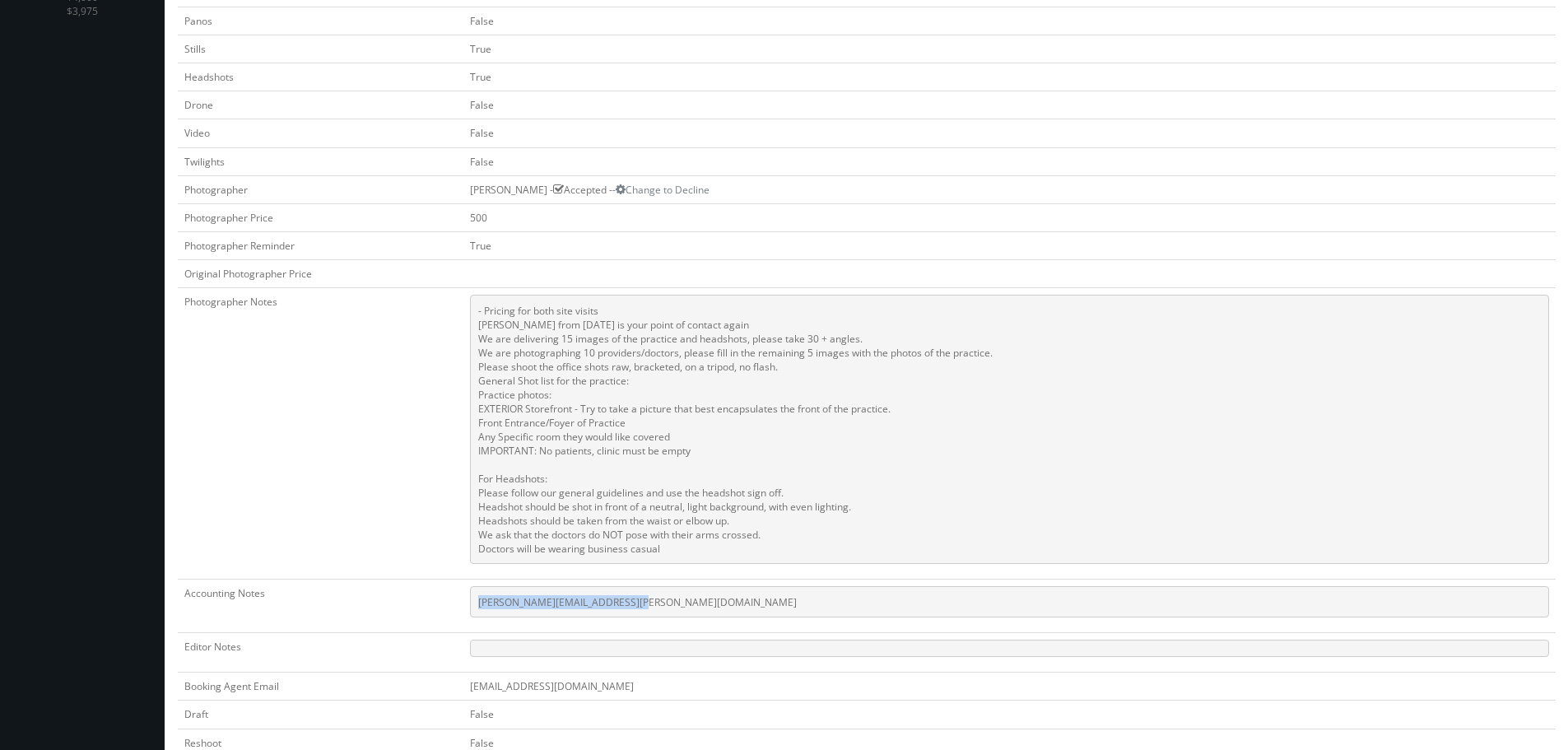
copy pre "[PERSON_NAME][EMAIL_ADDRESS][PERSON_NAME][DOMAIN_NAME]"
drag, startPoint x: 683, startPoint y: 603, endPoint x: 478, endPoint y: 608, distance: 205.1
click at [478, 608] on pre "[PERSON_NAME][EMAIL_ADDRESS][PERSON_NAME][DOMAIN_NAME]" at bounding box center [1009, 602] width 1079 height 31
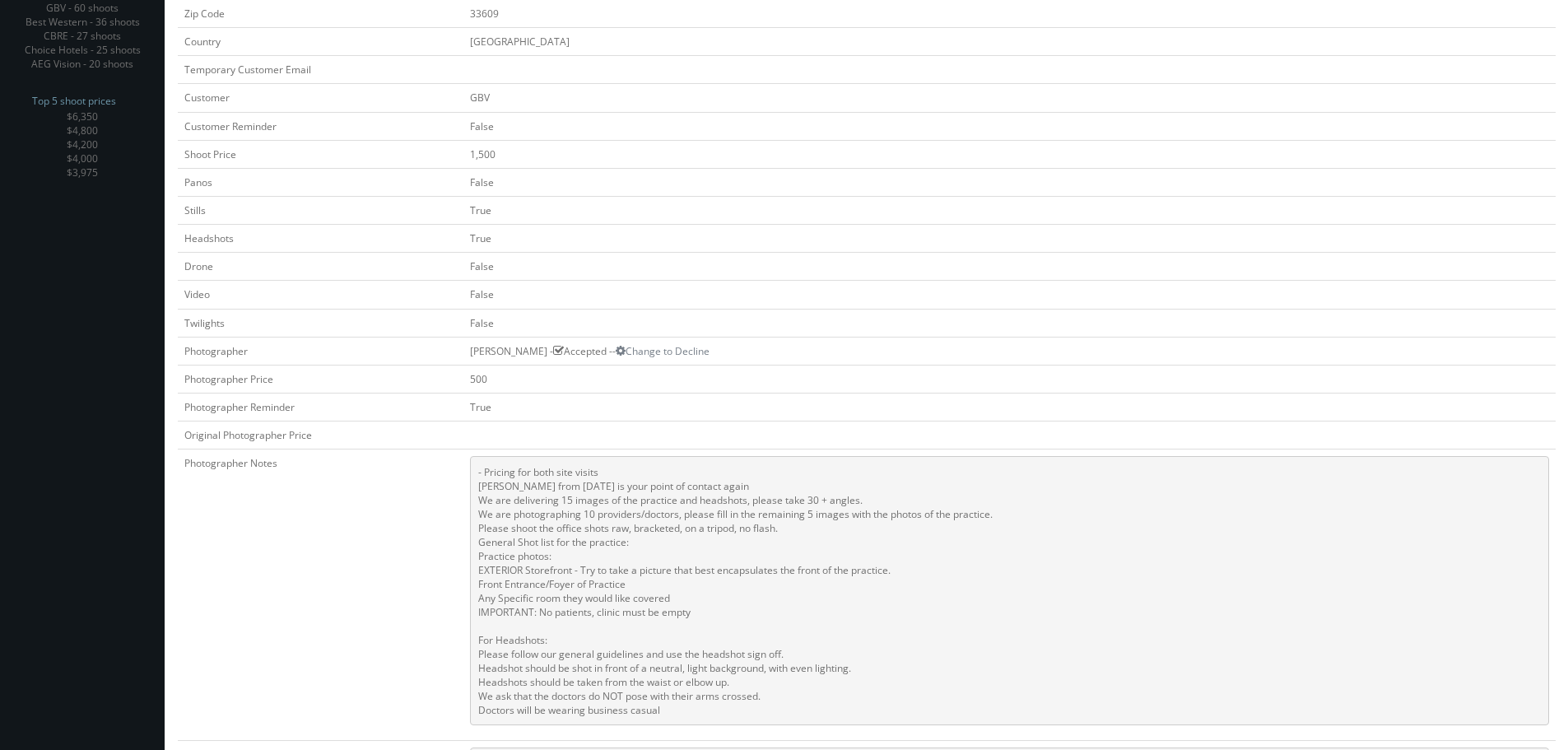
scroll to position [411, 0]
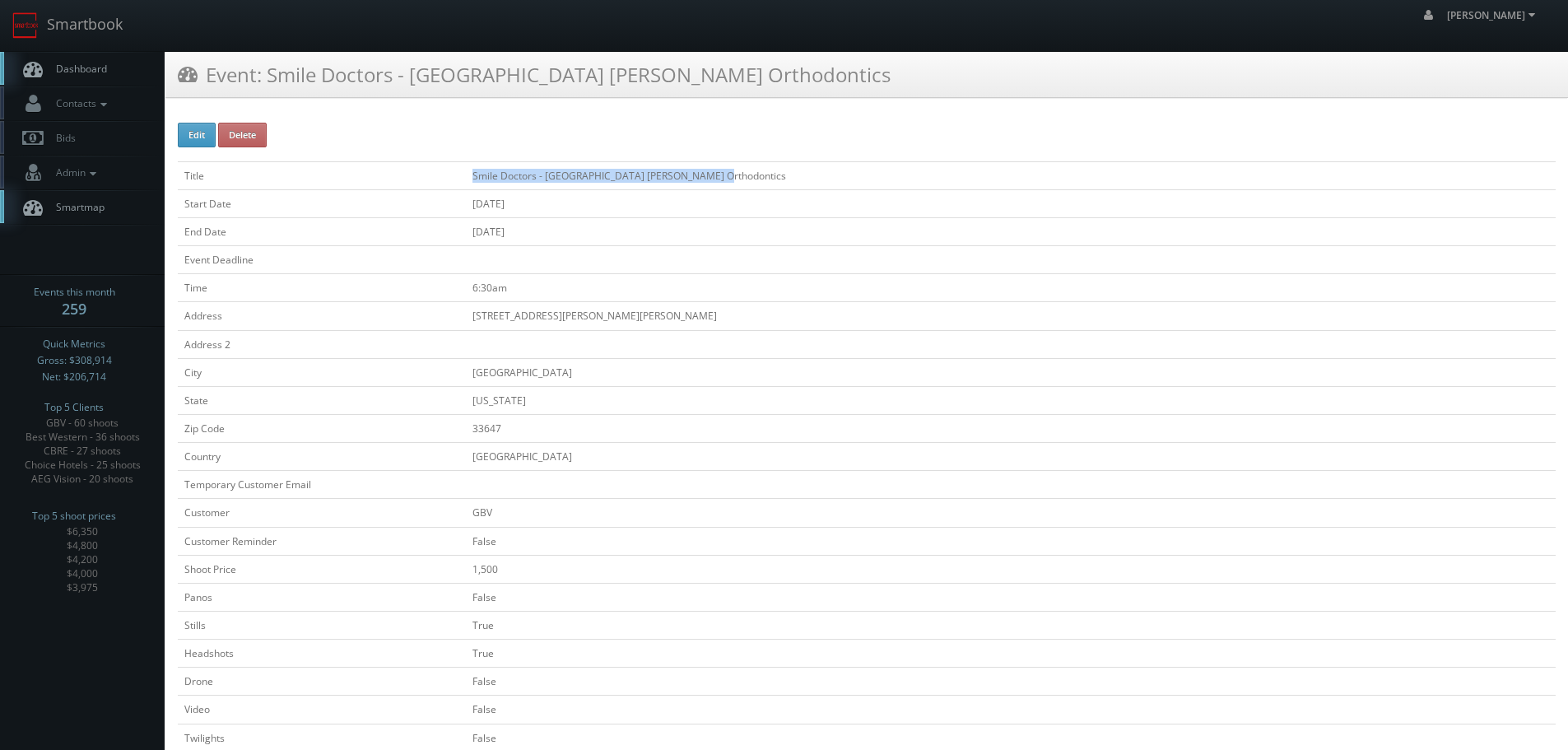
copy td "Smile Doctors - [GEOGRAPHIC_DATA] [PERSON_NAME] Orthodontics"
drag, startPoint x: 753, startPoint y: 176, endPoint x: 470, endPoint y: 175, distance: 283.0
click at [470, 175] on td "Smile Doctors - [GEOGRAPHIC_DATA] [PERSON_NAME] Orthodontics" at bounding box center [1010, 175] width 1090 height 28
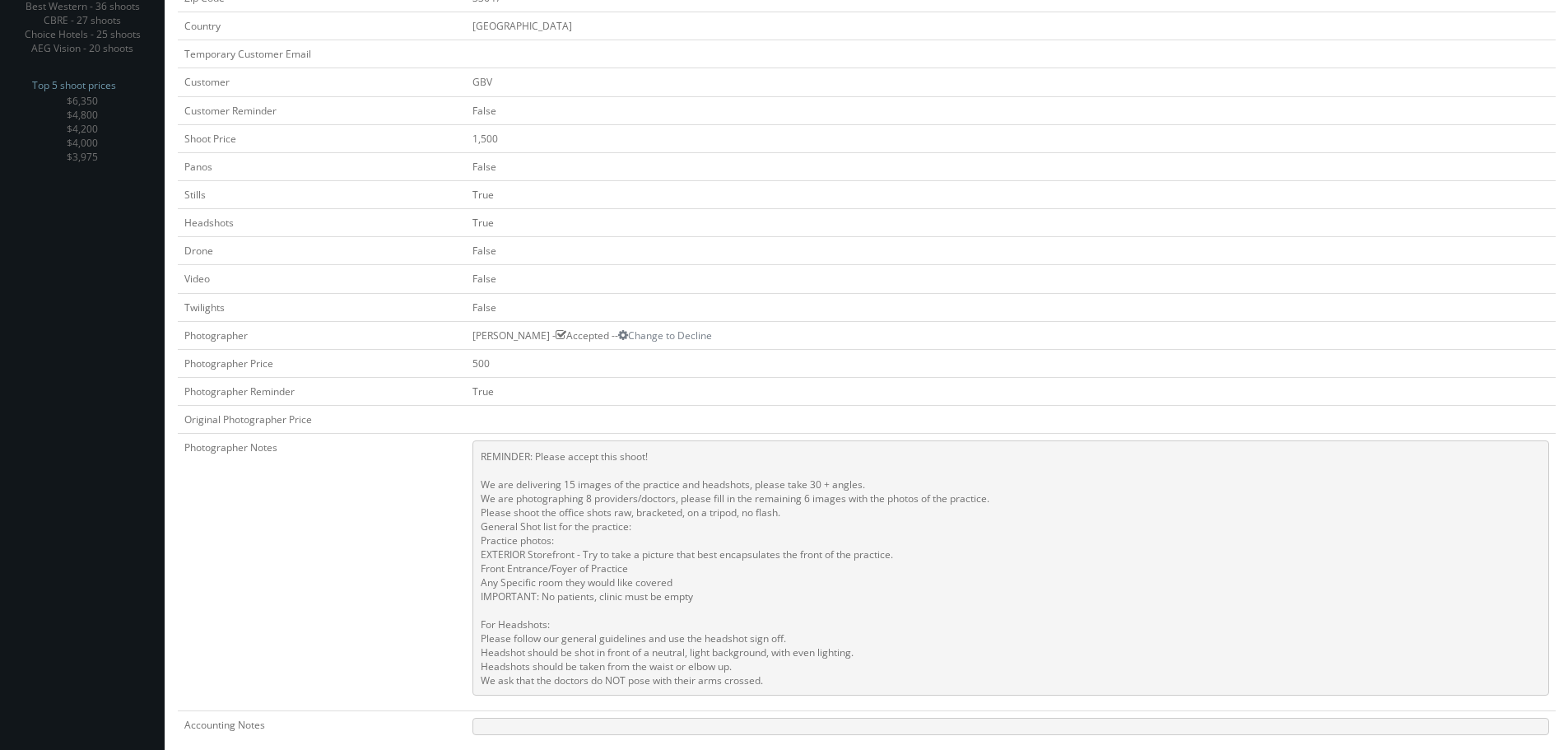
scroll to position [576, 0]
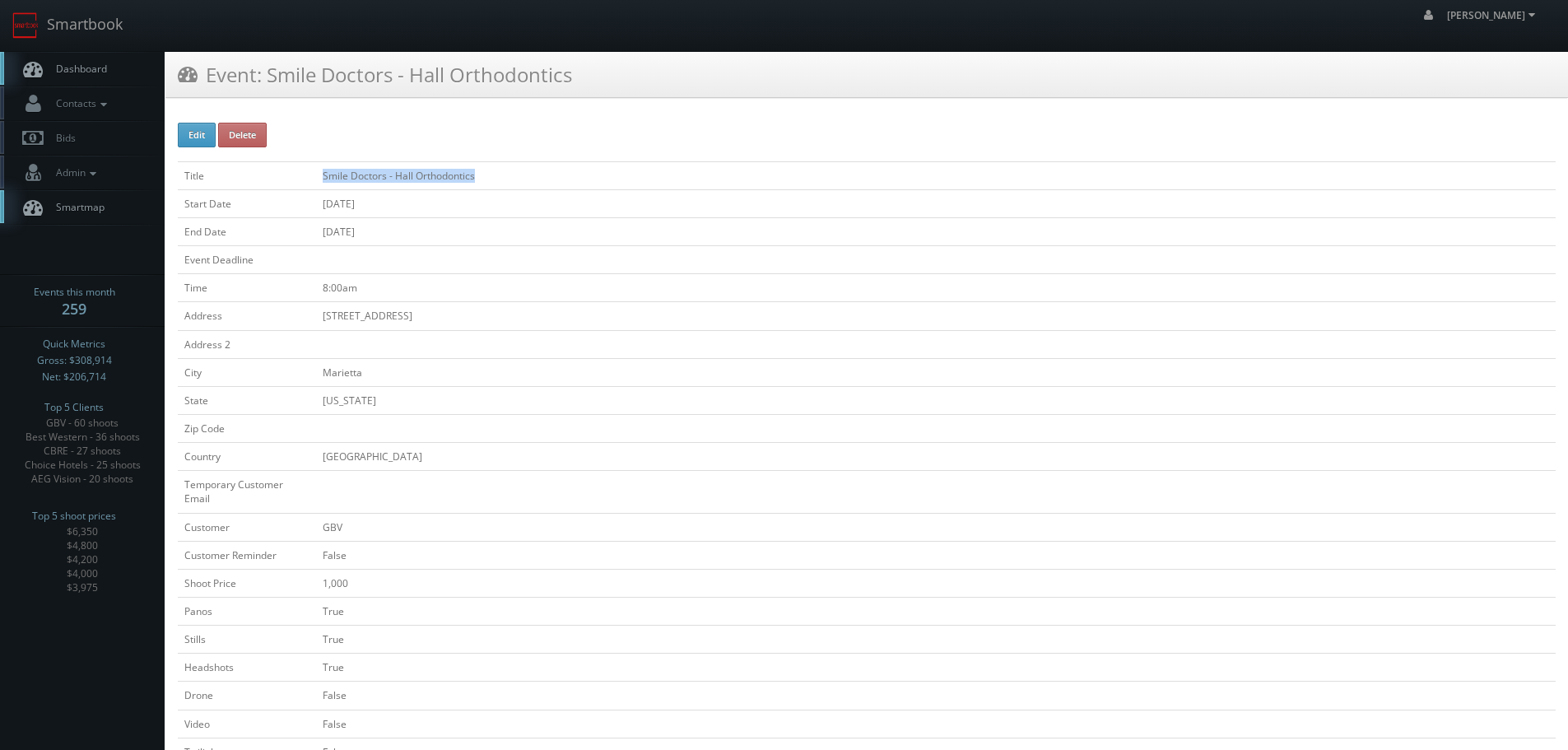
copy td "Smile Doctors - Hall Orthodontics"
drag, startPoint x: 476, startPoint y: 165, endPoint x: 321, endPoint y: 171, distance: 155.1
click at [321, 171] on td "Smile Doctors - Hall Orthodontics" at bounding box center [936, 175] width 1240 height 28
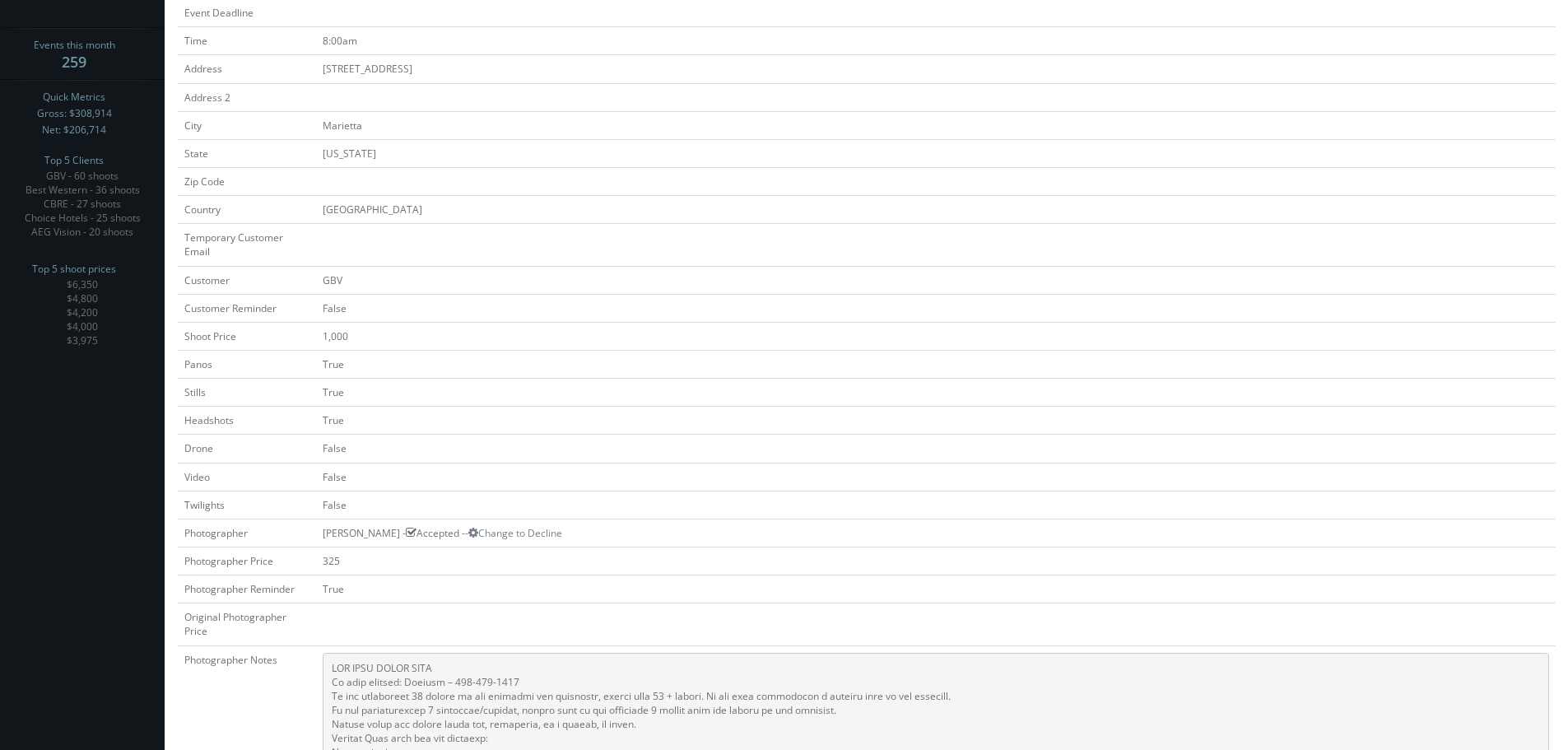
scroll to position [658, 0]
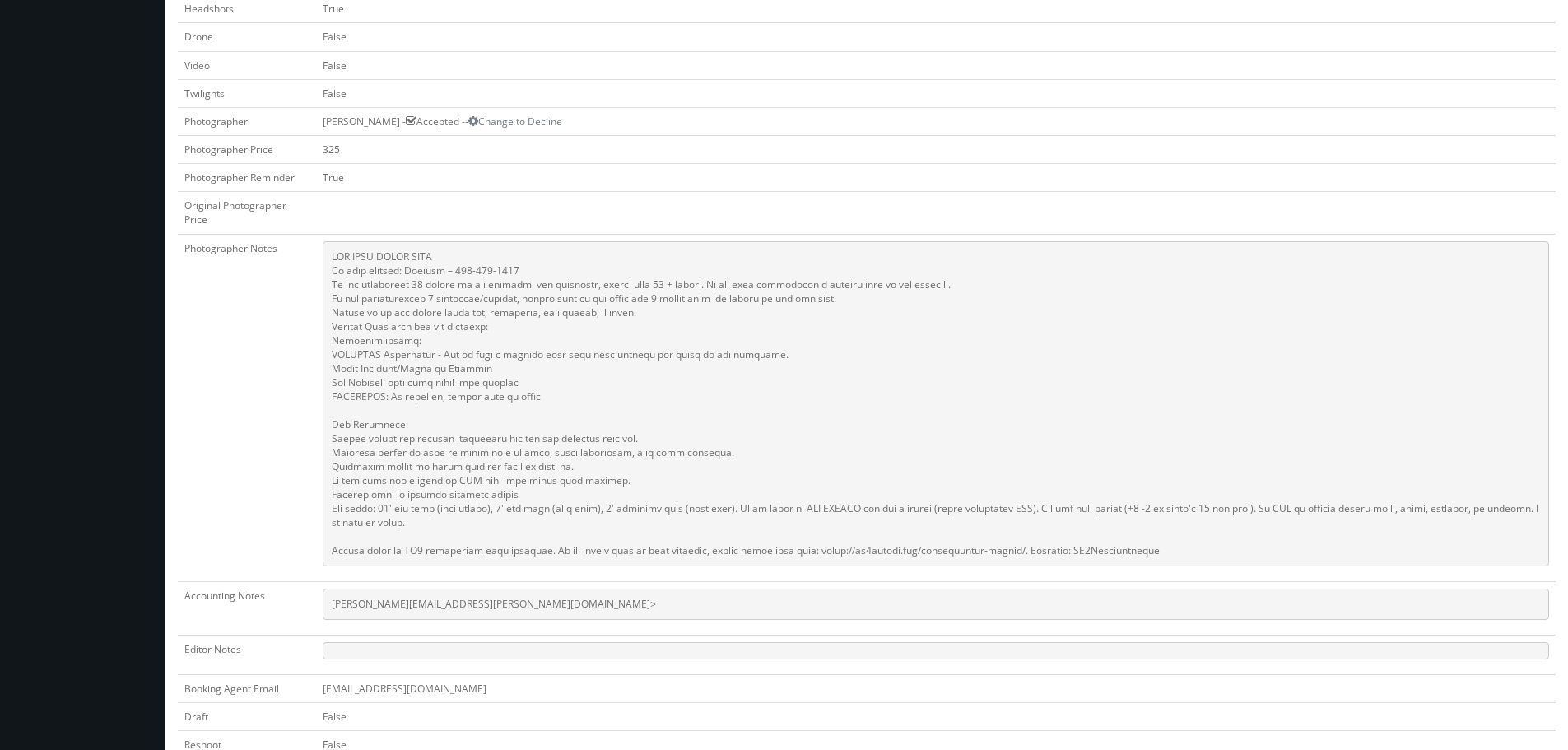
drag, startPoint x: 558, startPoint y: 604, endPoint x: 548, endPoint y: 603, distance: 10.0
click at [551, 604] on pre "Ashwin.Harish@smiledoctors.com>" at bounding box center [935, 604] width 1227 height 31
drag, startPoint x: 490, startPoint y: 603, endPoint x: 309, endPoint y: 607, distance: 181.0
click at [309, 609] on tr "Accounting Notes Ashwin.Harish@smiledoctors.com>" at bounding box center [866, 608] width 1378 height 53
copy tr "Ashwin.Harish@smiledoctors.com>"
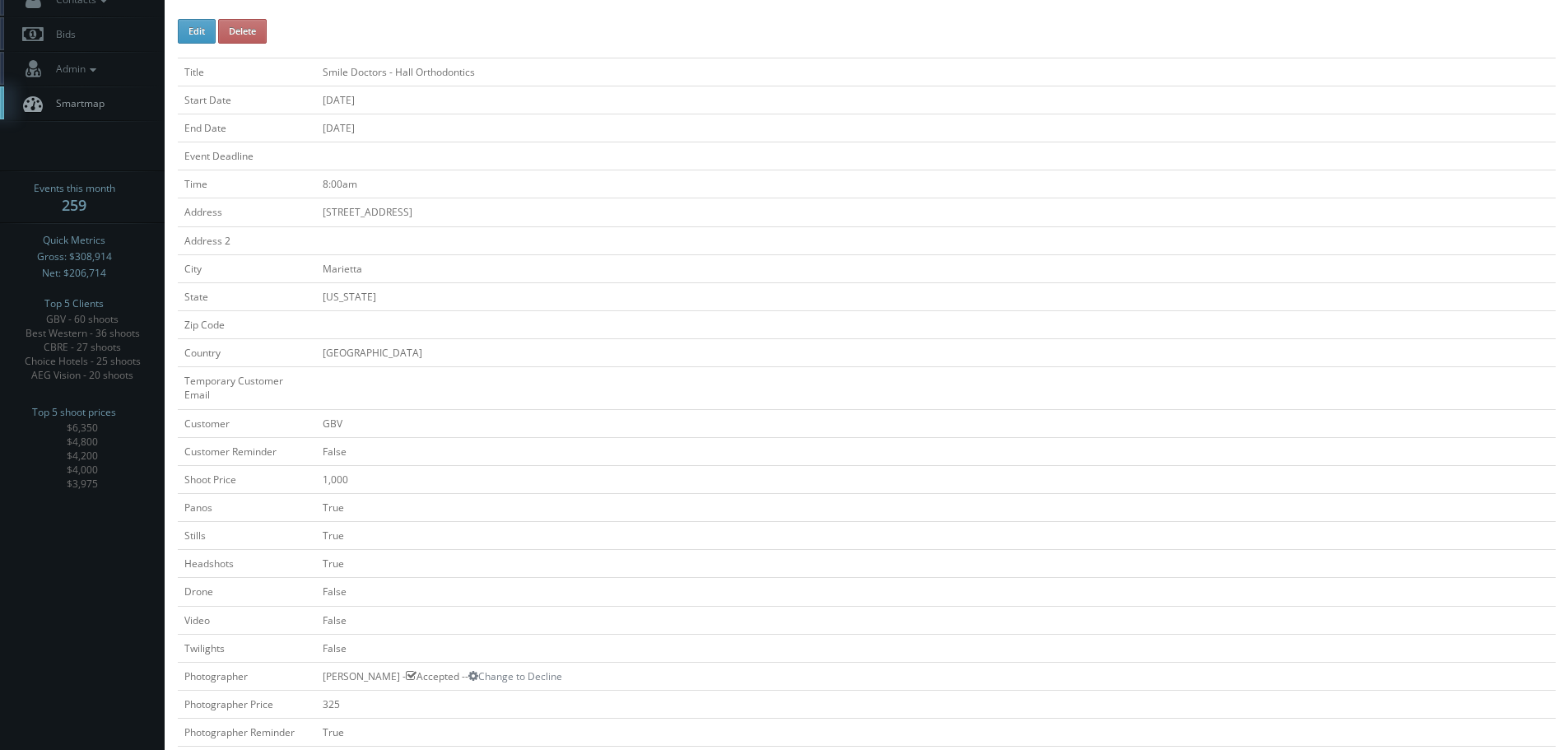
scroll to position [82, 0]
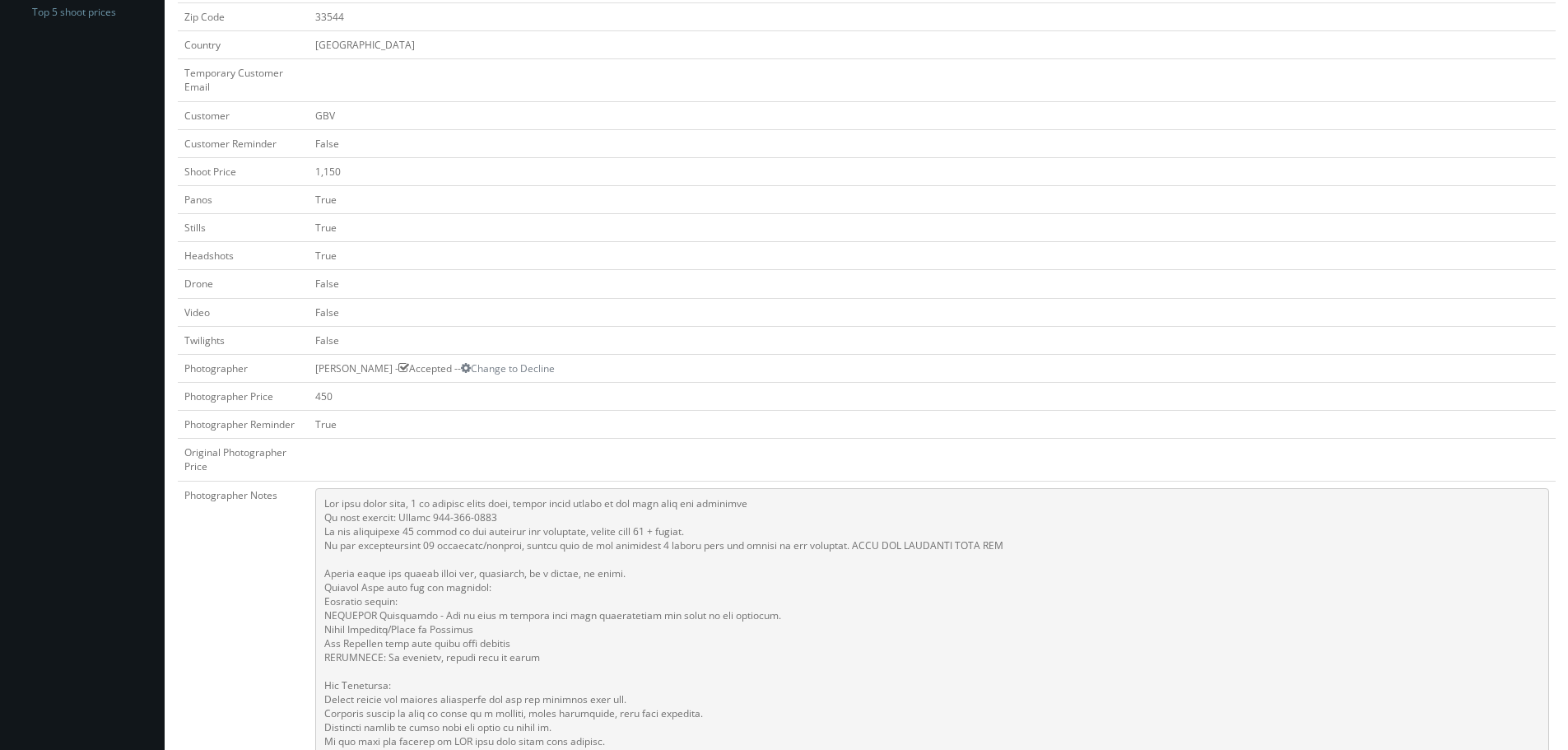
scroll to position [741, 0]
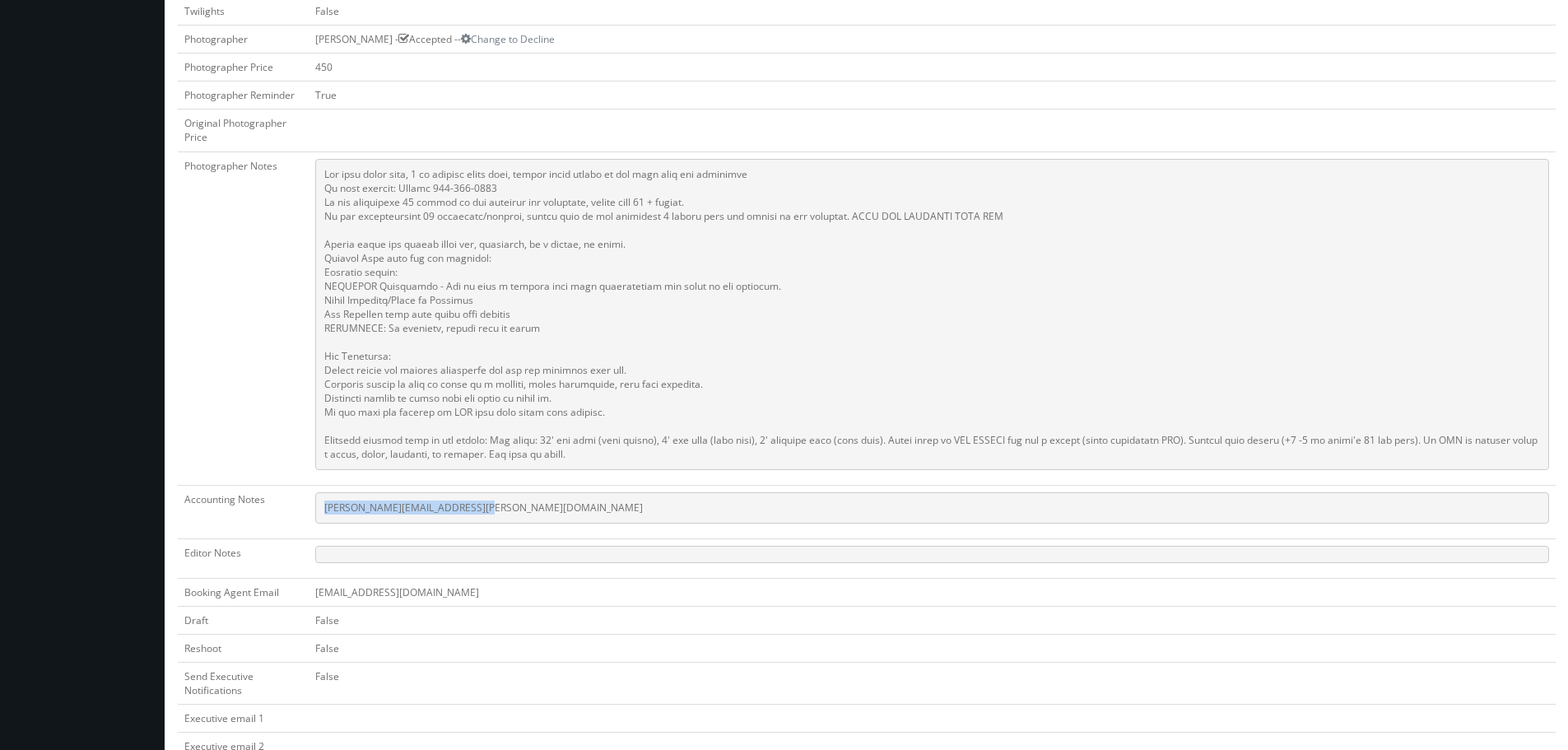
copy pre "Ashwin.Harish@smiledoctors.com"
drag, startPoint x: 511, startPoint y: 506, endPoint x: 320, endPoint y: 507, distance: 191.0
click at [320, 507] on pre "Ashwin.Harish@smiledoctors.com" at bounding box center [932, 507] width 1234 height 31
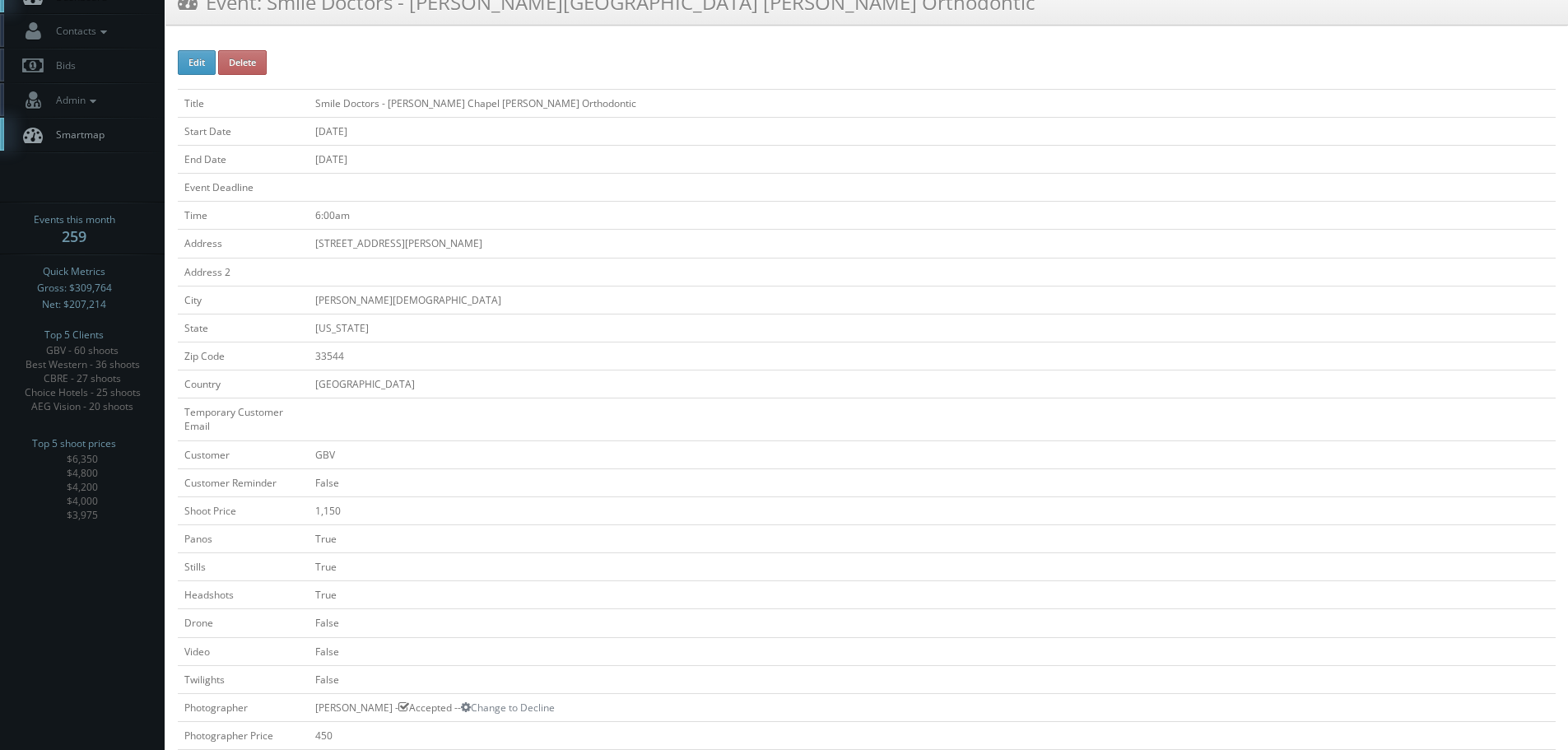
scroll to position [0, 0]
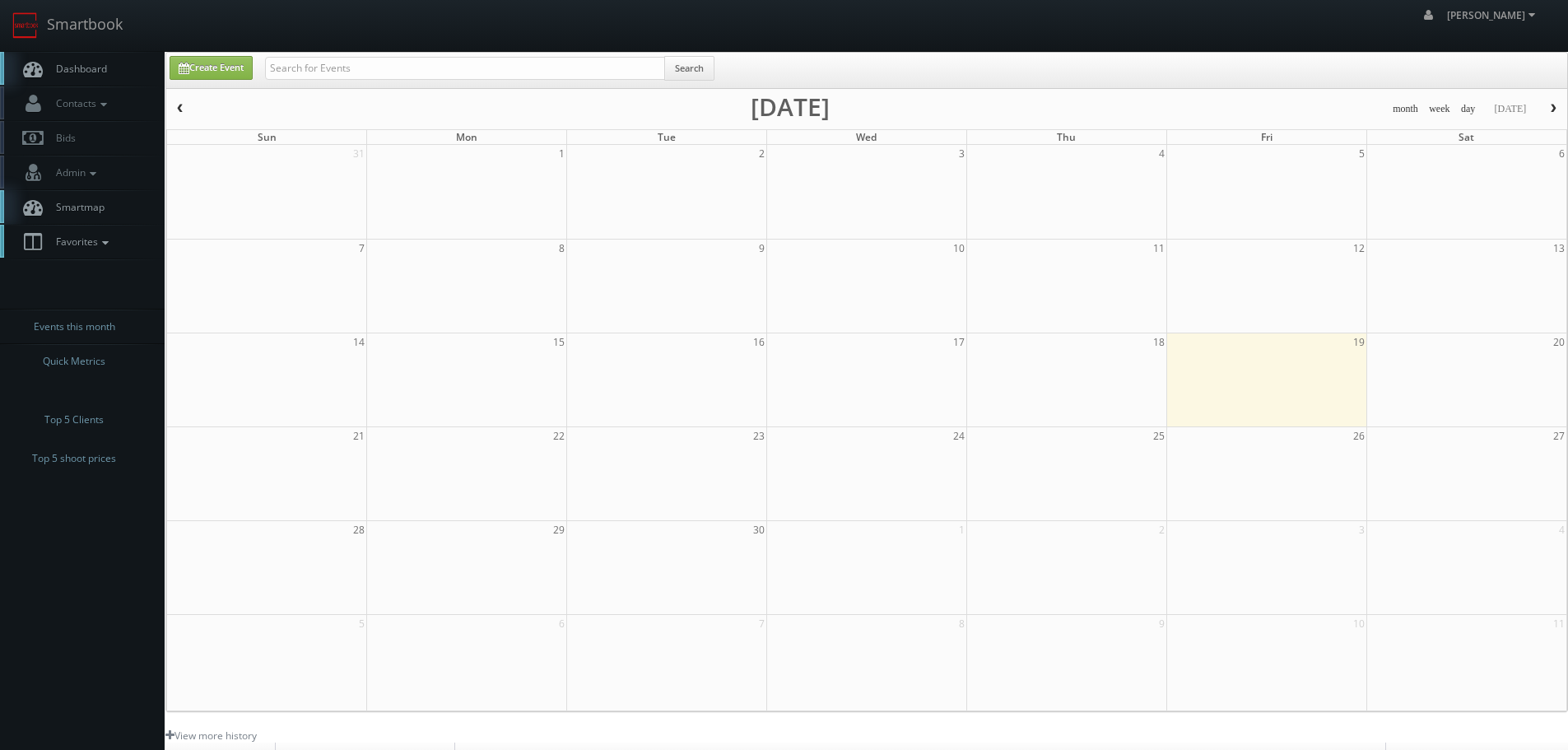
click at [88, 237] on span "Favorites" at bounding box center [81, 242] width 65 height 14
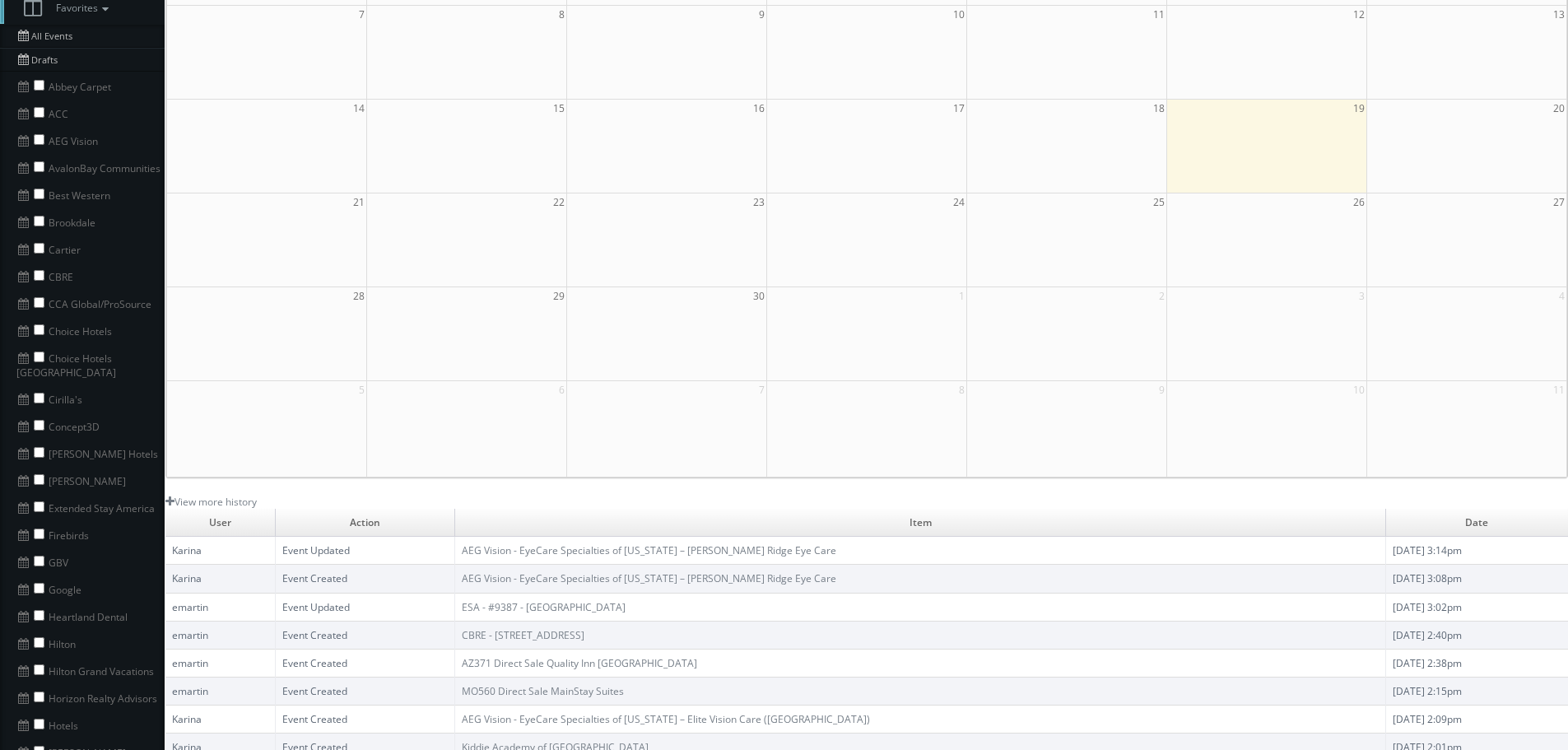
scroll to position [247, 0]
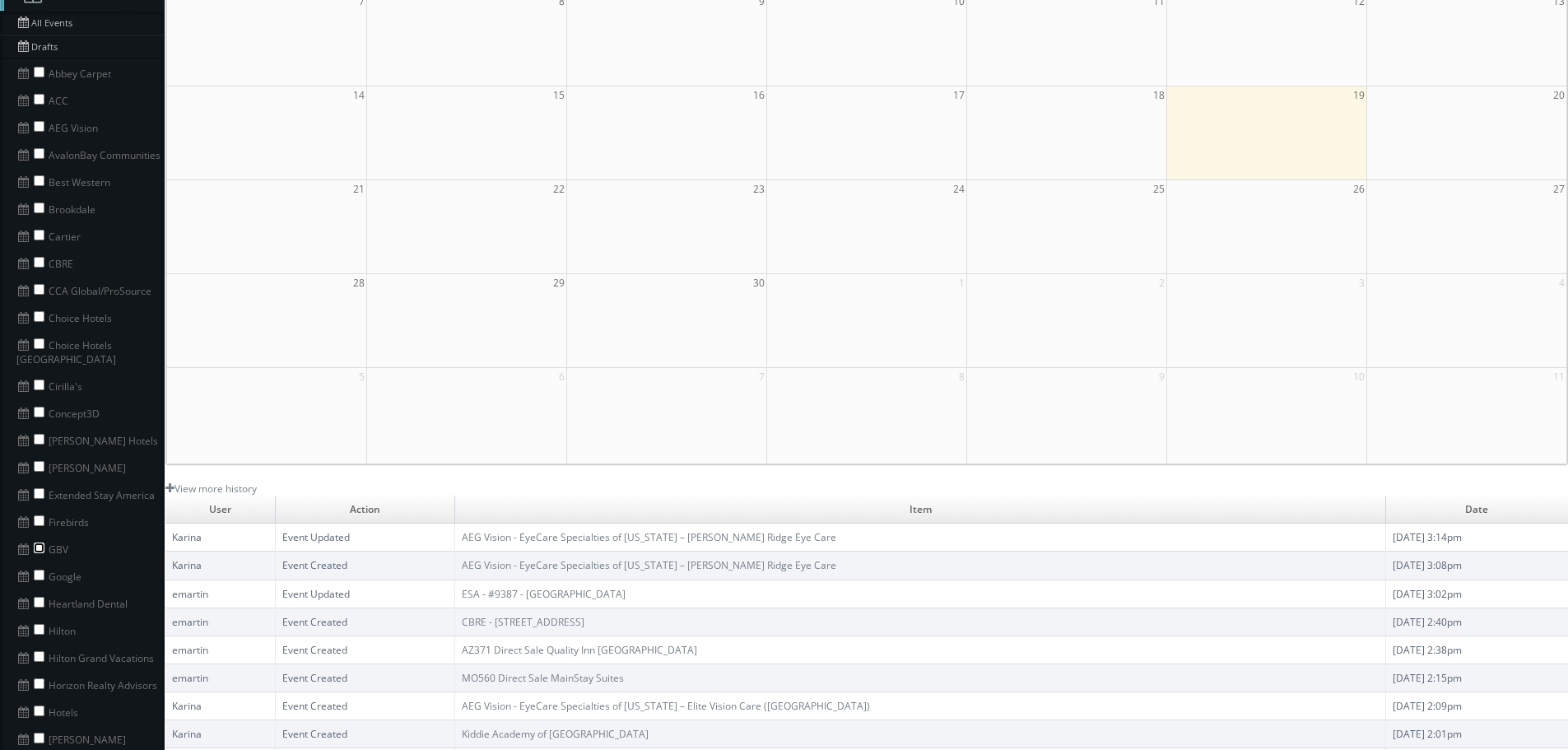
click at [37, 543] on input "checkbox" at bounding box center [39, 548] width 10 height 10
checkbox input "true"
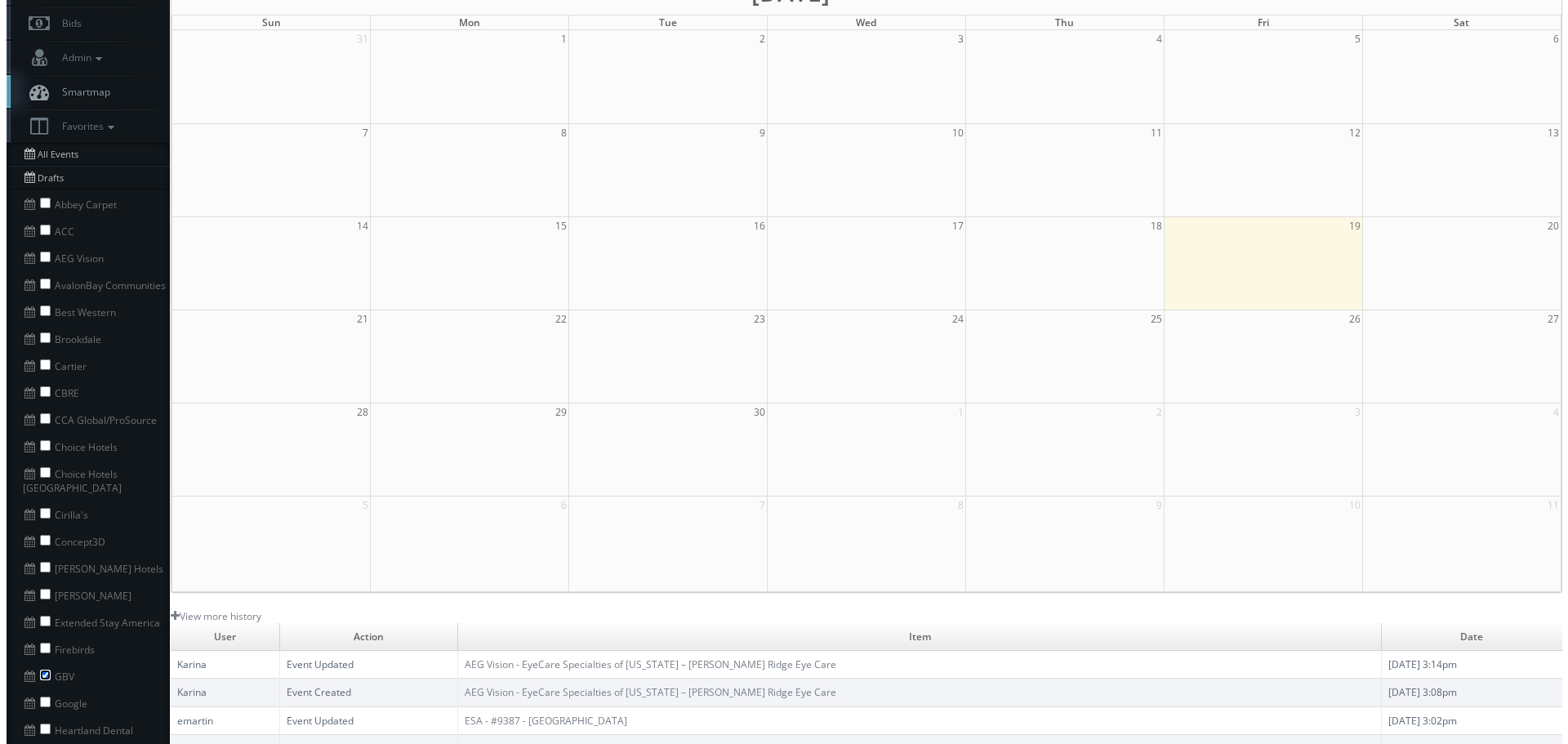
scroll to position [0, 0]
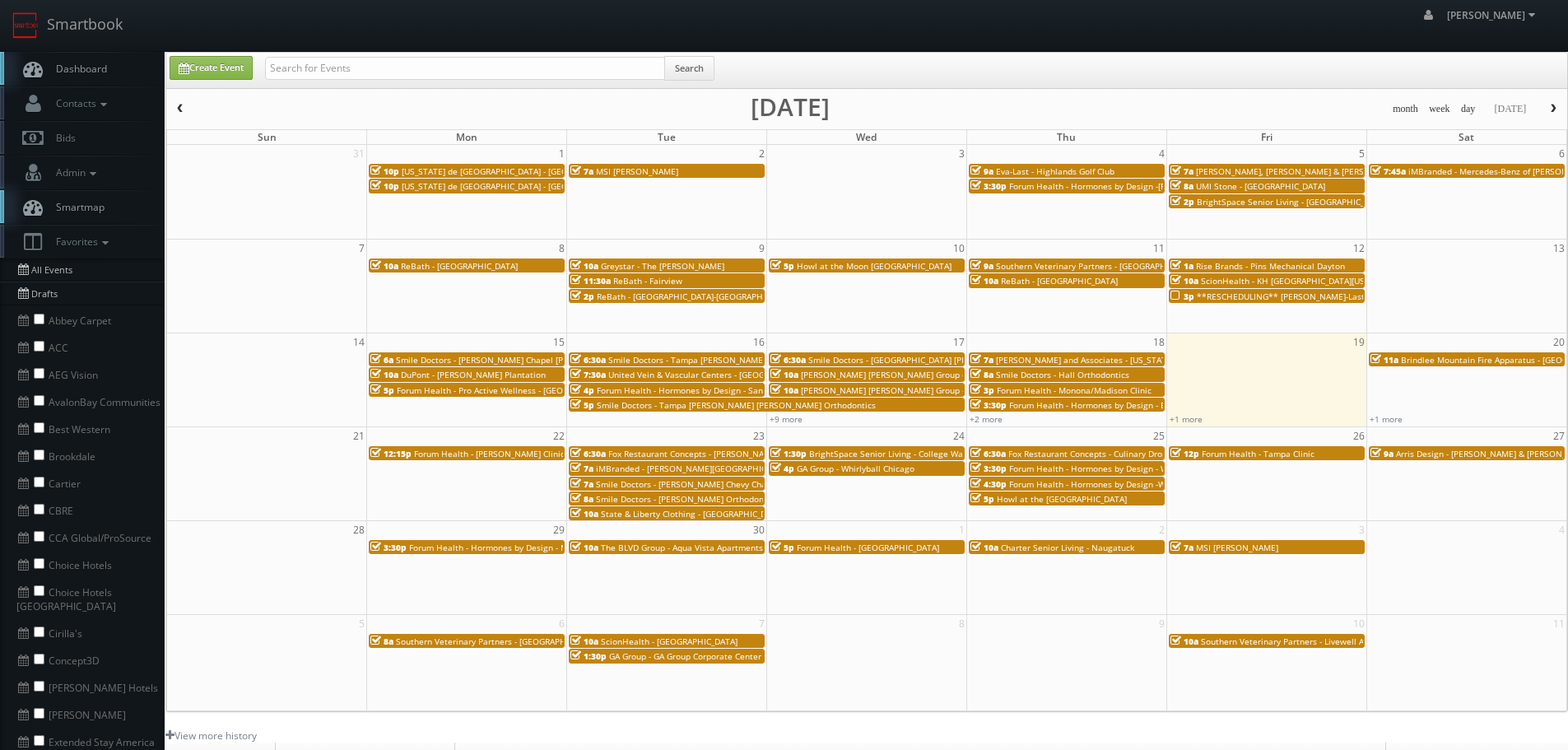
click at [465, 373] on span "DuPont - [PERSON_NAME] Plantation" at bounding box center [473, 374] width 145 height 11
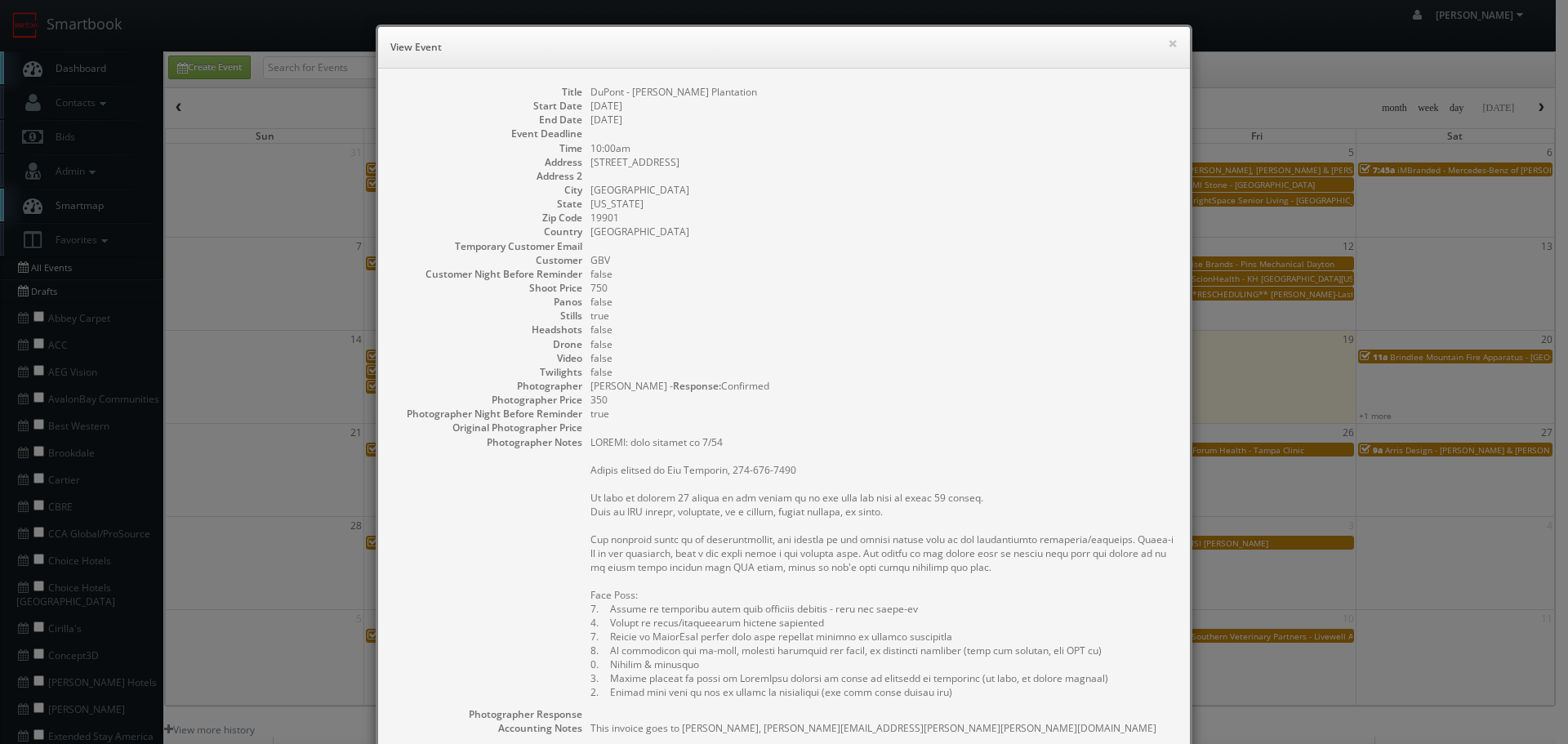
copy dd "DuPont - [PERSON_NAME] Plantation"
drag, startPoint x: 746, startPoint y: 87, endPoint x: 584, endPoint y: 97, distance: 162.3
click at [590, 97] on dd "DuPont - [PERSON_NAME] Plantation" at bounding box center [882, 92] width 584 height 14
copy dd "340 Kitts Hummock Rd"
drag, startPoint x: 727, startPoint y: 157, endPoint x: 579, endPoint y: 165, distance: 148.2
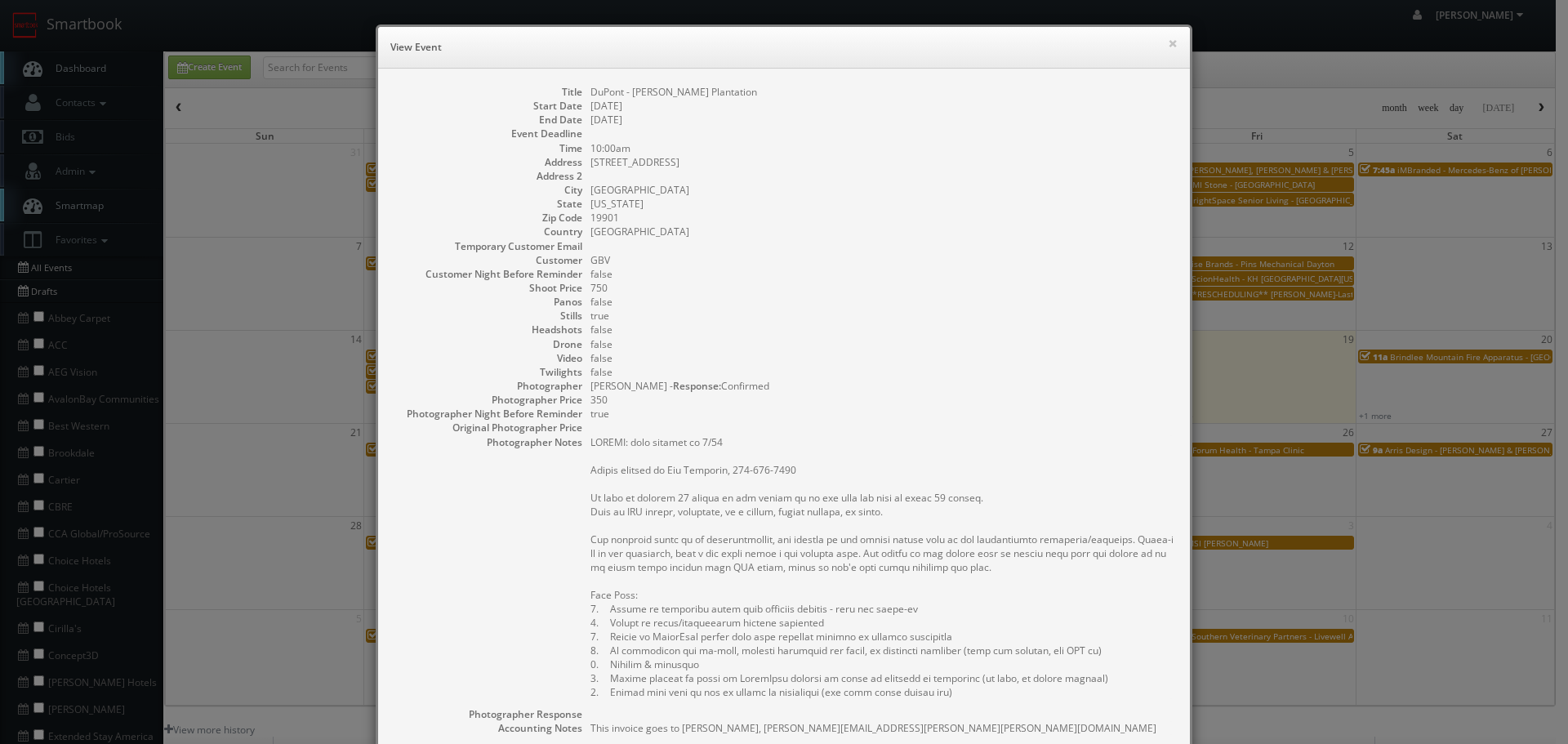
click at [579, 165] on dl "Title DuPont - John Dickinson Plantation Start Date 09/15/2025 End Date 09/15/2…" at bounding box center [784, 512] width 779 height 854
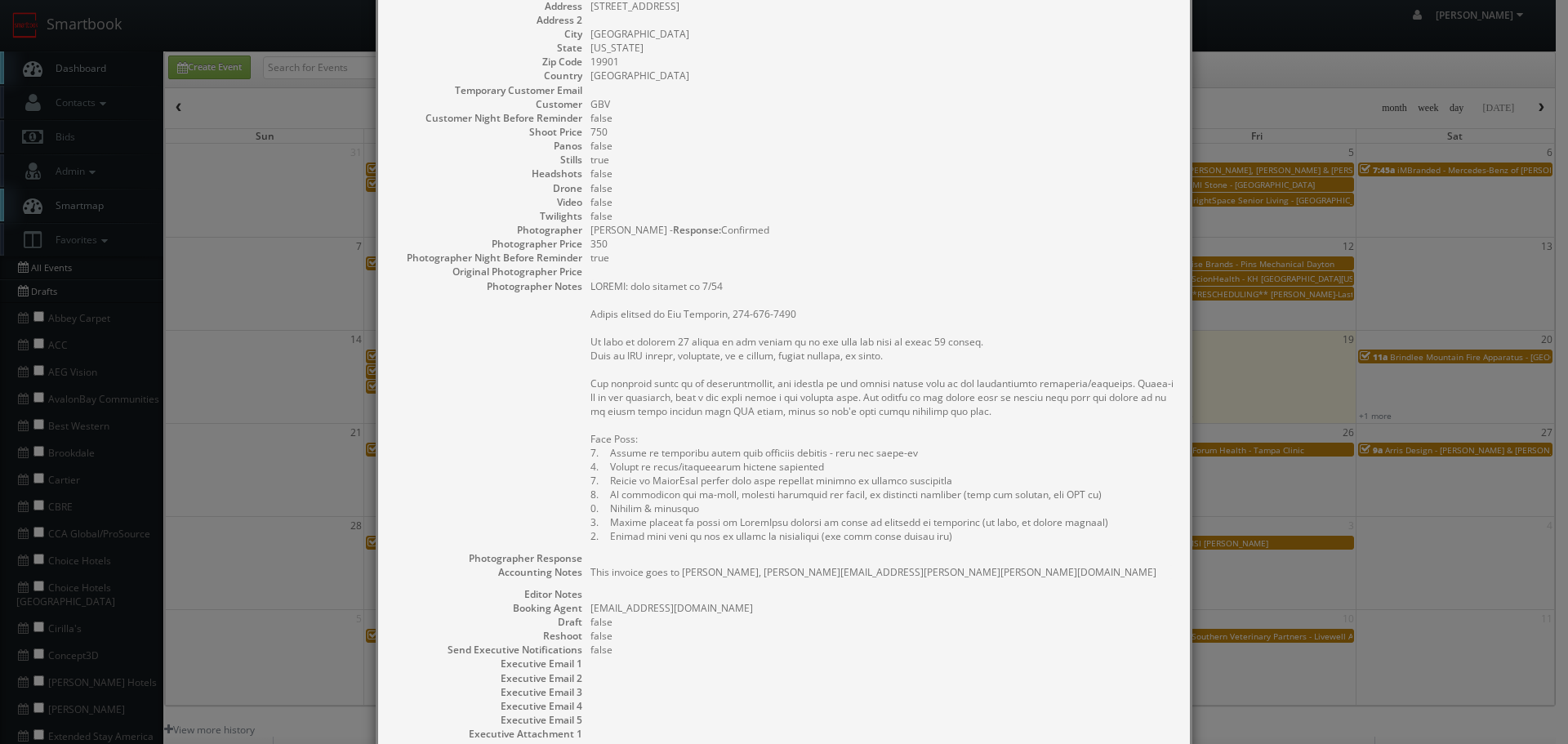
scroll to position [311, 0]
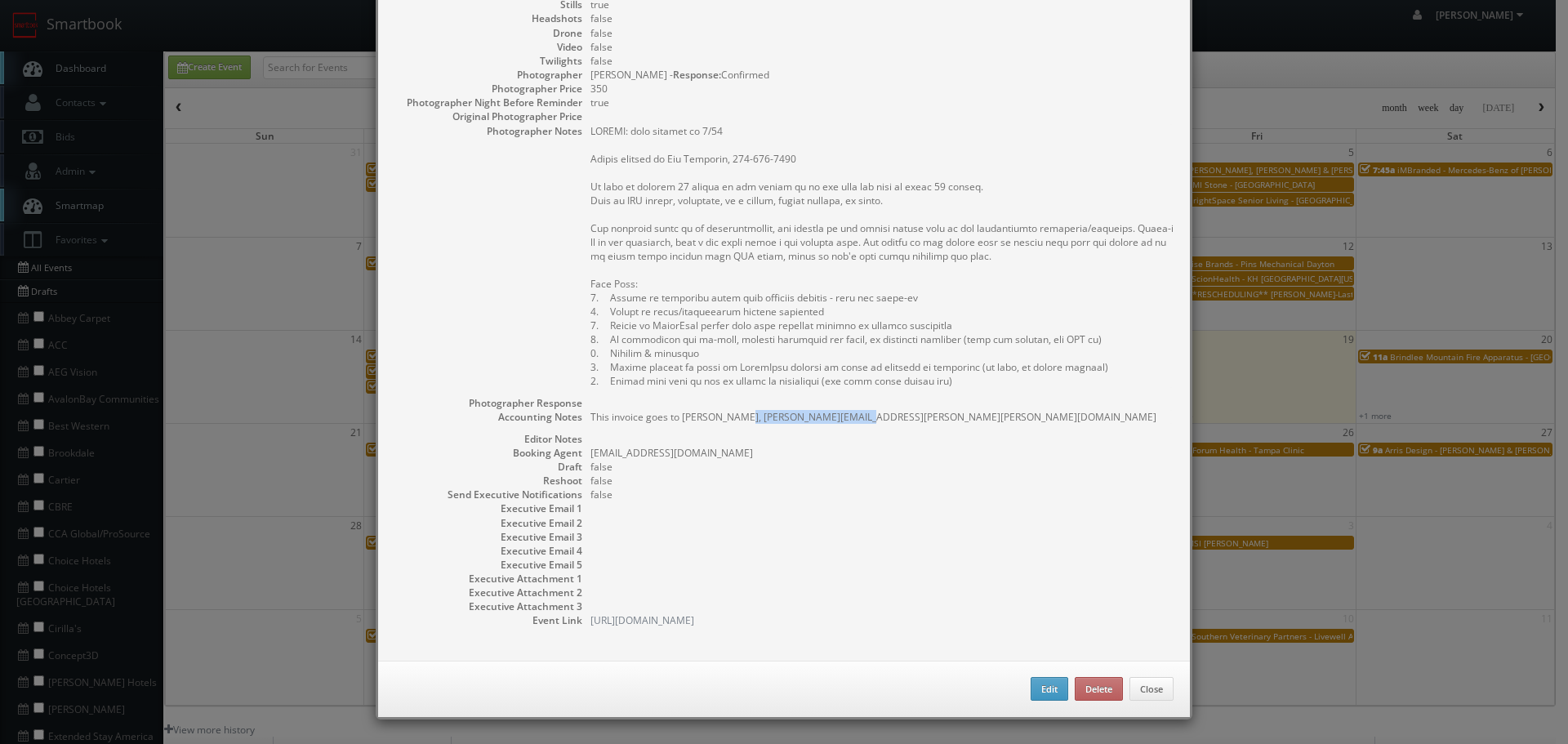
copy pre "kayli.a.goss@dupont.com"
drag, startPoint x: 855, startPoint y: 413, endPoint x: 728, endPoint y: 419, distance: 127.1
click at [728, 419] on pre "This invoice goes to Kayli Goss, kayli.a.goss@dupont.com" at bounding box center [882, 417] width 584 height 14
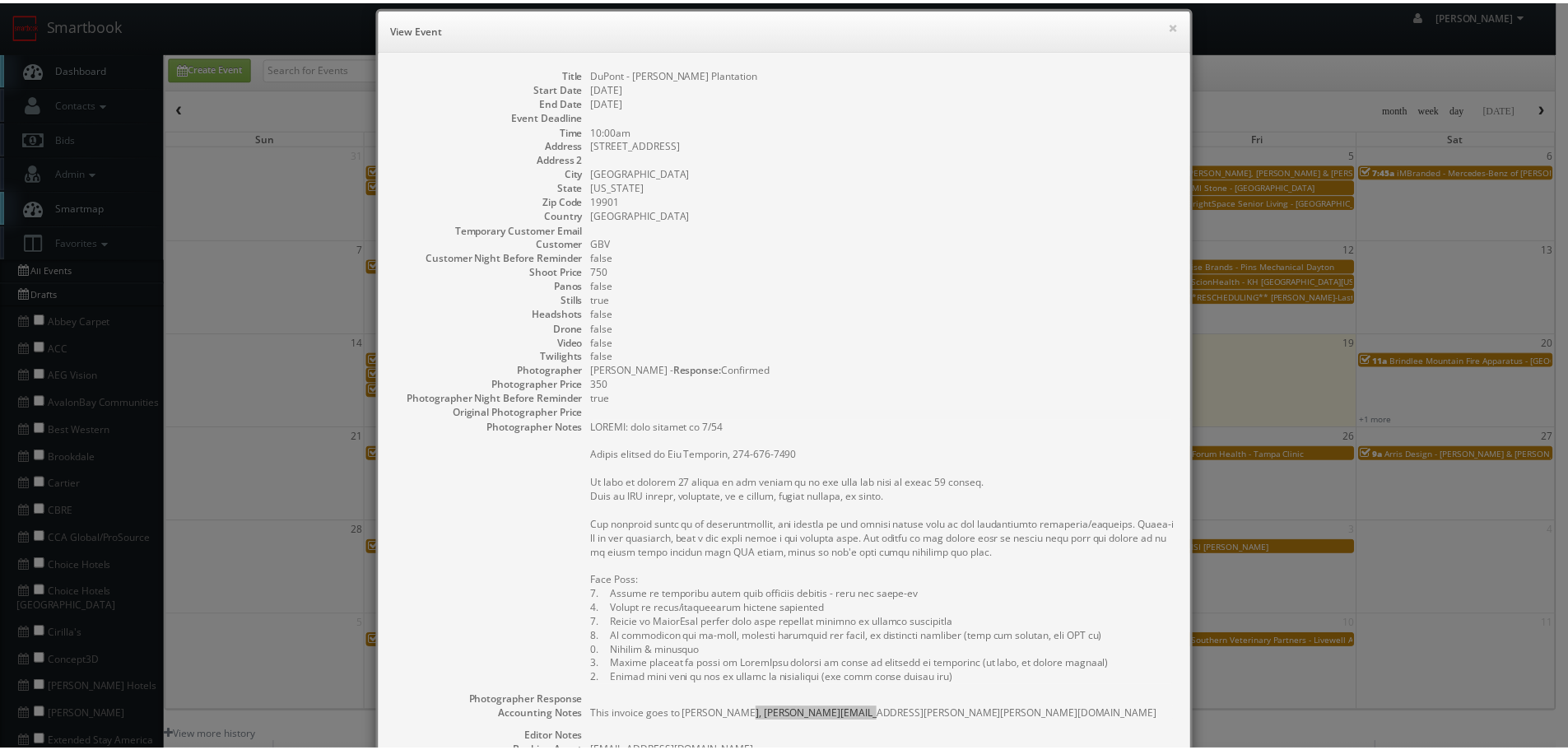
scroll to position [0, 0]
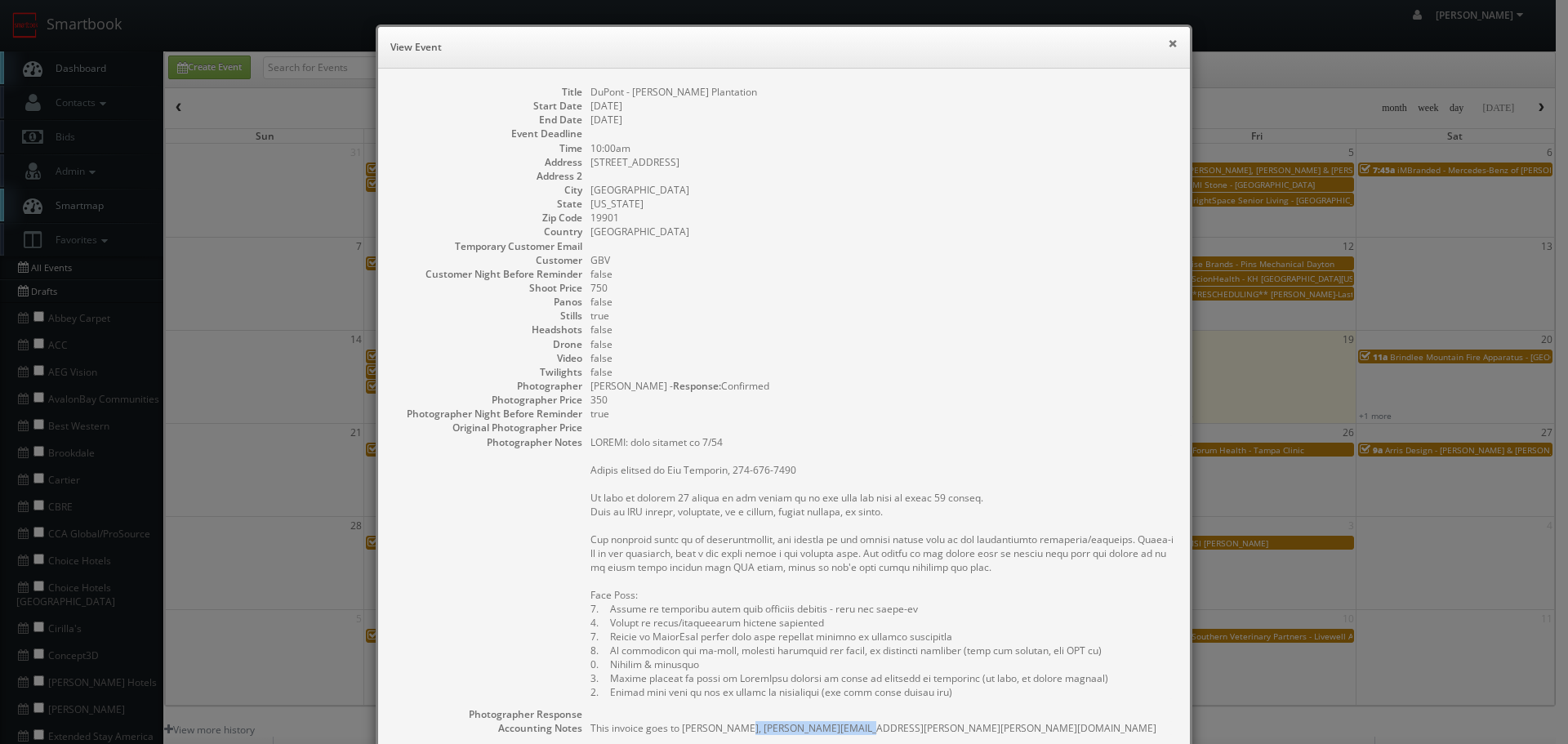
click at [1169, 43] on button "×" at bounding box center [1173, 43] width 10 height 11
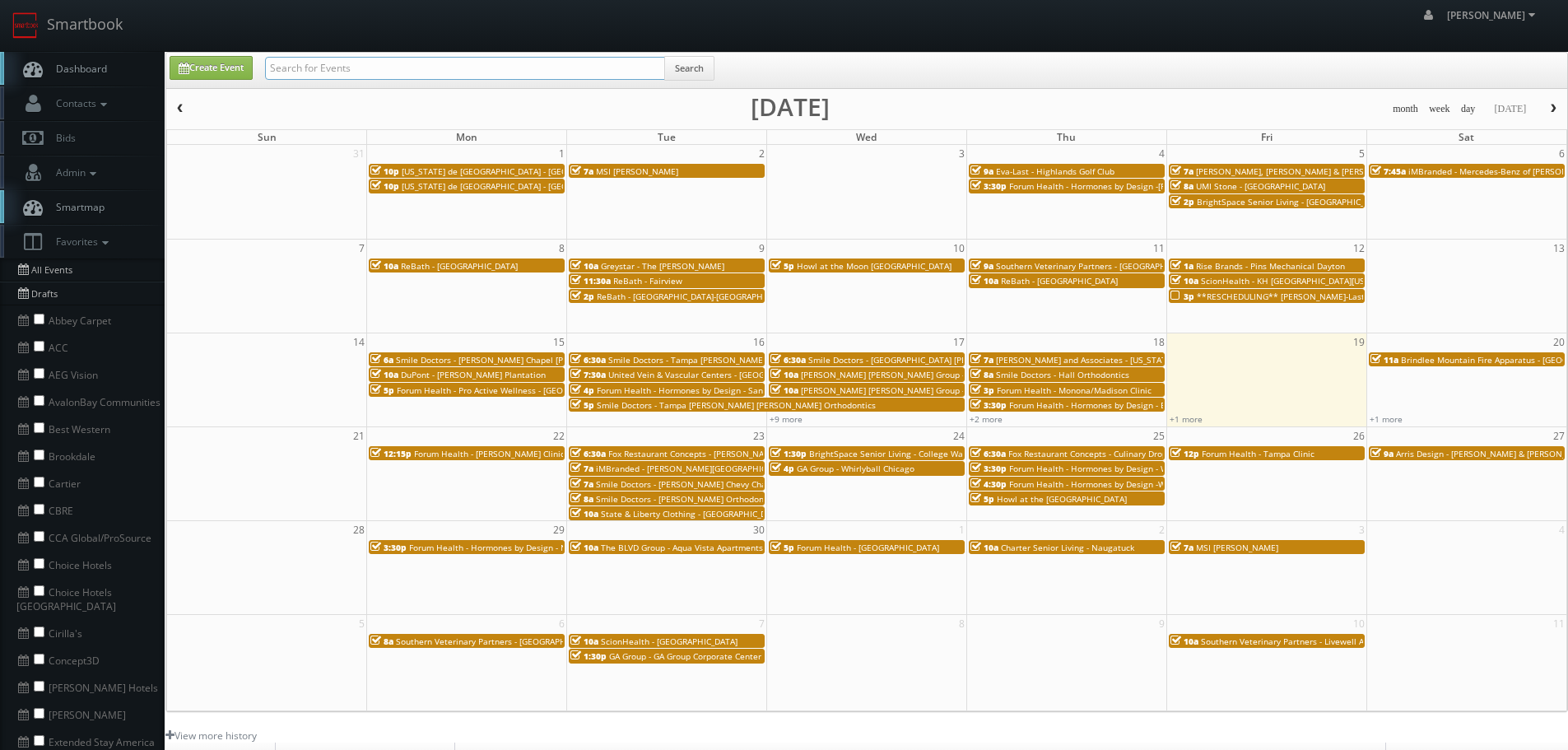
click at [435, 67] on input "text" at bounding box center [465, 68] width 400 height 23
type input "dupont"
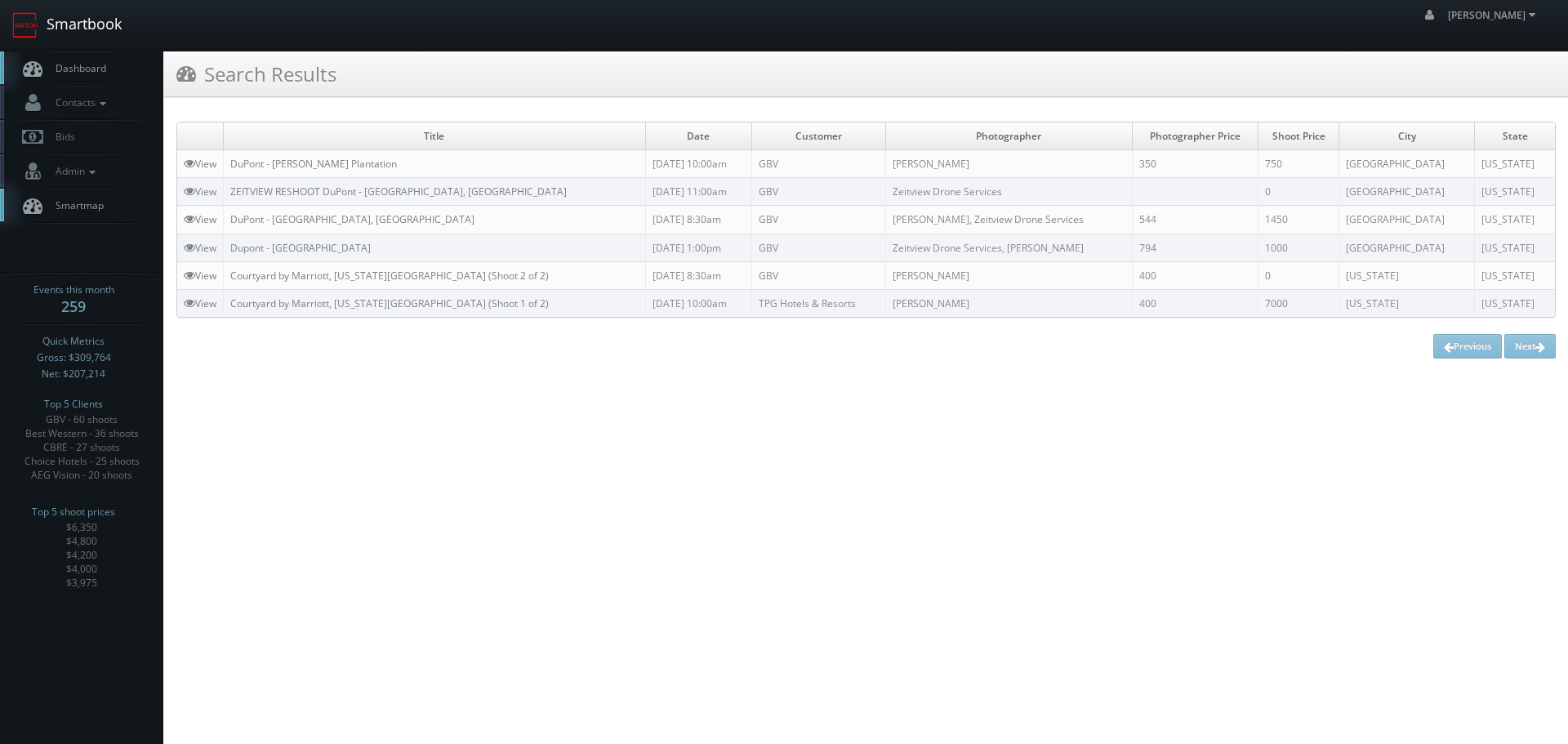
click at [103, 20] on link "Smartbook" at bounding box center [66, 26] width 134 height 51
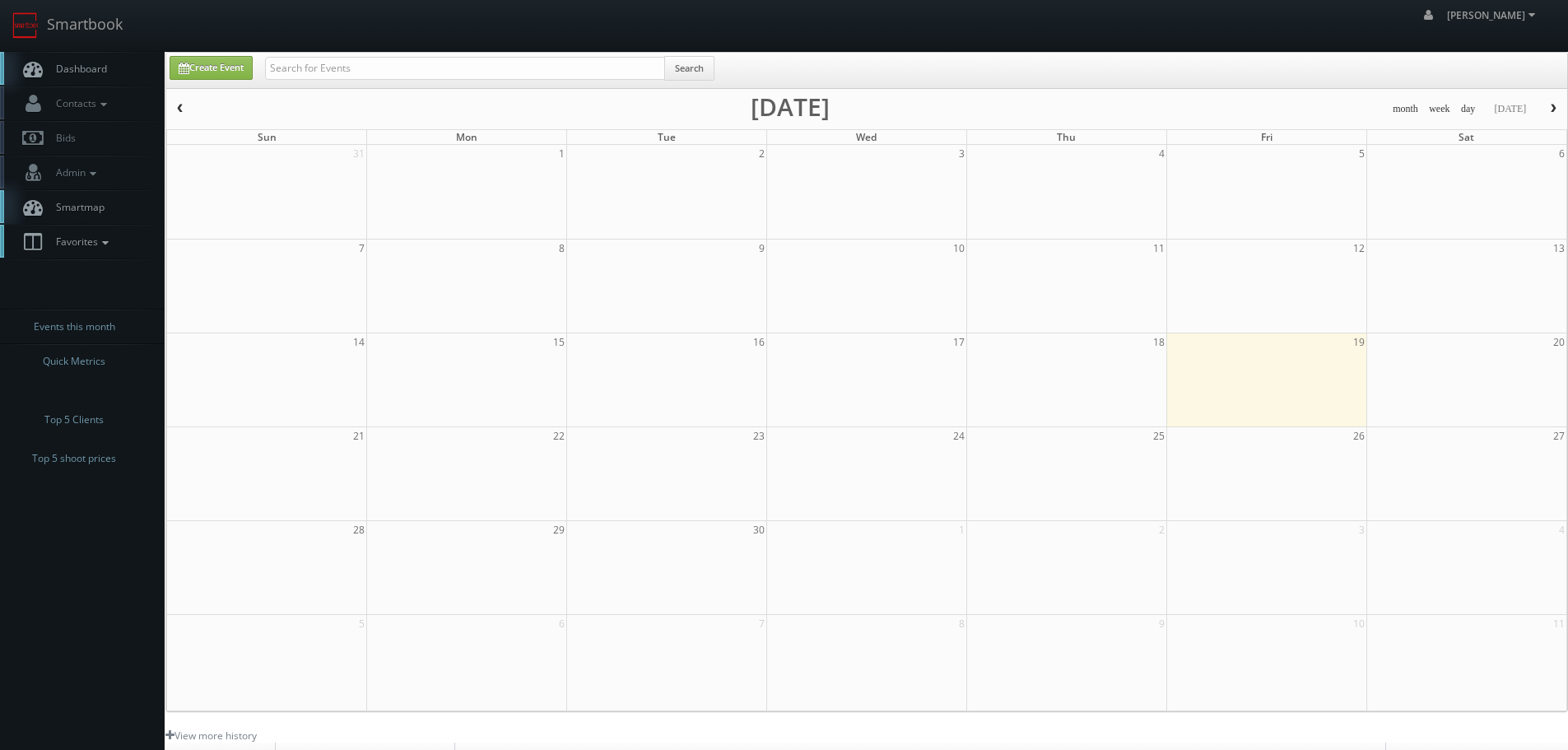
click at [100, 243] on icon at bounding box center [105, 243] width 15 height 11
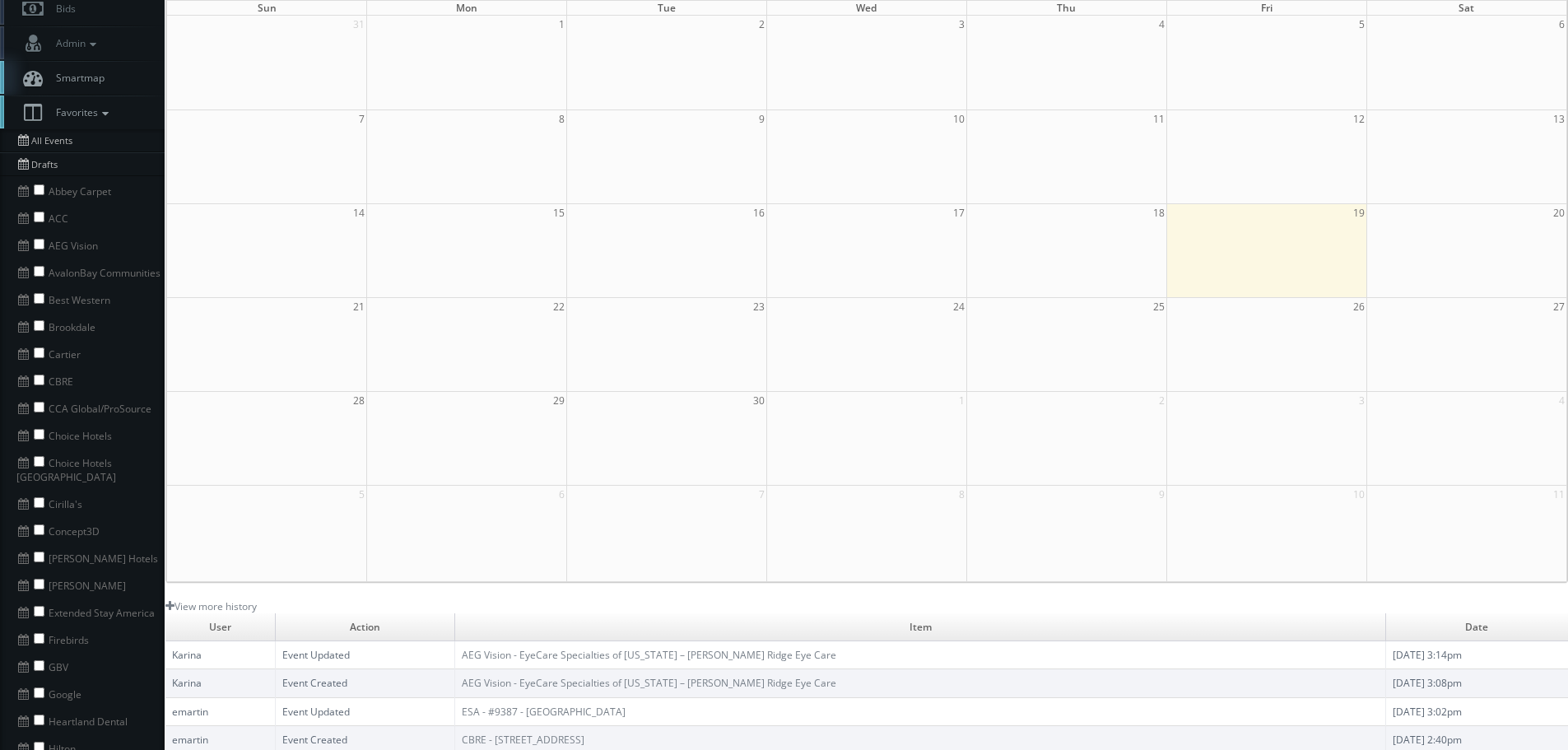
scroll to position [329, 0]
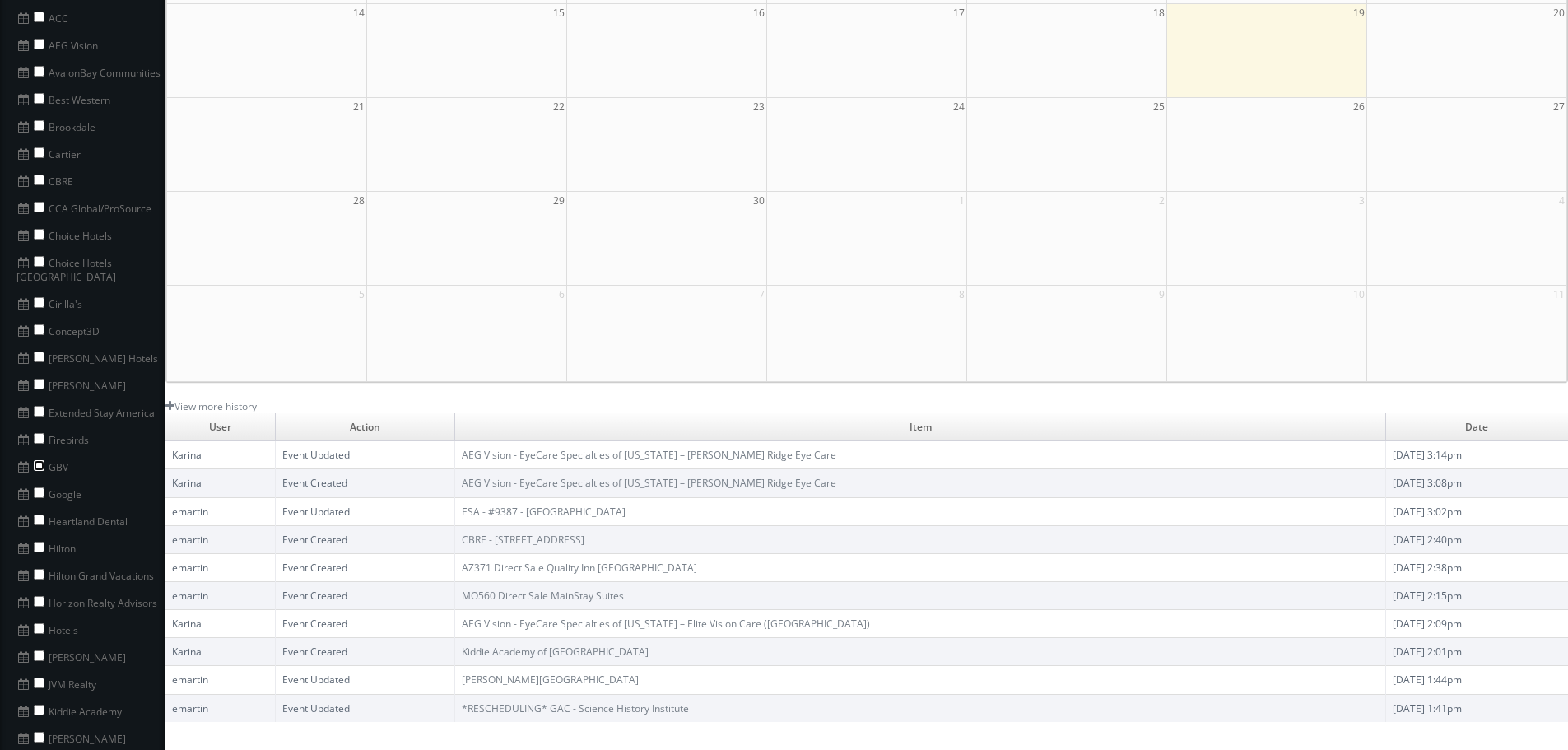
click at [34, 460] on input "checkbox" at bounding box center [39, 465] width 10 height 10
checkbox input "true"
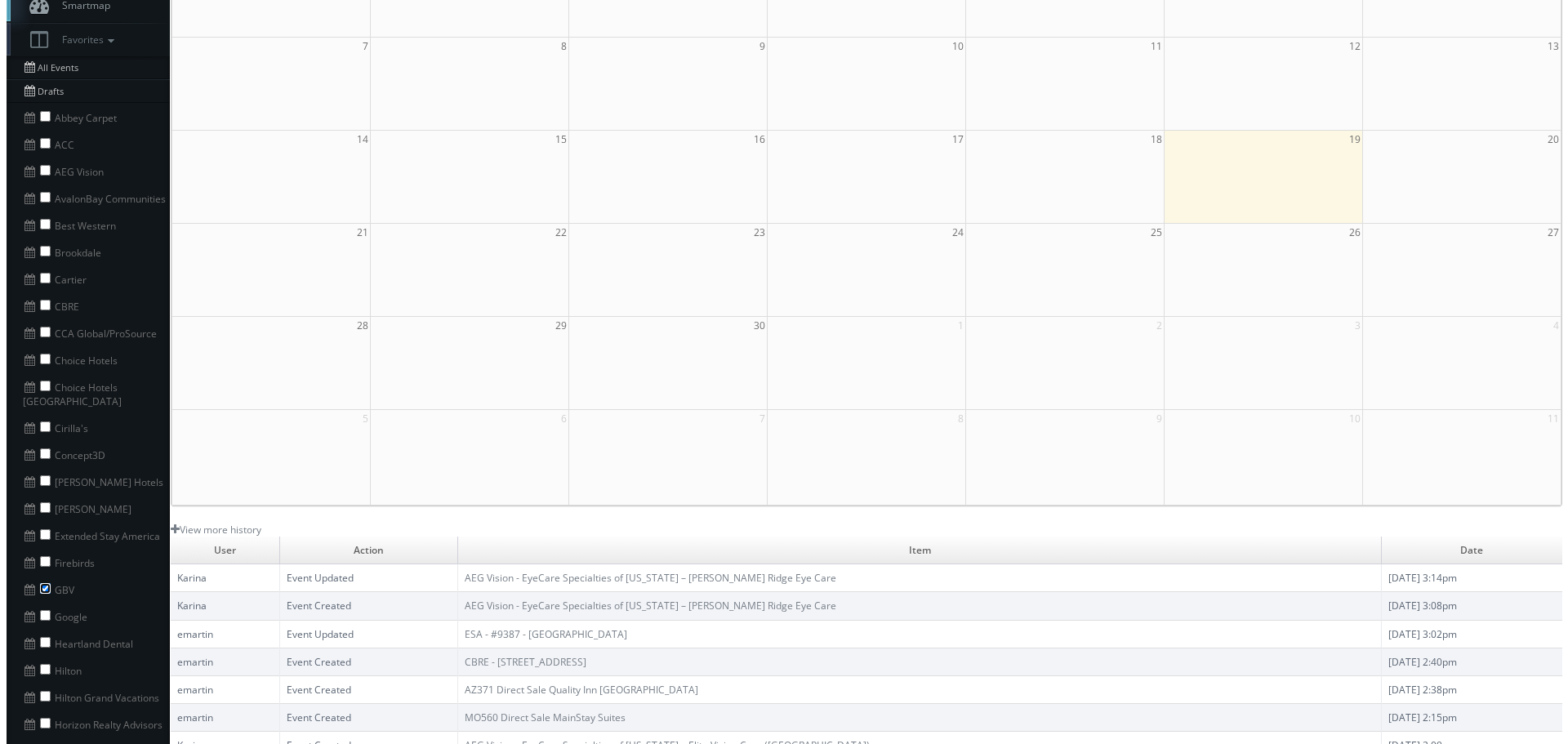
scroll to position [0, 0]
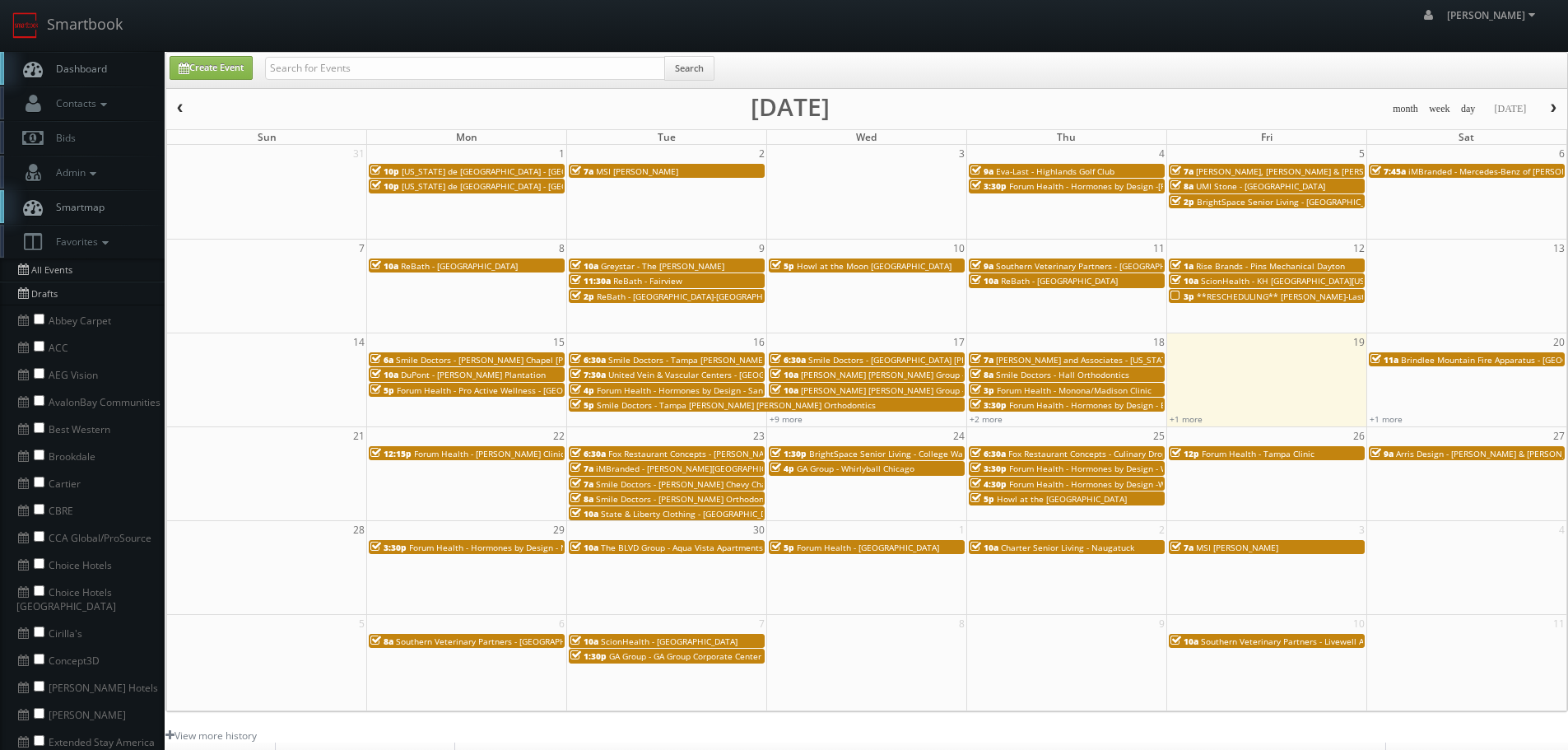
click at [630, 372] on span "United Vein & Vascular Centers - [GEOGRAPHIC_DATA]" at bounding box center [714, 374] width 212 height 11
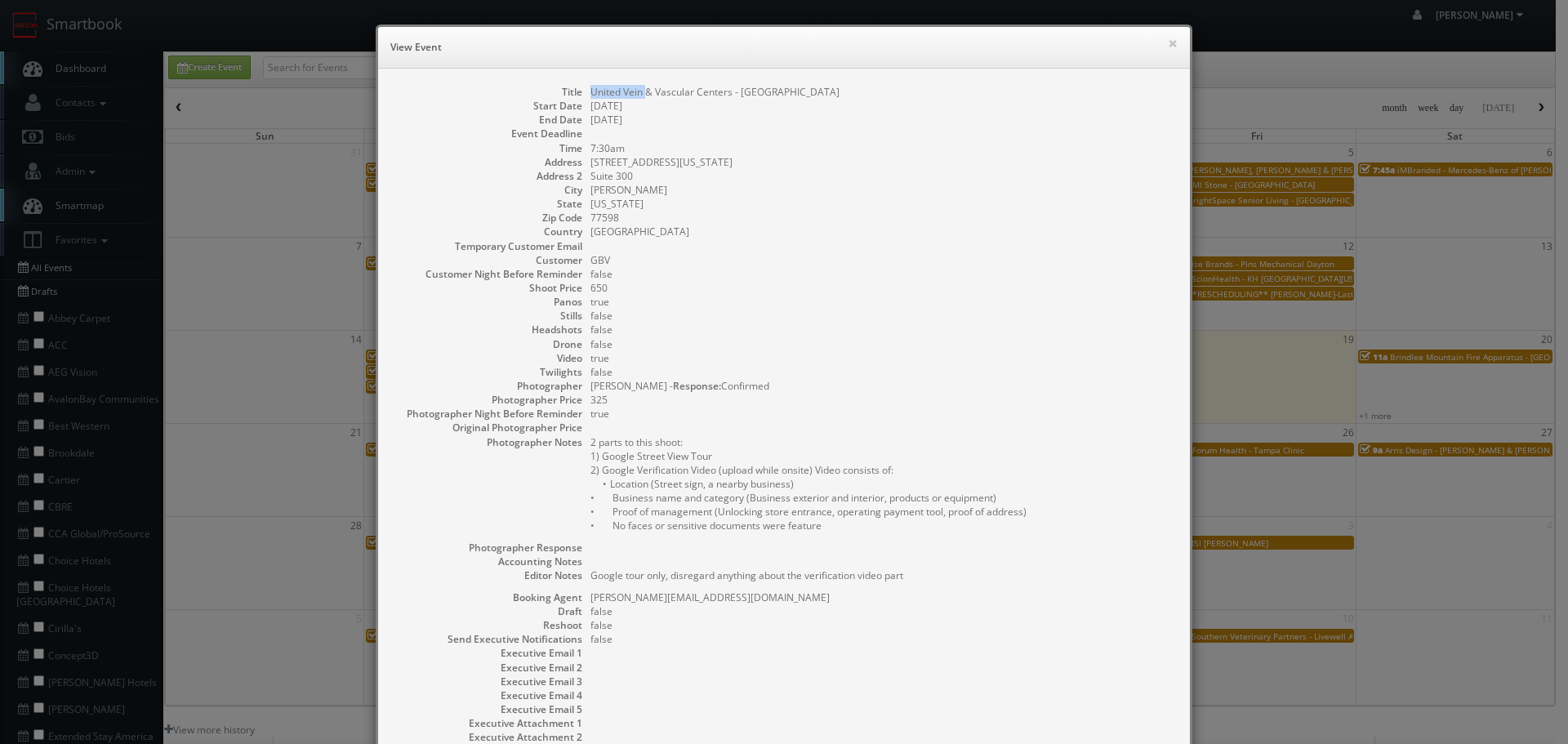
copy dd "United Vein"
drag, startPoint x: 639, startPoint y: 92, endPoint x: 584, endPoint y: 92, distance: 55.0
click at [584, 92] on dl "Title United Vein & Vascular Centers - [GEOGRAPHIC_DATA] Start Date [DATE] End …" at bounding box center [784, 429] width 779 height 687
click at [1168, 43] on button "×" at bounding box center [1173, 43] width 10 height 11
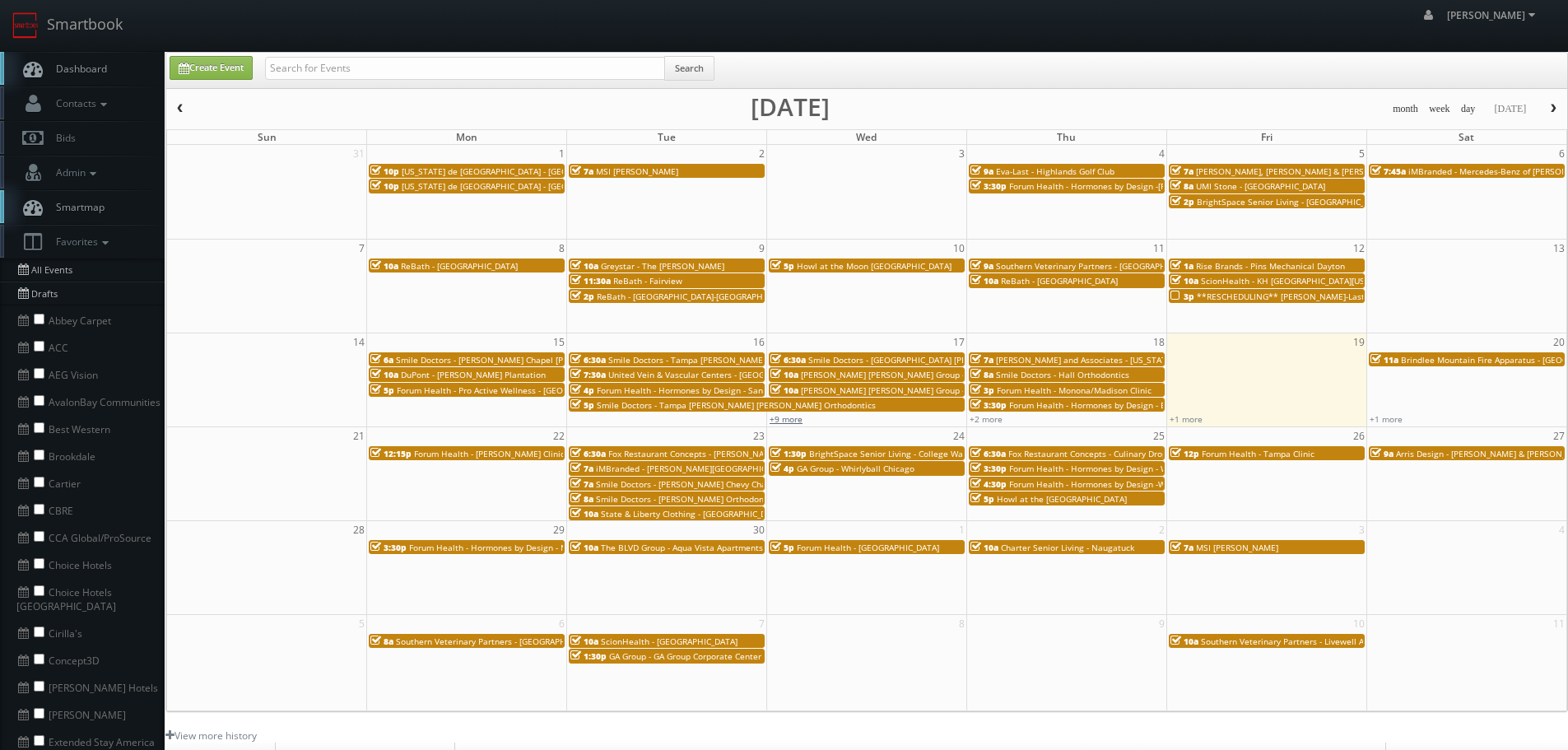
click at [797, 417] on link "+9 more" at bounding box center [786, 418] width 33 height 11
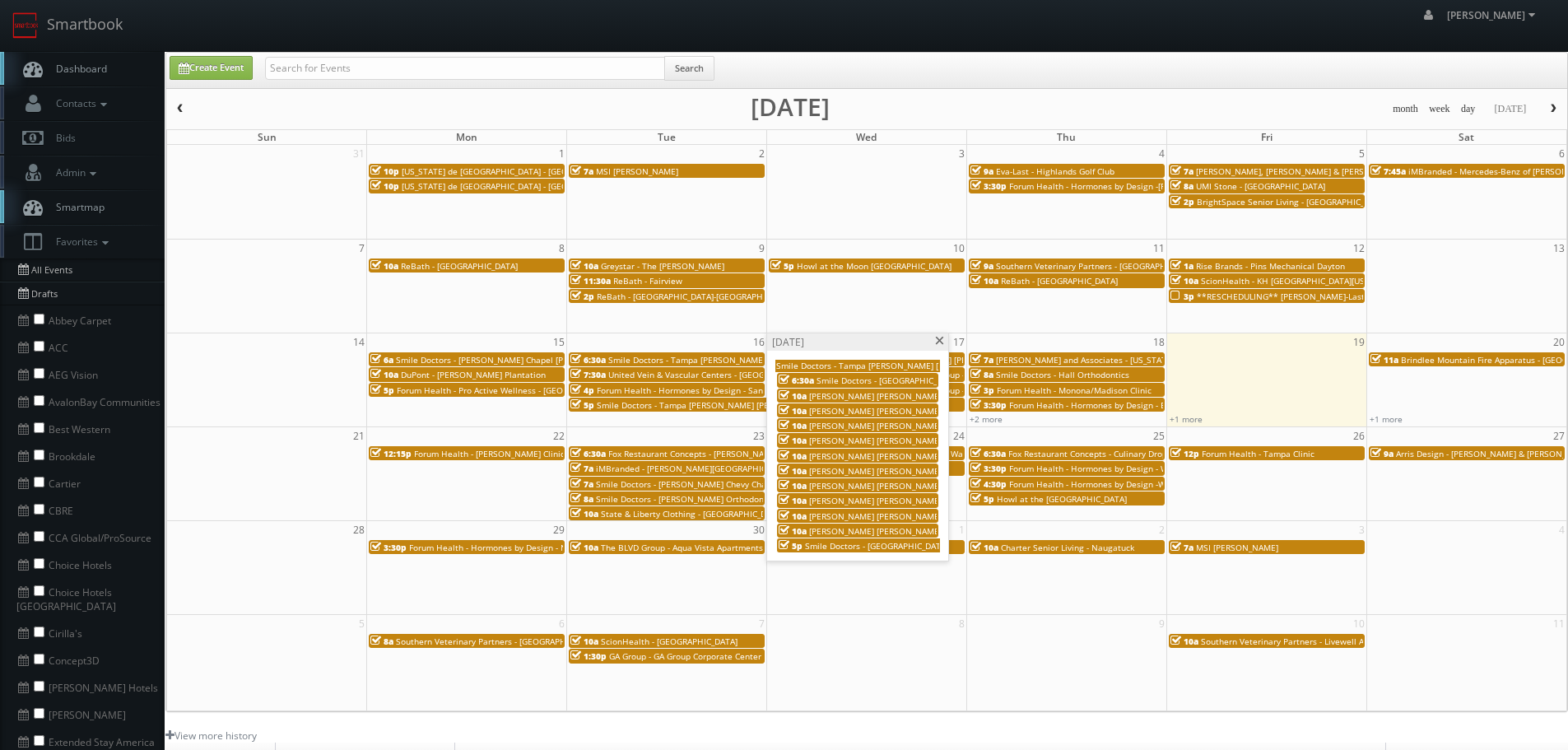
click at [940, 339] on span at bounding box center [940, 341] width 10 height 9
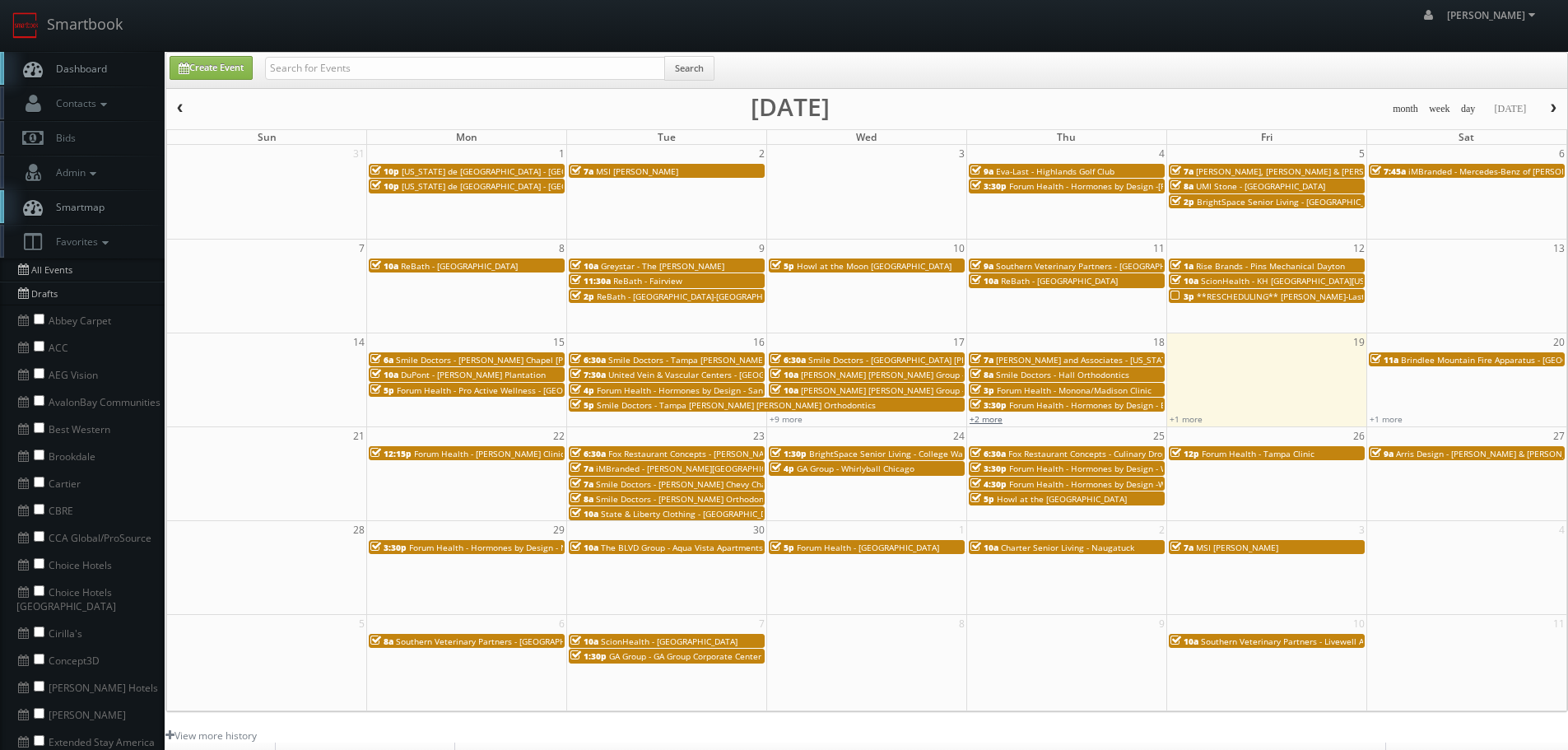
click at [991, 419] on link "+2 more" at bounding box center [986, 418] width 33 height 11
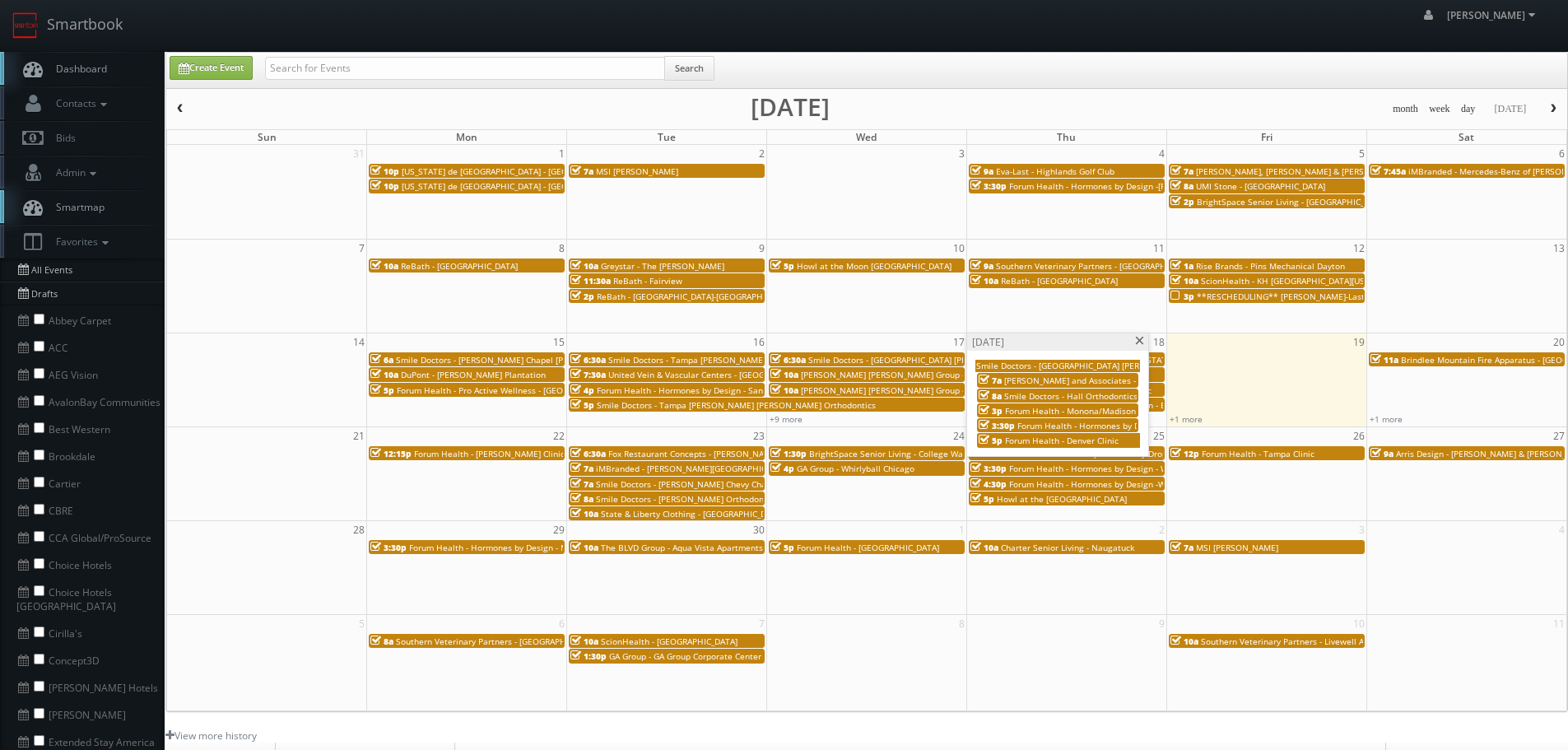
click at [1061, 380] on span "Phillips and Associates - New York City" at bounding box center [1132, 380] width 258 height 11
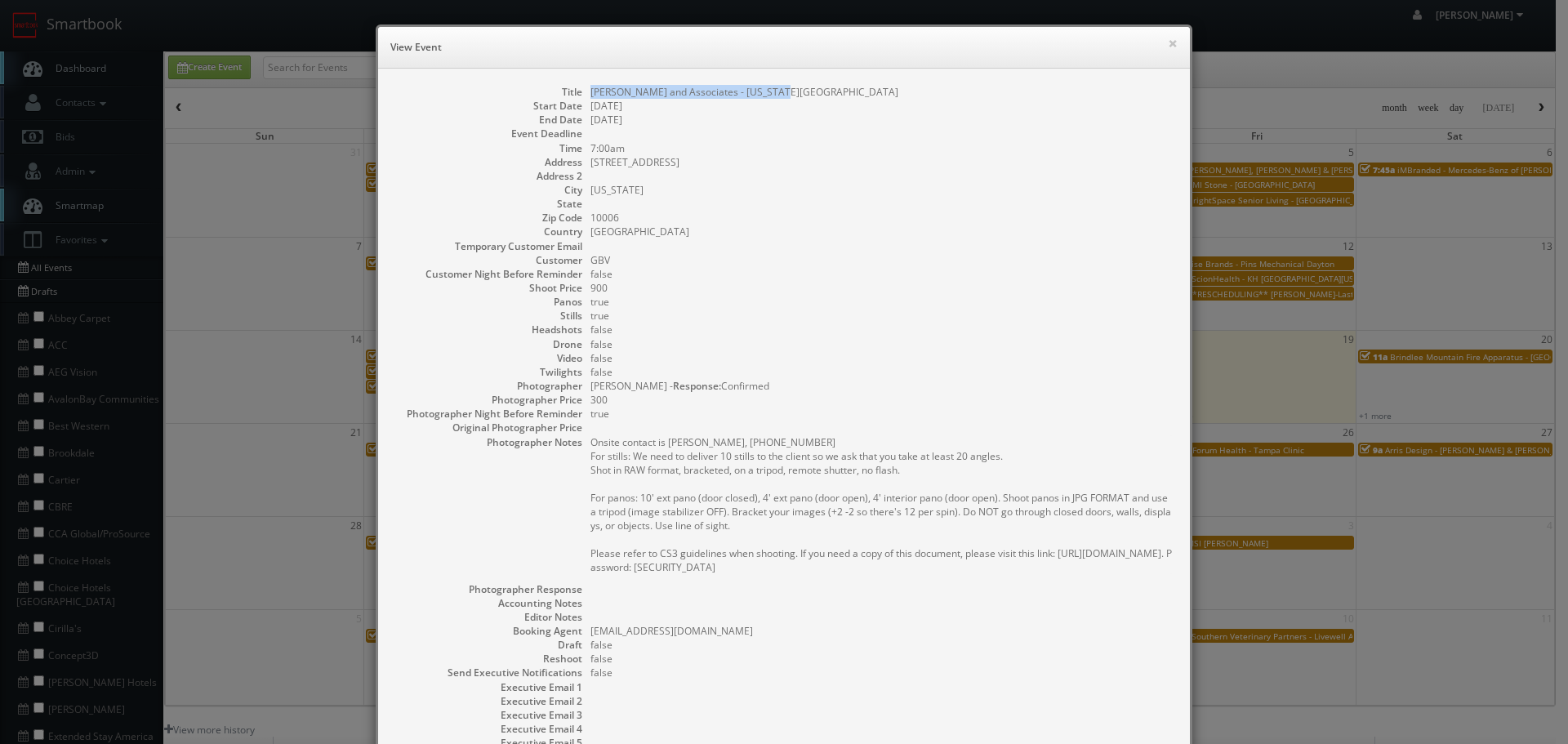
copy dd "Phillips and Associates - New York City"
drag, startPoint x: 770, startPoint y: 89, endPoint x: 586, endPoint y: 94, distance: 184.1
click at [590, 94] on dd "Phillips and Associates - New York City" at bounding box center [882, 92] width 584 height 14
copy dd "Phillips and Associates - New York City"
drag, startPoint x: 732, startPoint y: 153, endPoint x: 643, endPoint y: 168, distance: 90.3
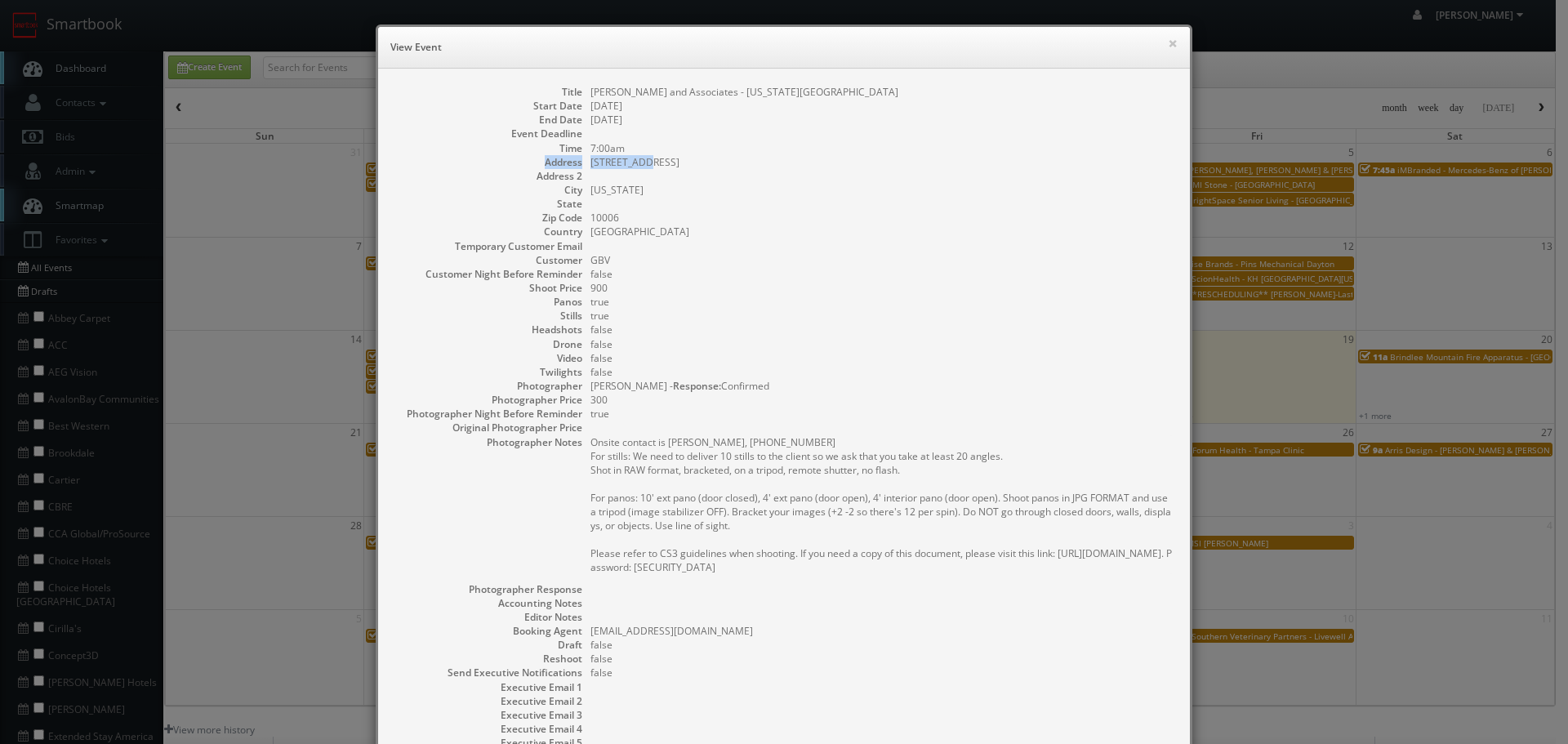
click at [643, 168] on dl "Title Phillips and Associates - New York City Start Date 09/18/2025 End Date 09…" at bounding box center [784, 446] width 779 height 721
click at [704, 167] on dd "45 Broadway, Suite 430" at bounding box center [882, 162] width 584 height 14
copy dd "5 Broadway, Suite 430"
copy dd "45 Broadway, Suite 430"
drag, startPoint x: 699, startPoint y: 164, endPoint x: 584, endPoint y: 162, distance: 115.0
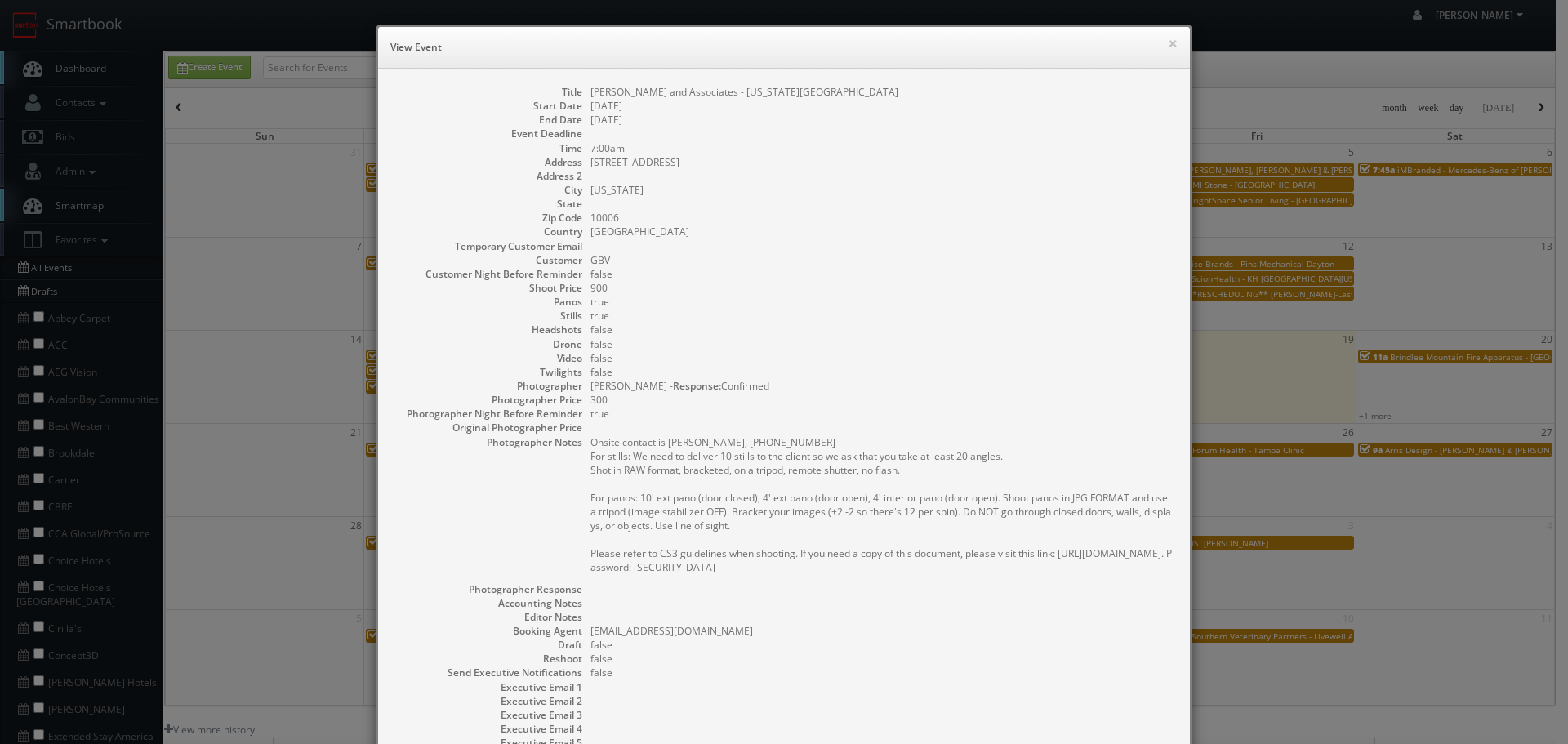
click at [590, 162] on dd "45 Broadway, Suite 430" at bounding box center [882, 162] width 584 height 14
click at [1168, 37] on button "×" at bounding box center [1173, 43] width 10 height 11
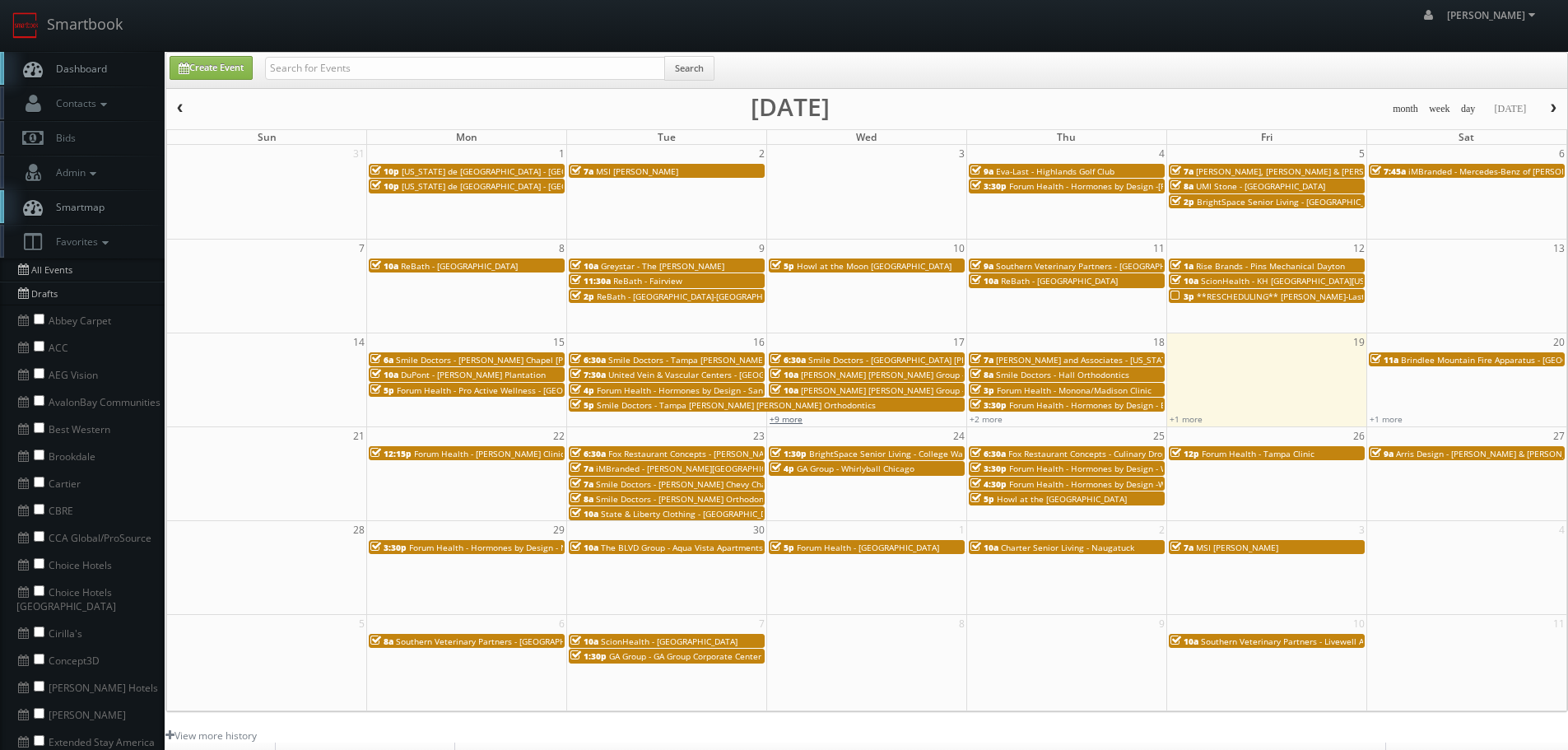
click at [796, 417] on link "+9 more" at bounding box center [786, 418] width 33 height 11
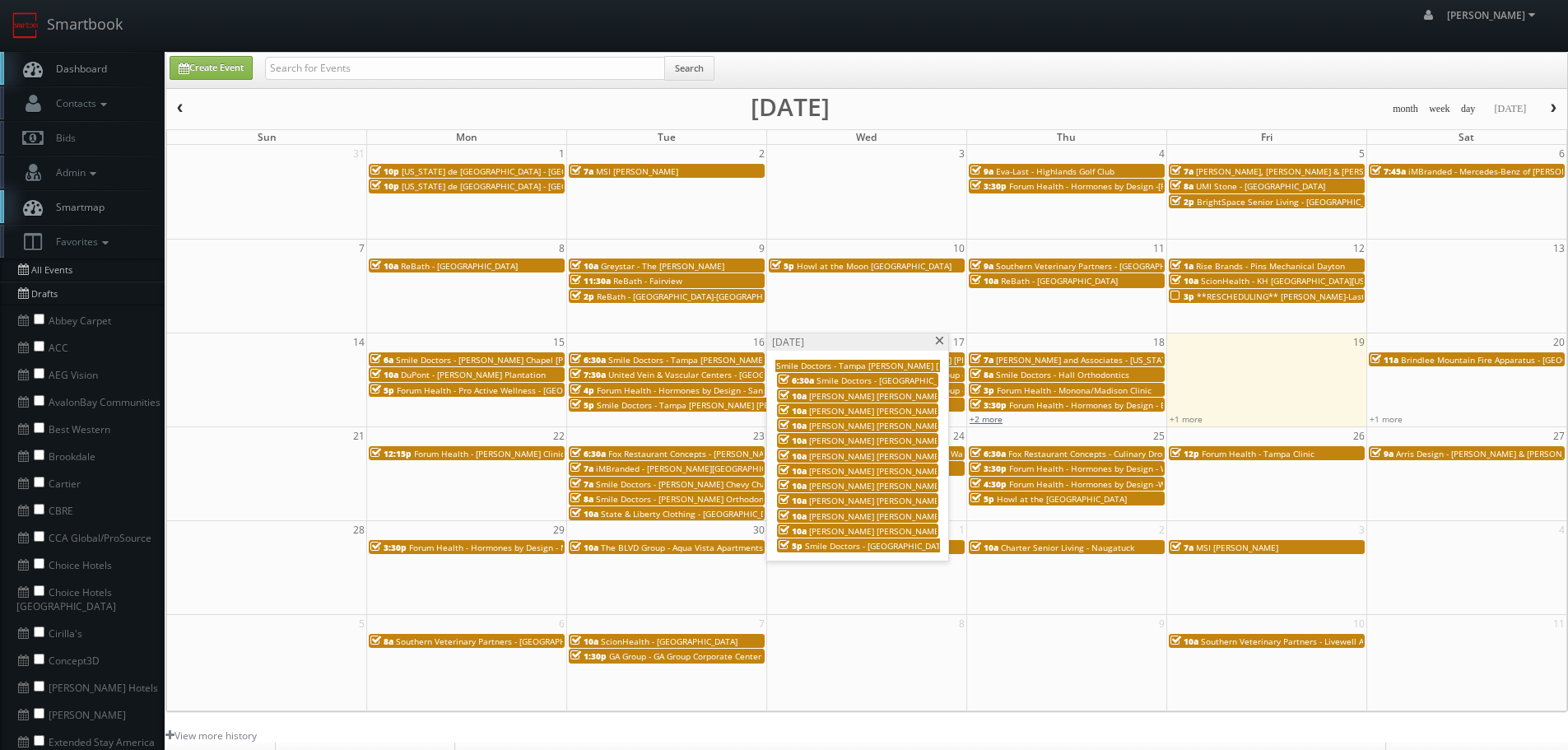
click at [992, 417] on link "+2 more" at bounding box center [986, 418] width 33 height 11
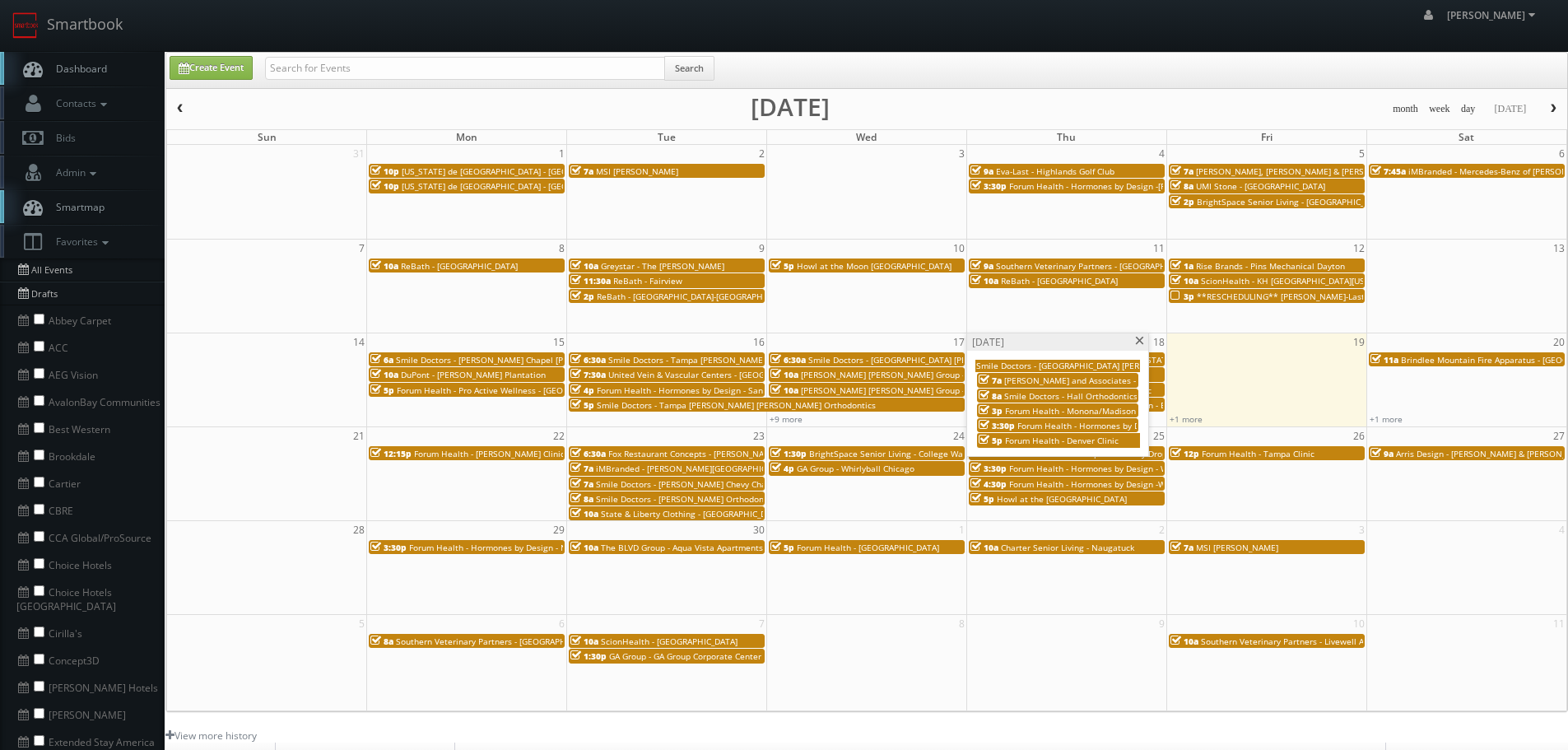
click at [1142, 341] on span at bounding box center [1139, 341] width 10 height 9
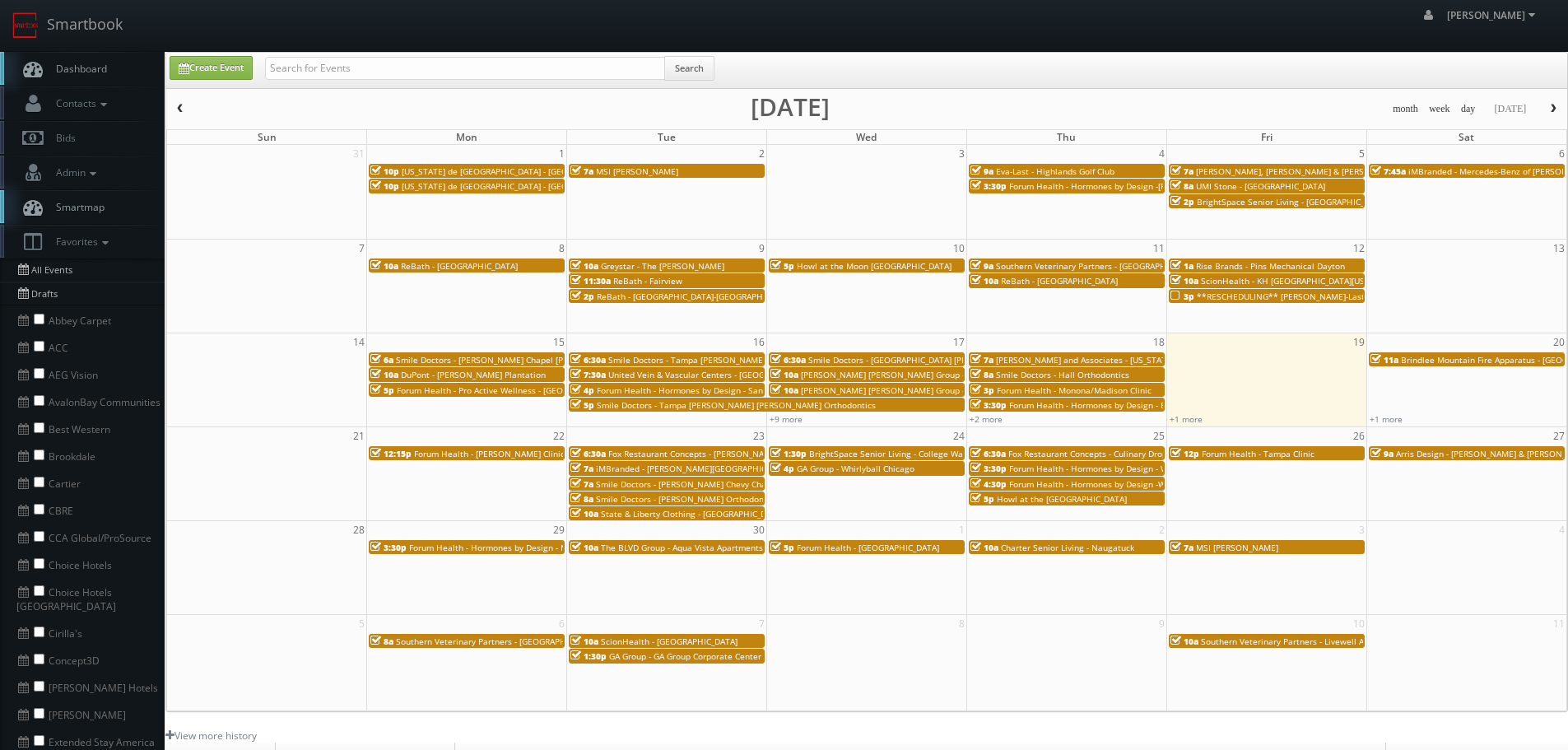
click at [506, 52] on div "Create Event Search" at bounding box center [867, 69] width 1401 height 35
click at [508, 62] on input "text" at bounding box center [465, 68] width 400 height 23
type input "forum"
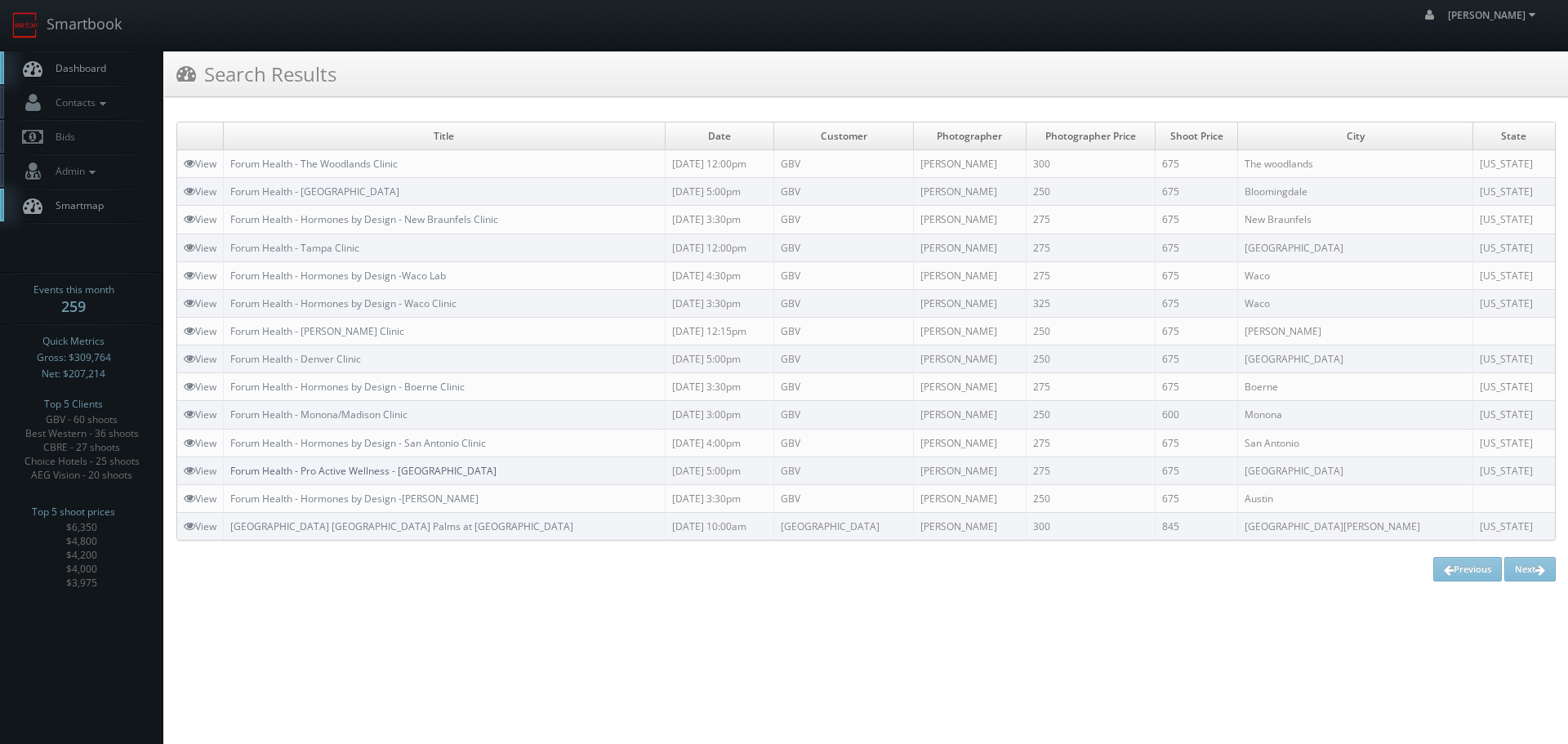
copy link "Forum Health - Pro Active Wellness - Silver Springs Clinic"
drag, startPoint x: 511, startPoint y: 469, endPoint x: 223, endPoint y: 461, distance: 288.1
click at [235, 469] on td "Forum Health - Pro Active Wellness - Silver Springs Clinic" at bounding box center [444, 470] width 442 height 28
copy link "Forum Health - Pro Active Wellness - Silver Springs Clinic"
copy link "Forum Health - Hormones by Design - San Antonio Clinic"
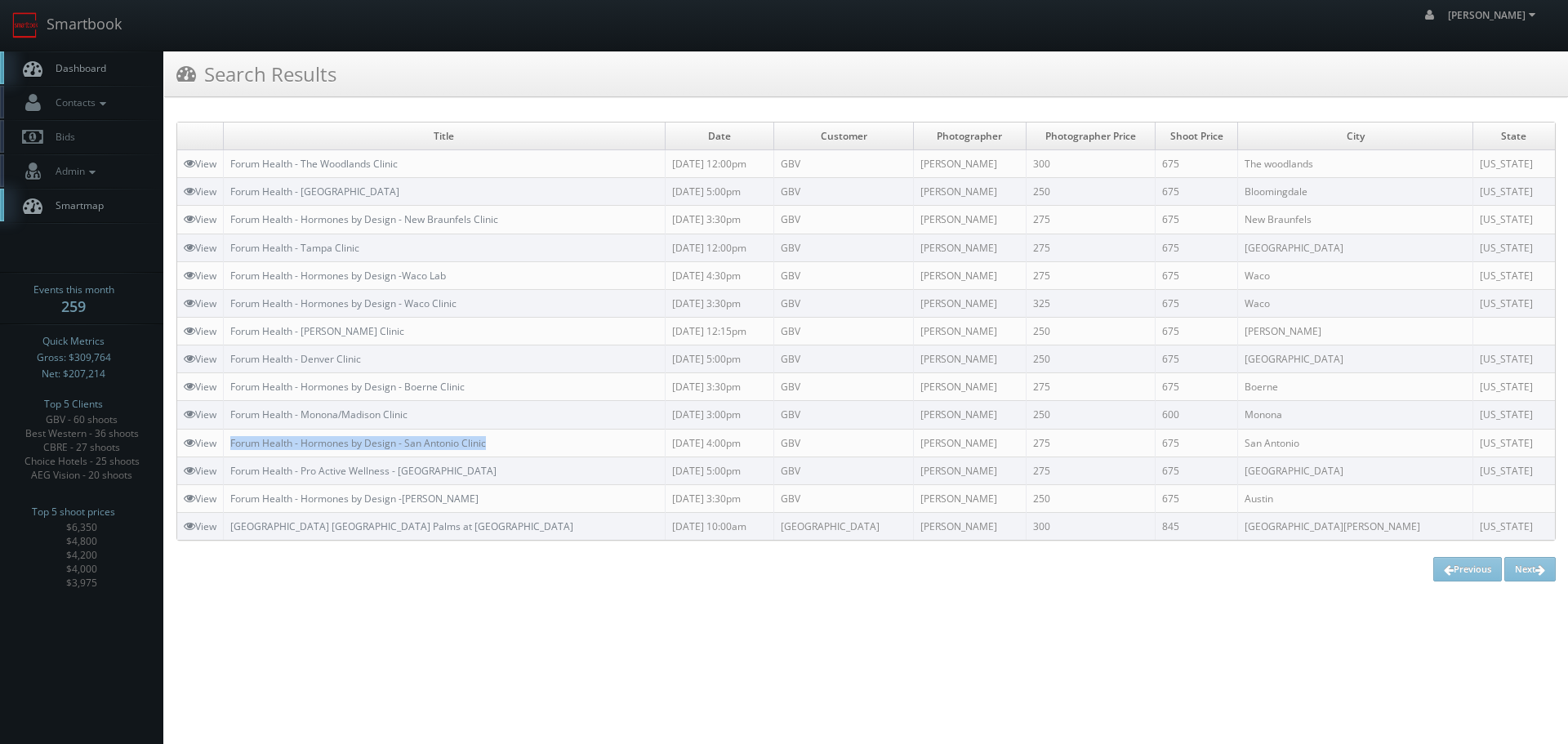
drag, startPoint x: 508, startPoint y: 434, endPoint x: 232, endPoint y: 444, distance: 276.2
click at [232, 444] on td "Forum Health - Hormones by Design - San Antonio Clinic" at bounding box center [444, 442] width 442 height 28
copy link "Forum Health - Monona/Madison Clinic"
drag, startPoint x: 448, startPoint y: 408, endPoint x: 234, endPoint y: 408, distance: 214.0
click at [234, 408] on td "Forum Health - Monona/Madison Clinic" at bounding box center [444, 414] width 442 height 28
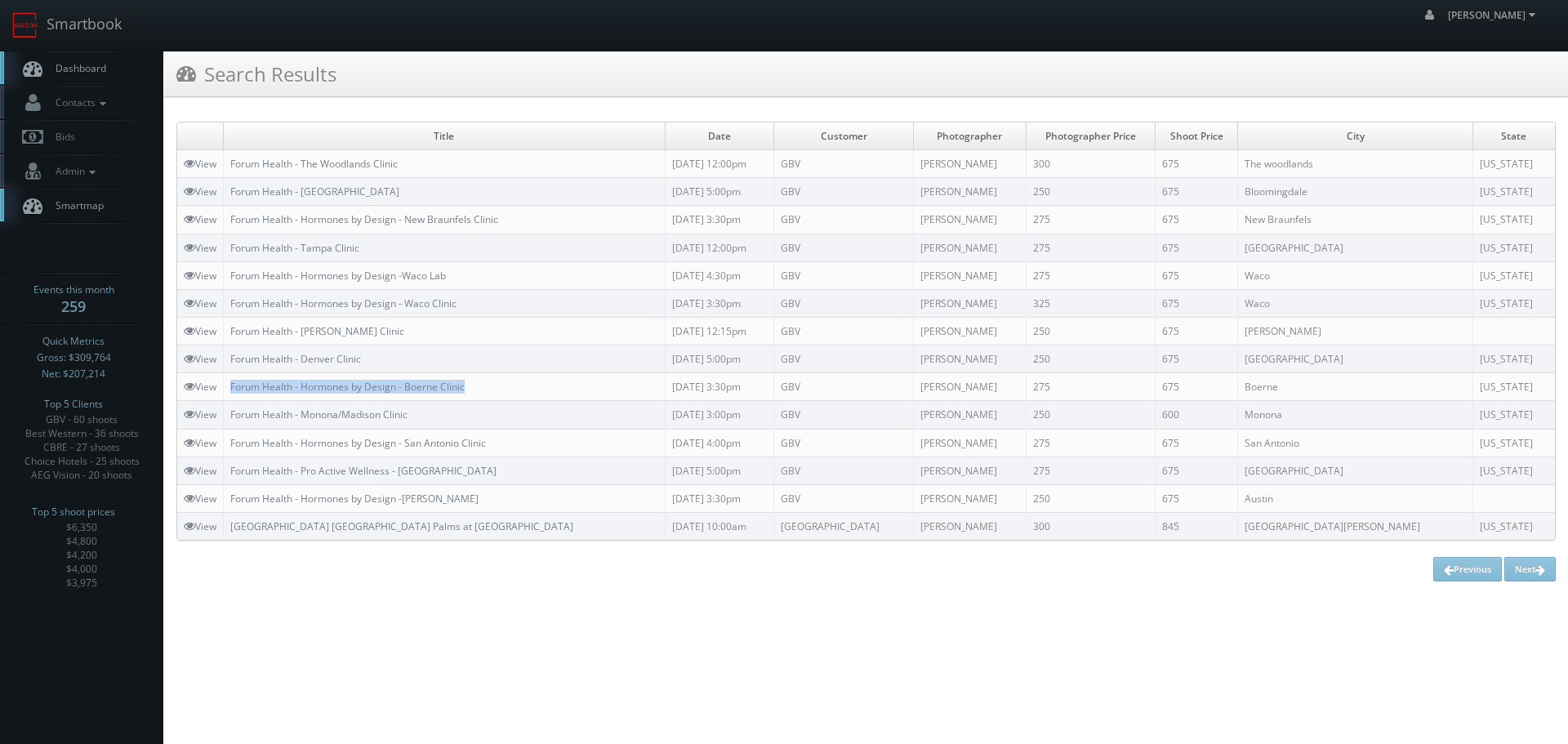
drag, startPoint x: 491, startPoint y: 385, endPoint x: 218, endPoint y: 394, distance: 273.1
click at [218, 394] on tr "View Forum Health - Hormones by Design - Boerne Clinic 09/18/2025 3:30pm GBV Al…" at bounding box center [866, 387] width 1378 height 28
copy tr "Forum Health - Hormones by Design - Boerne Clinic"
copy link "Forum Health - Denver Clinic"
drag, startPoint x: 381, startPoint y: 355, endPoint x: 231, endPoint y: 357, distance: 150.0
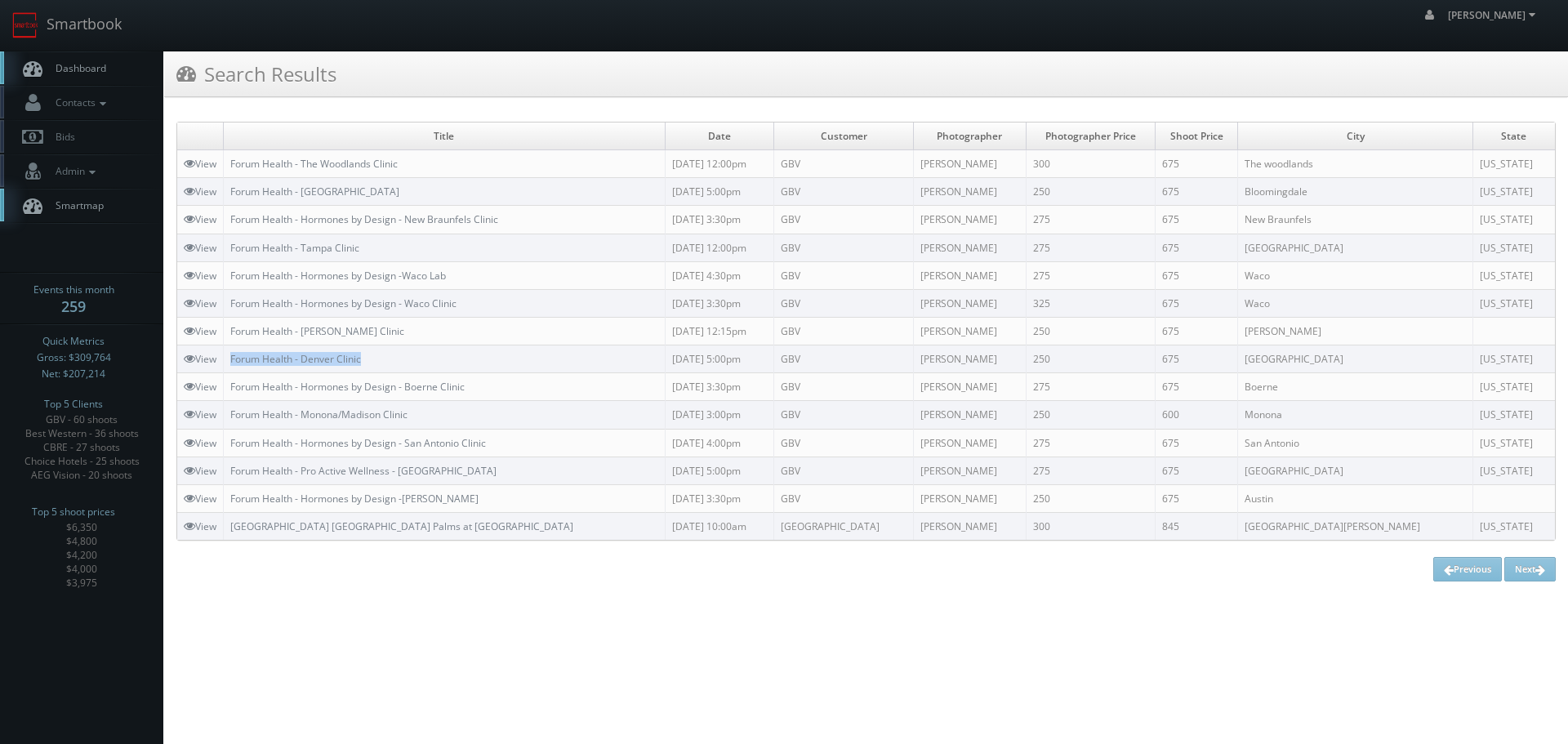
click at [231, 357] on td "Forum Health - Denver Clinic" at bounding box center [444, 359] width 442 height 28
click at [109, 37] on link "Smartbook" at bounding box center [66, 26] width 134 height 51
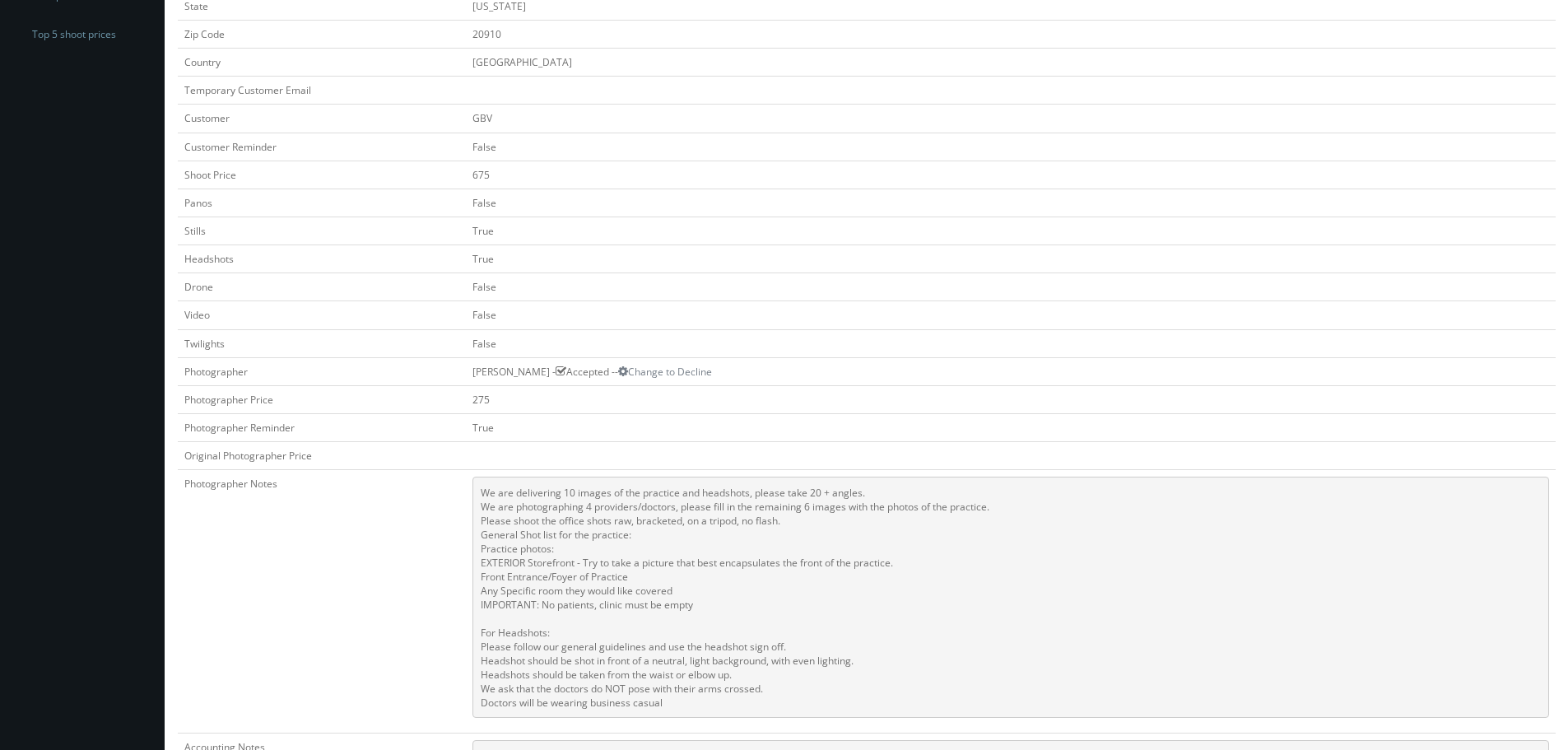
scroll to position [494, 0]
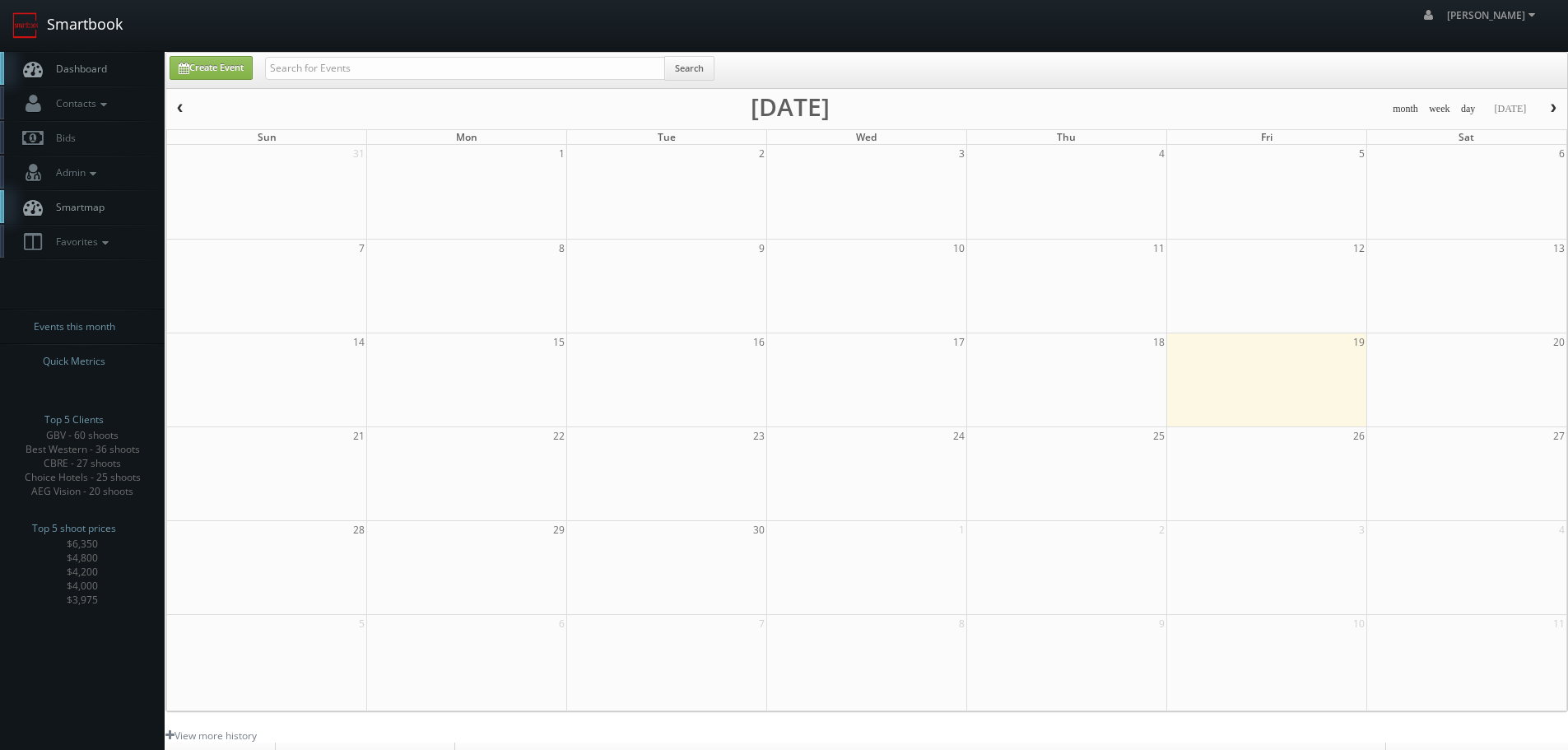
click at [105, 30] on link "Smartbook" at bounding box center [67, 26] width 135 height 51
